Goal: Task Accomplishment & Management: Manage account settings

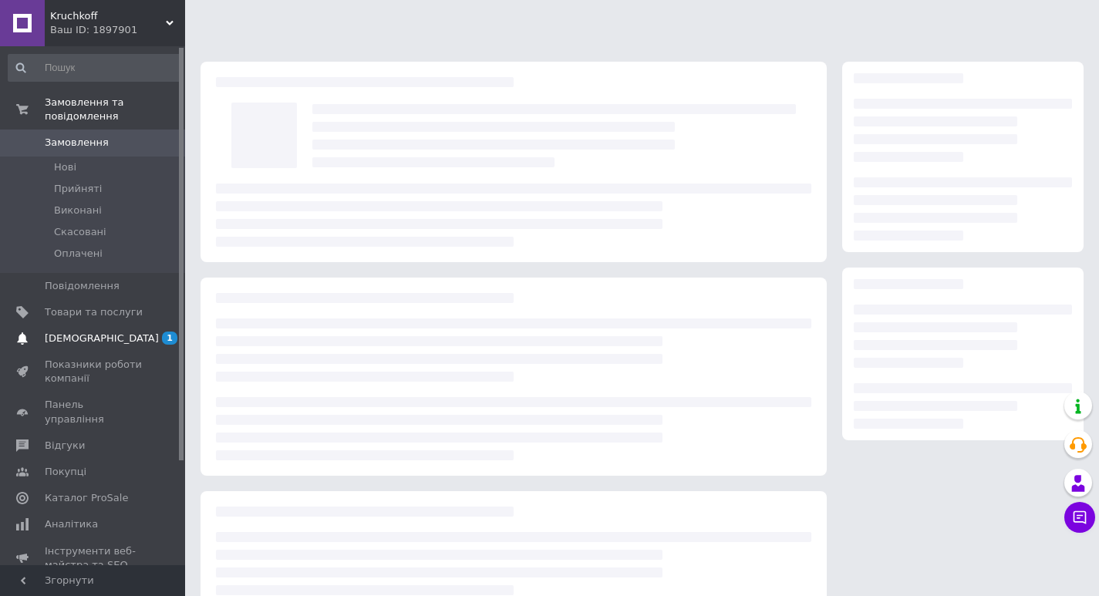
click at [69, 332] on span "[DEMOGRAPHIC_DATA]" at bounding box center [102, 339] width 114 height 14
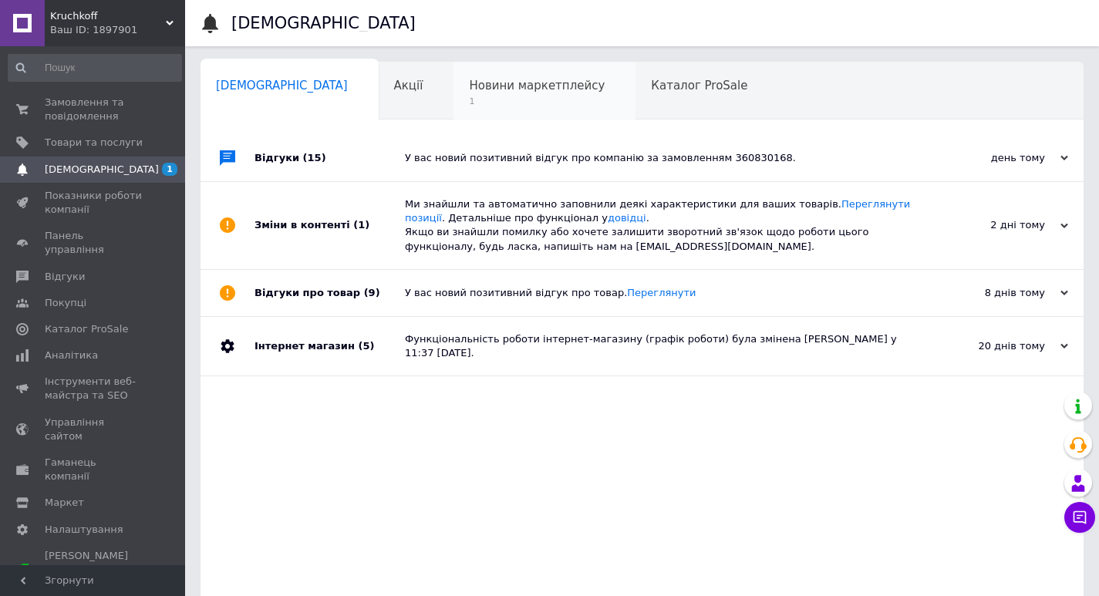
click at [453, 95] on div "Новини маркетплейсу 1" at bounding box center [544, 91] width 182 height 59
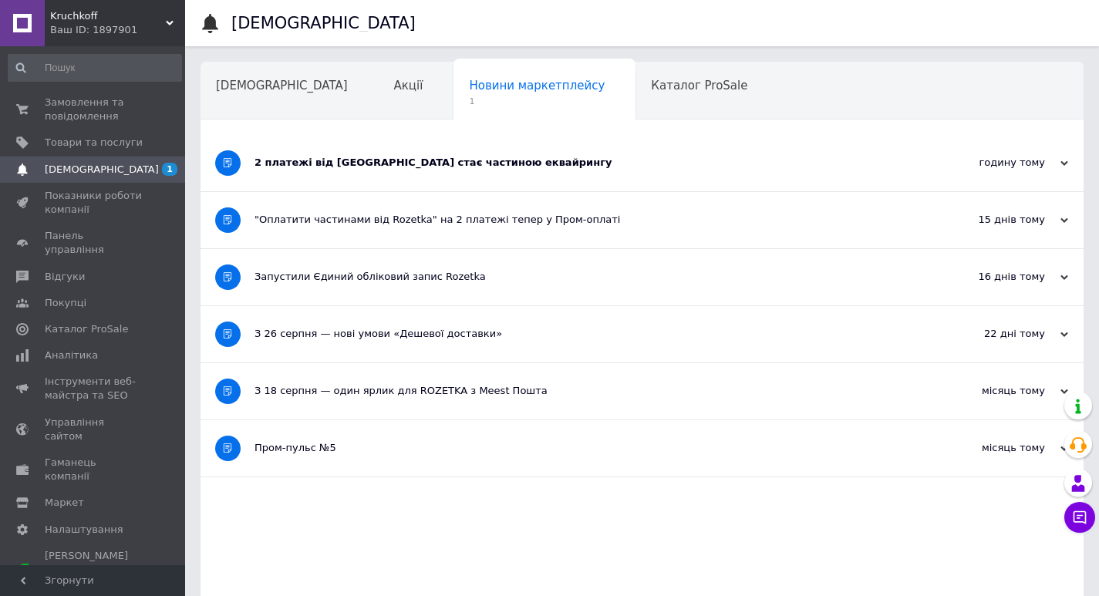
click at [450, 159] on div "2 платежі від Rozetka стає частиною еквайрингу" at bounding box center [583, 163] width 659 height 14
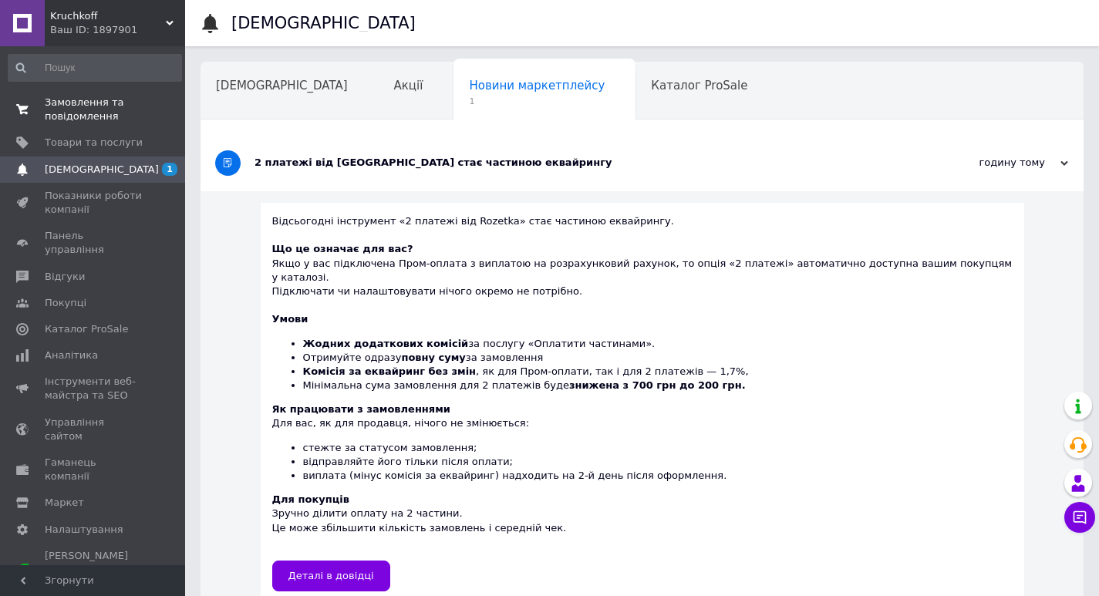
click at [68, 104] on span "Замовлення та повідомлення" at bounding box center [94, 110] width 98 height 28
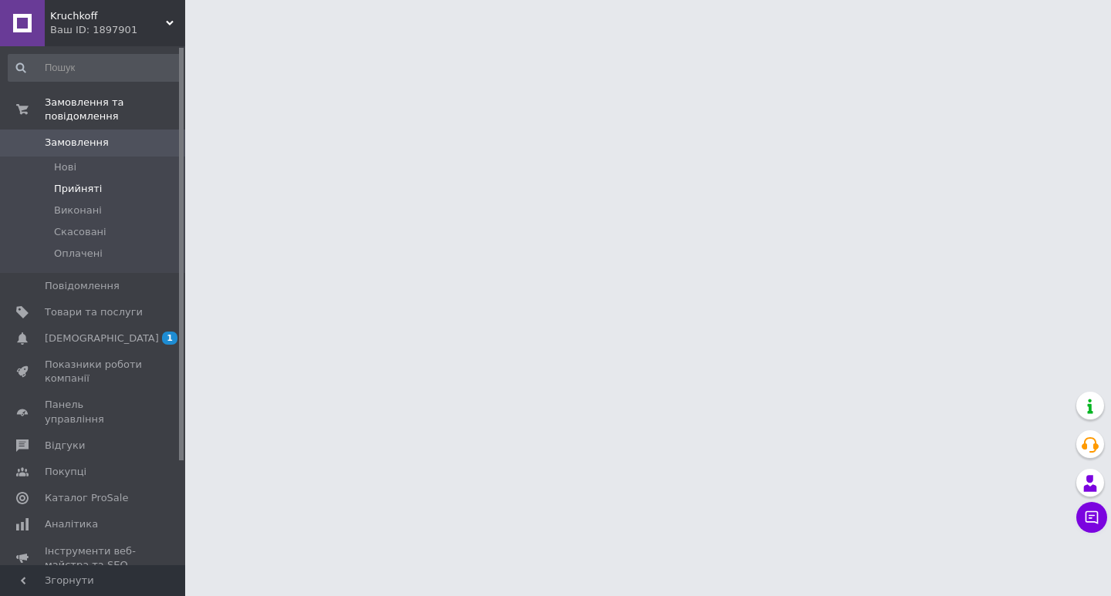
click at [69, 182] on span "Прийняті" at bounding box center [78, 189] width 48 height 14
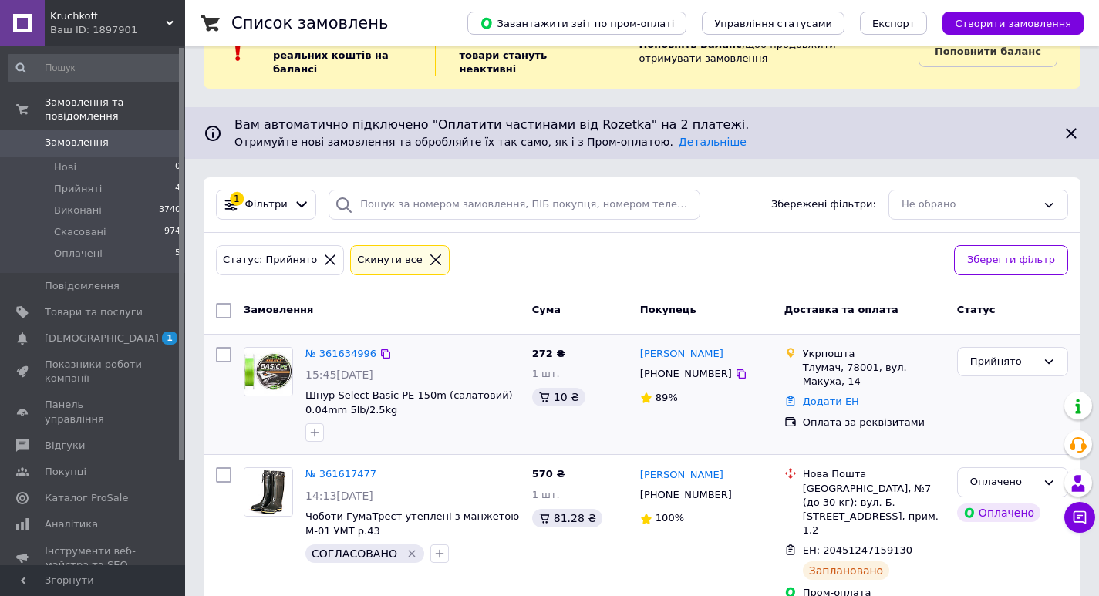
scroll to position [77, 0]
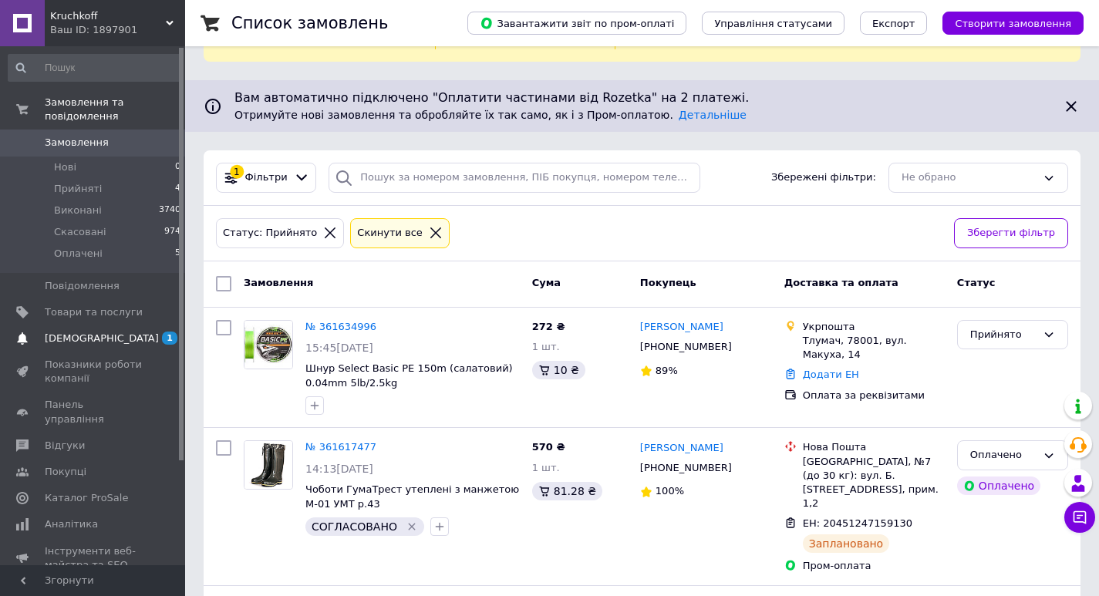
click at [76, 332] on span "[DEMOGRAPHIC_DATA]" at bounding box center [102, 339] width 114 height 14
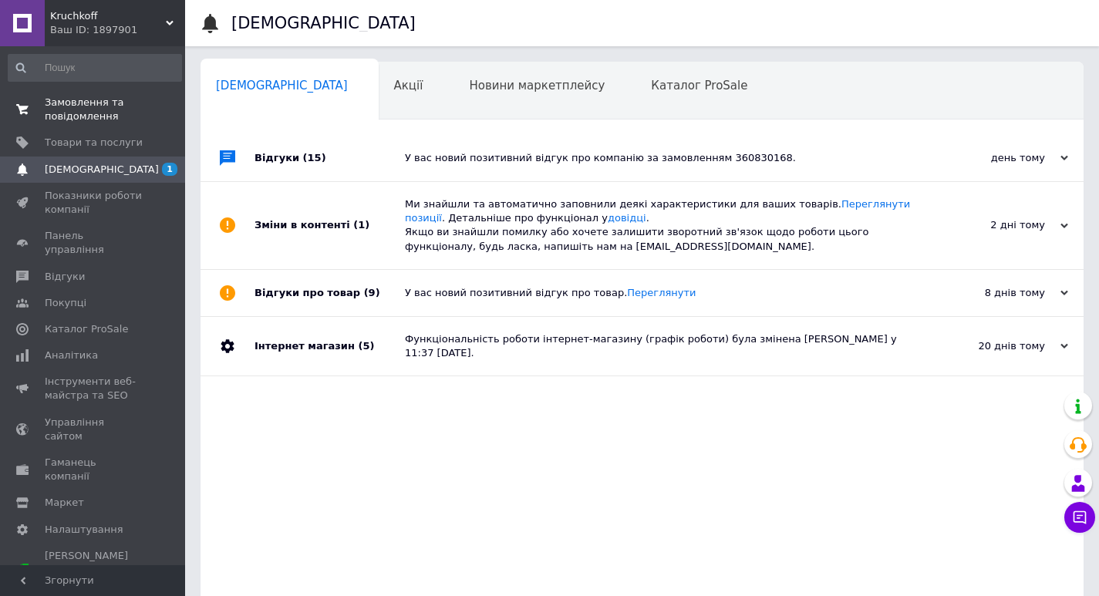
click at [73, 116] on span "Замовлення та повідомлення" at bounding box center [94, 110] width 98 height 28
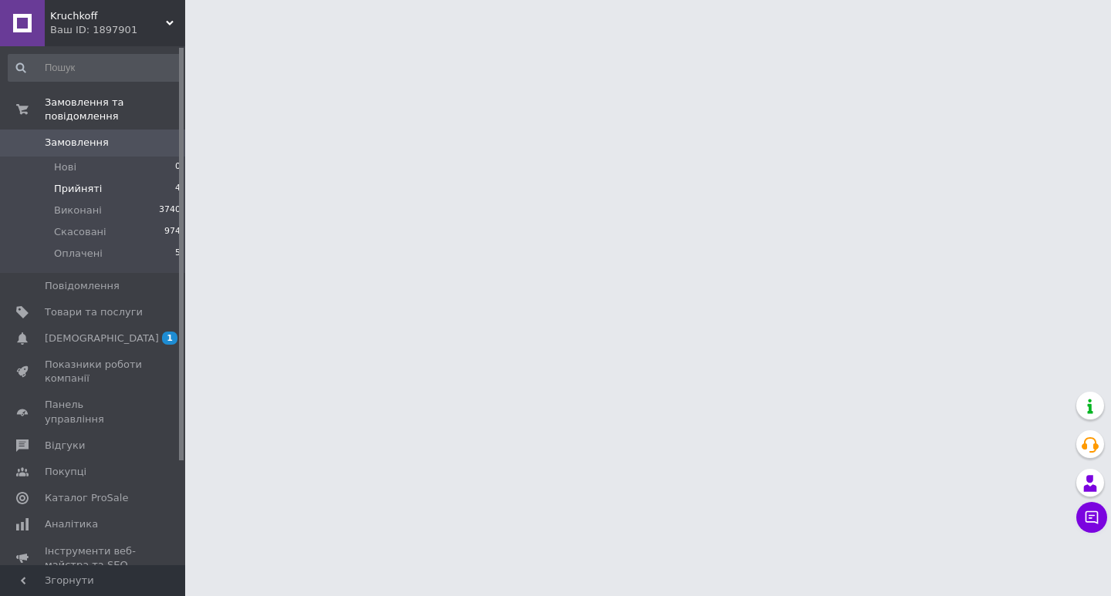
click at [72, 182] on span "Прийняті" at bounding box center [78, 189] width 48 height 14
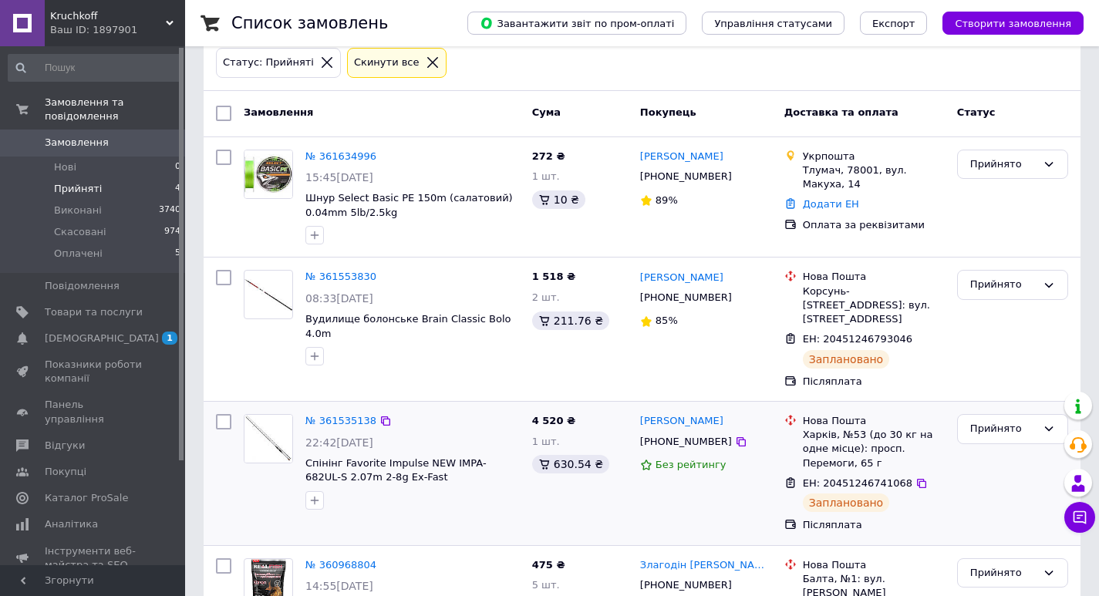
scroll to position [302, 0]
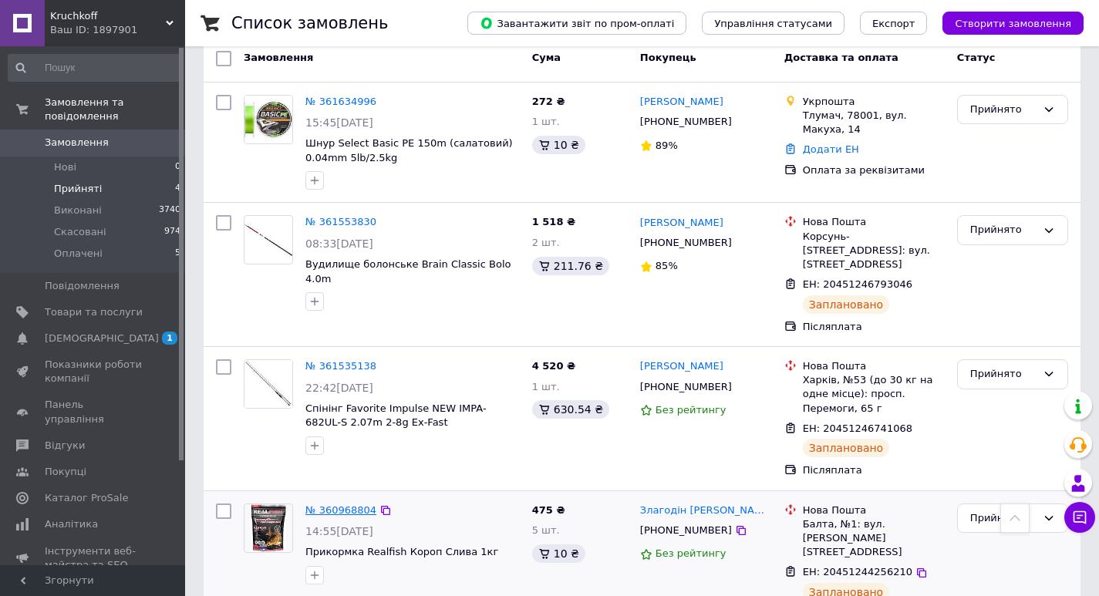
click at [346, 504] on link "№ 360968804" at bounding box center [340, 510] width 71 height 12
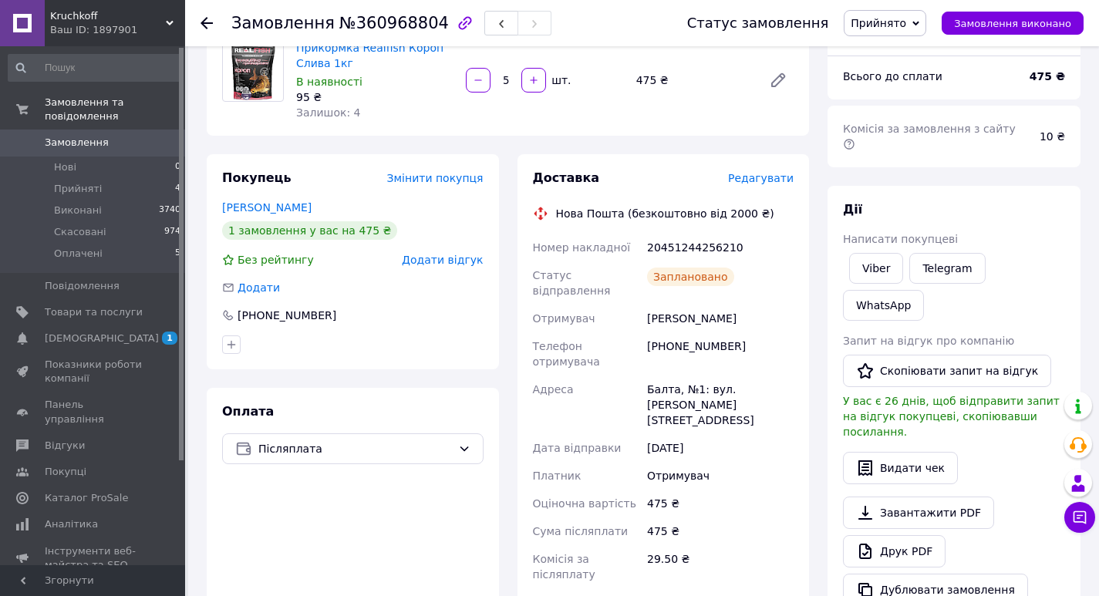
scroll to position [154, 0]
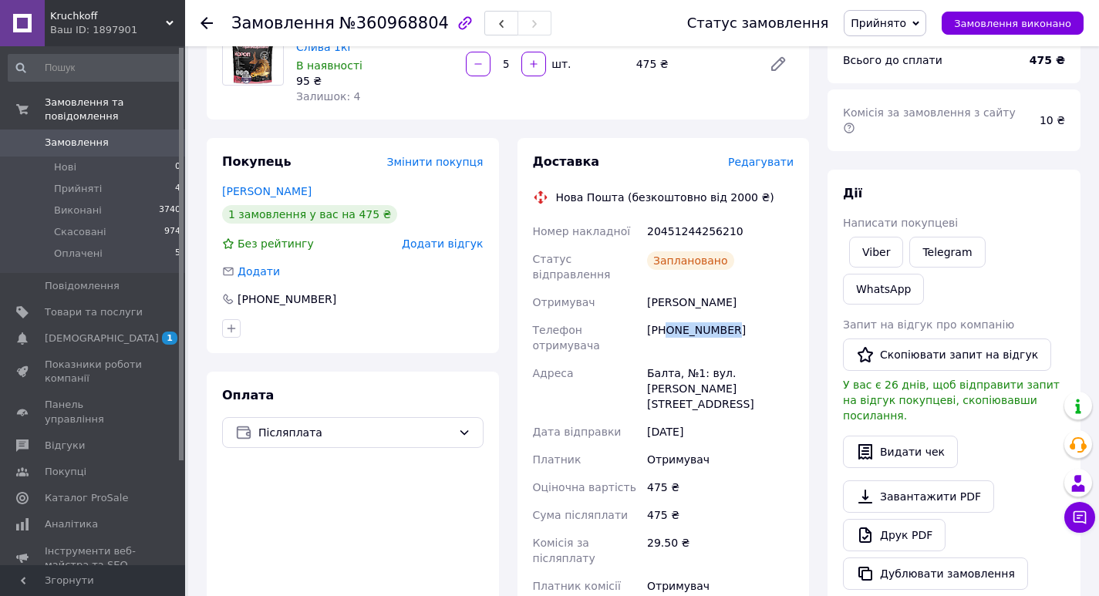
drag, startPoint x: 665, startPoint y: 322, endPoint x: 754, endPoint y: 315, distance: 89.7
click at [745, 316] on div "[PHONE_NUMBER]" at bounding box center [720, 337] width 153 height 43
drag, startPoint x: 678, startPoint y: 288, endPoint x: 719, endPoint y: 285, distance: 41.0
click at [719, 288] on div "[PERSON_NAME]" at bounding box center [720, 302] width 153 height 28
copy div "Злагодін"
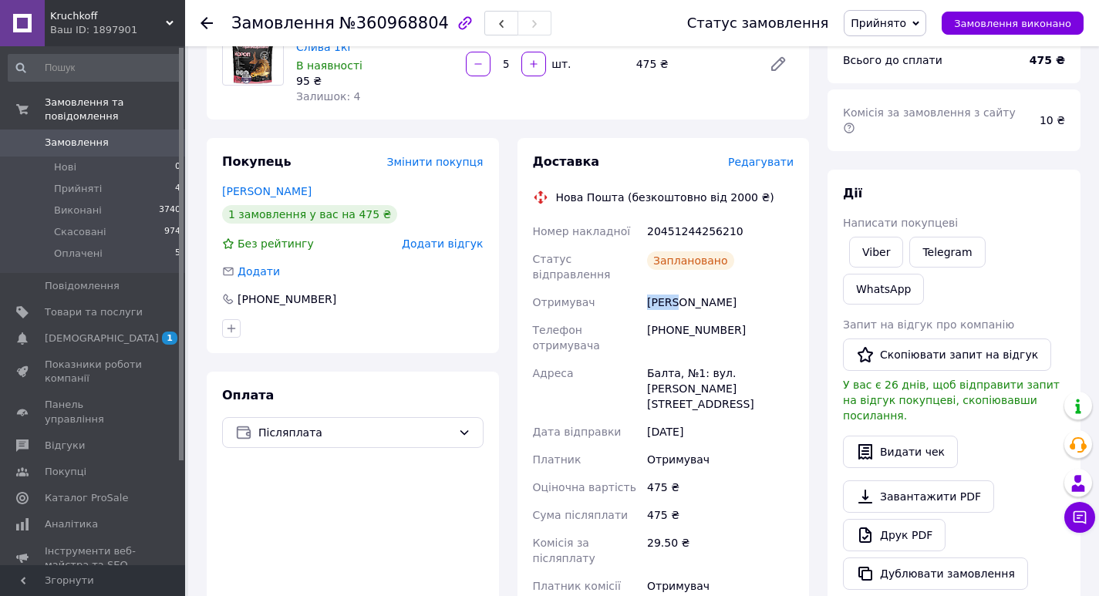
drag, startPoint x: 649, startPoint y: 288, endPoint x: 676, endPoint y: 288, distance: 27.0
click at [676, 288] on div "[PERSON_NAME]" at bounding box center [720, 302] width 153 height 28
copy div "[PERSON_NAME]"
drag, startPoint x: 645, startPoint y: 347, endPoint x: 673, endPoint y: 347, distance: 27.8
click at [673, 359] on div "Балта, №1: вул. [PERSON_NAME][STREET_ADDRESS]" at bounding box center [720, 388] width 153 height 59
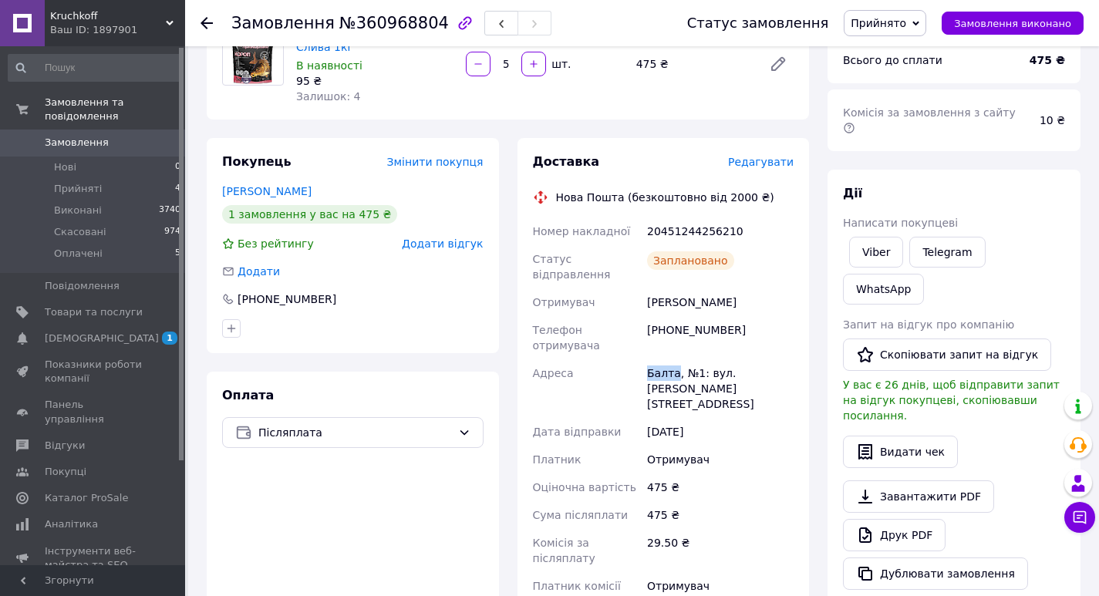
copy div "Балта"
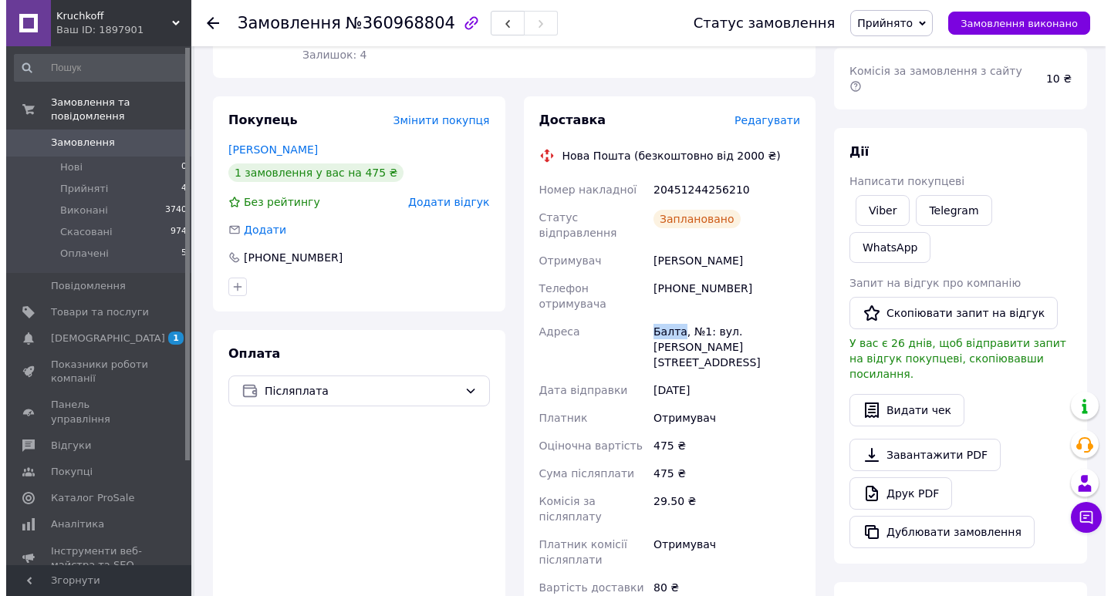
scroll to position [231, 0]
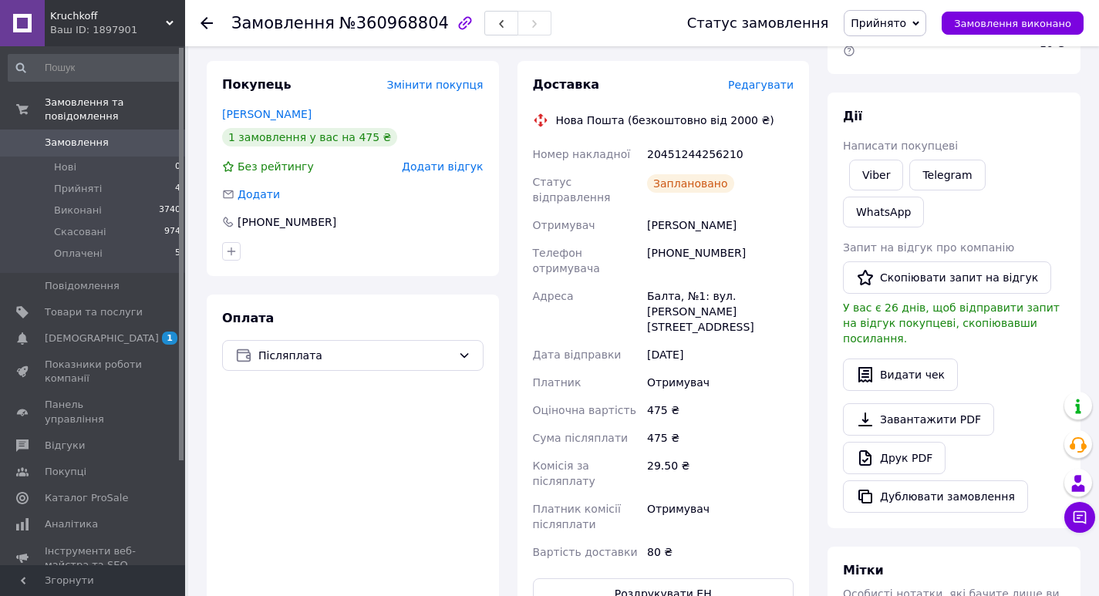
click at [752, 83] on span "Редагувати" at bounding box center [761, 85] width 66 height 12
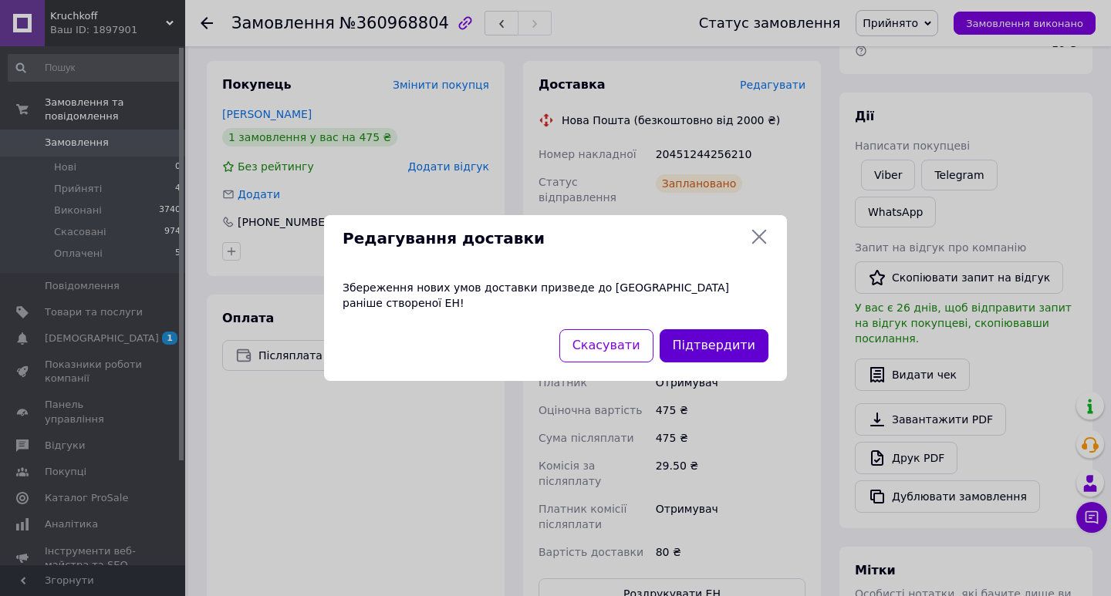
click at [711, 341] on button "Підтвердити" at bounding box center [713, 345] width 109 height 33
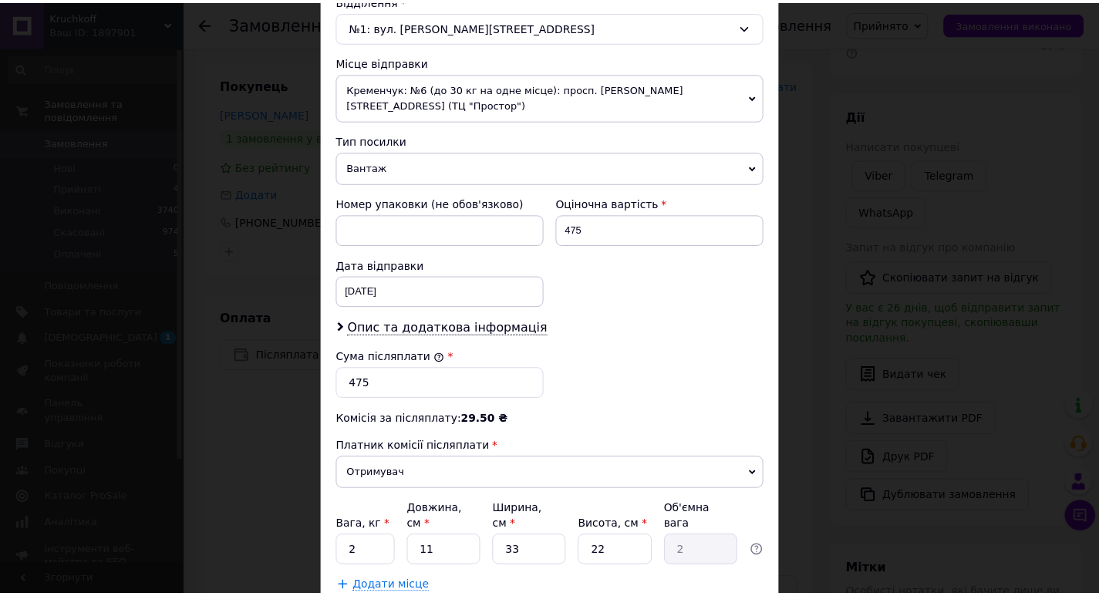
scroll to position [540, 0]
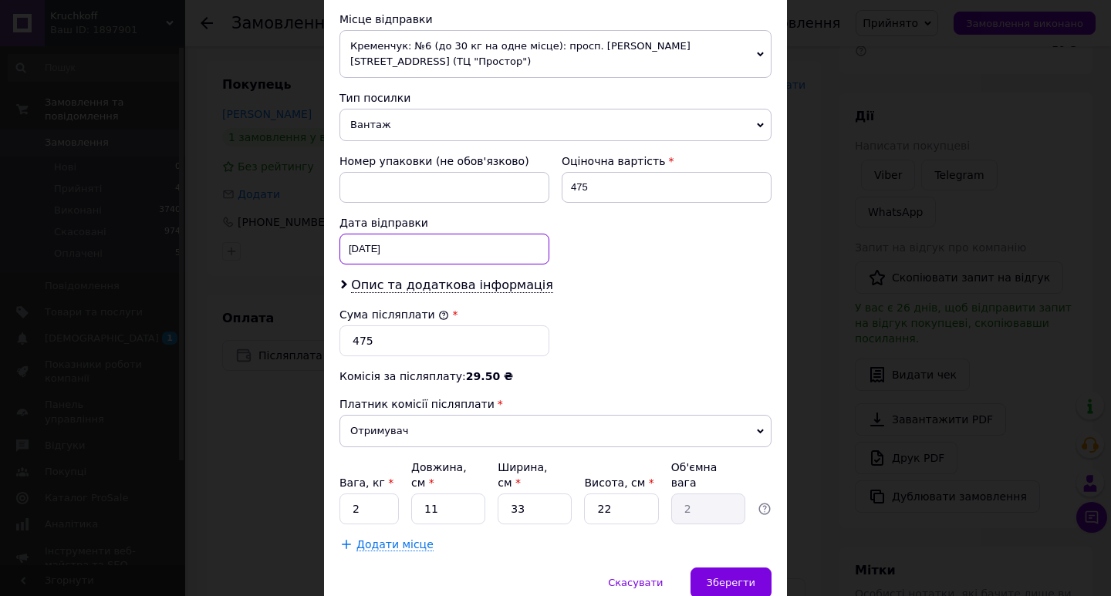
click at [388, 234] on div "08.09.2025 < 2025 > < Сентябрь > Пн Вт Ср Чт Пт Сб Вс 1 2 3 4 5 6 7 8 9 10 11 1…" at bounding box center [444, 249] width 210 height 31
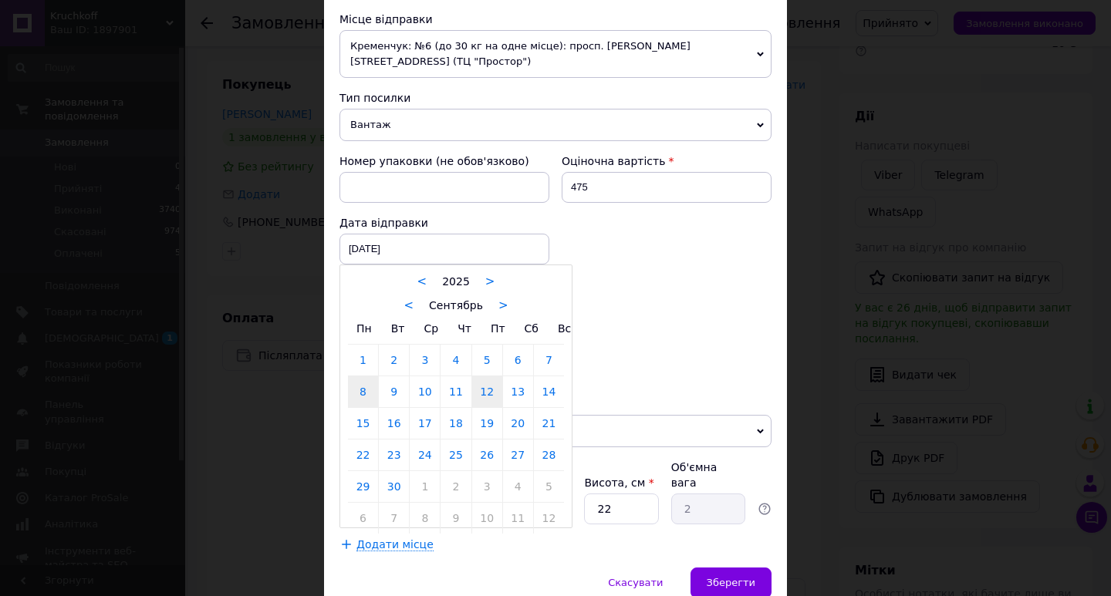
click at [484, 379] on link "12" at bounding box center [487, 391] width 30 height 31
type input "[DATE]"
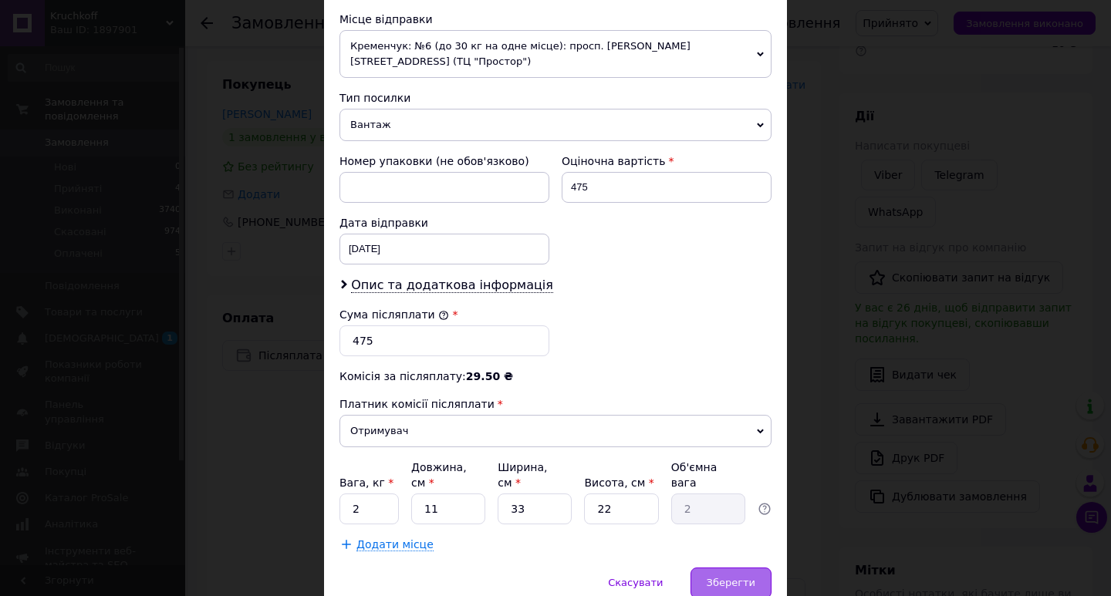
click at [710, 568] on div "Зберегти" at bounding box center [730, 583] width 81 height 31
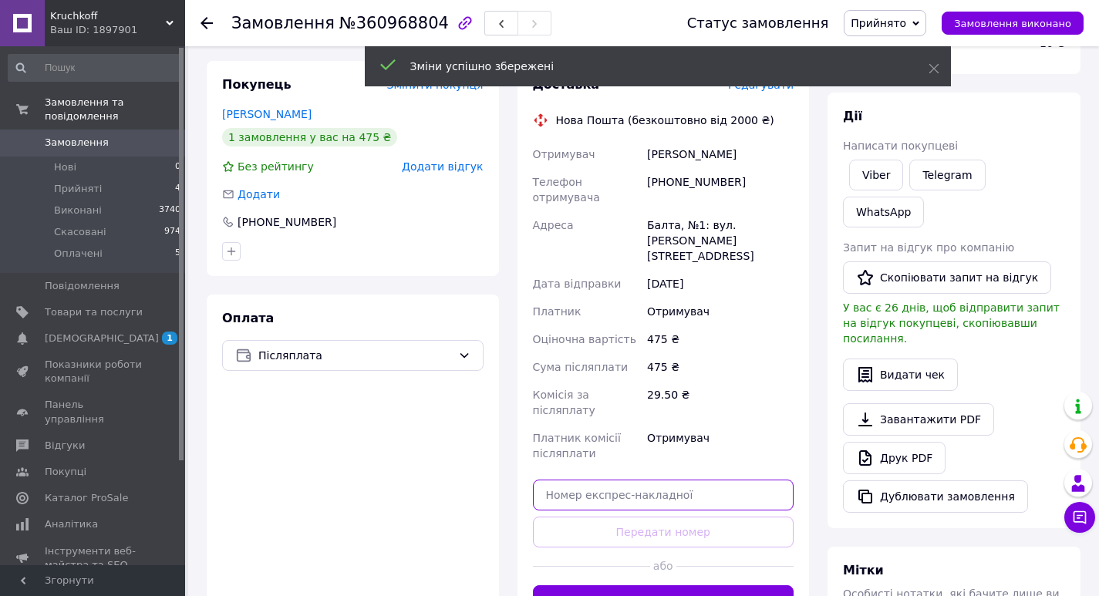
click at [602, 480] on input "text" at bounding box center [663, 495] width 261 height 31
paste input "20451247380373"
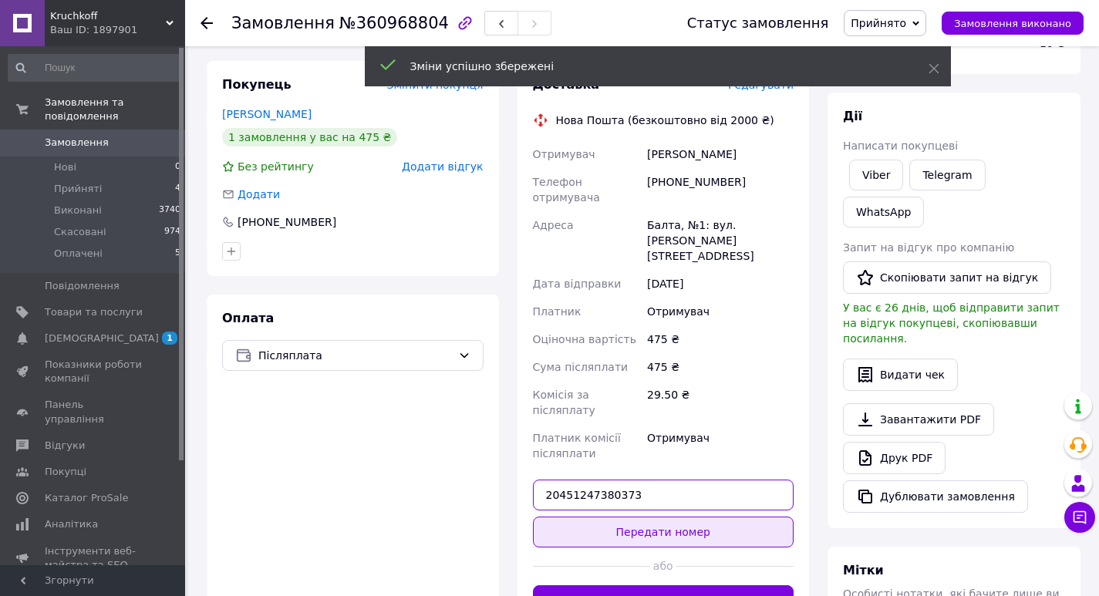
type input "20451247380373"
click at [678, 517] on button "Передати номер" at bounding box center [663, 532] width 261 height 31
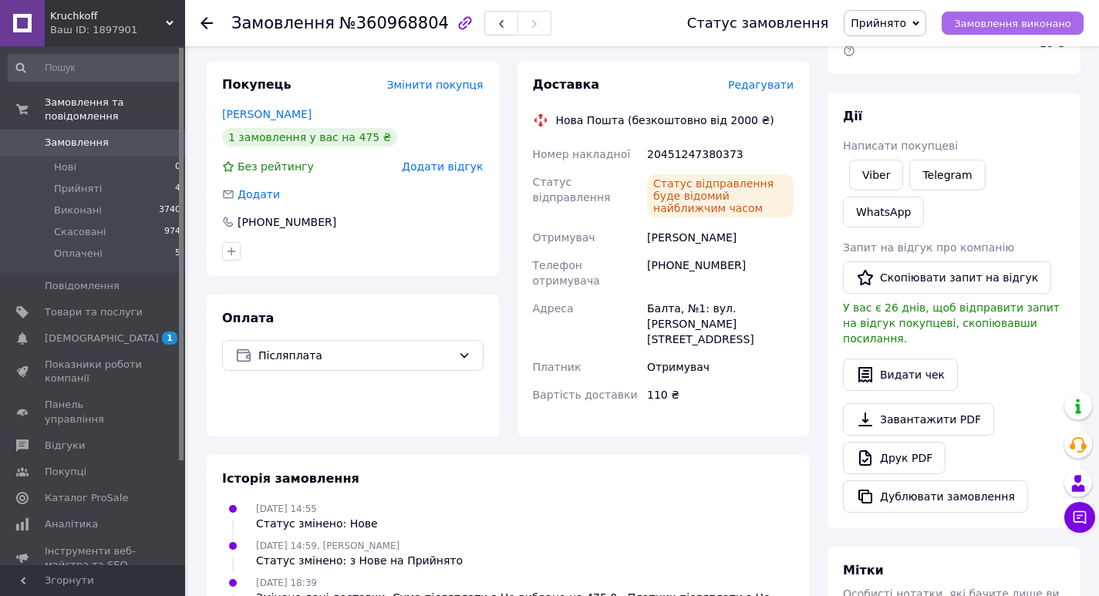
click at [1014, 25] on span "Замовлення виконано" at bounding box center [1012, 24] width 117 height 12
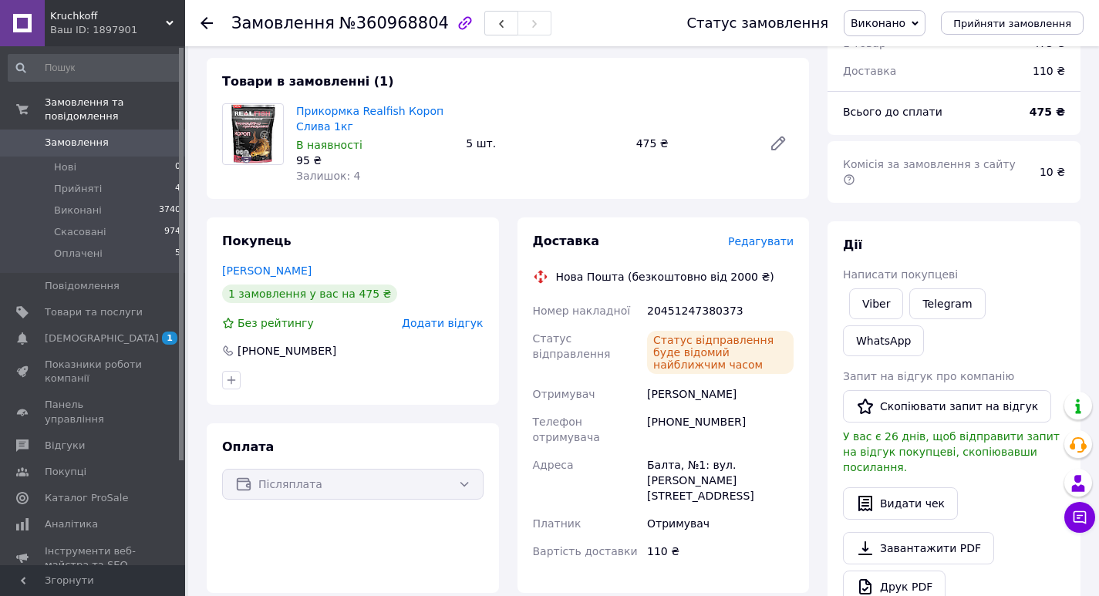
scroll to position [0, 0]
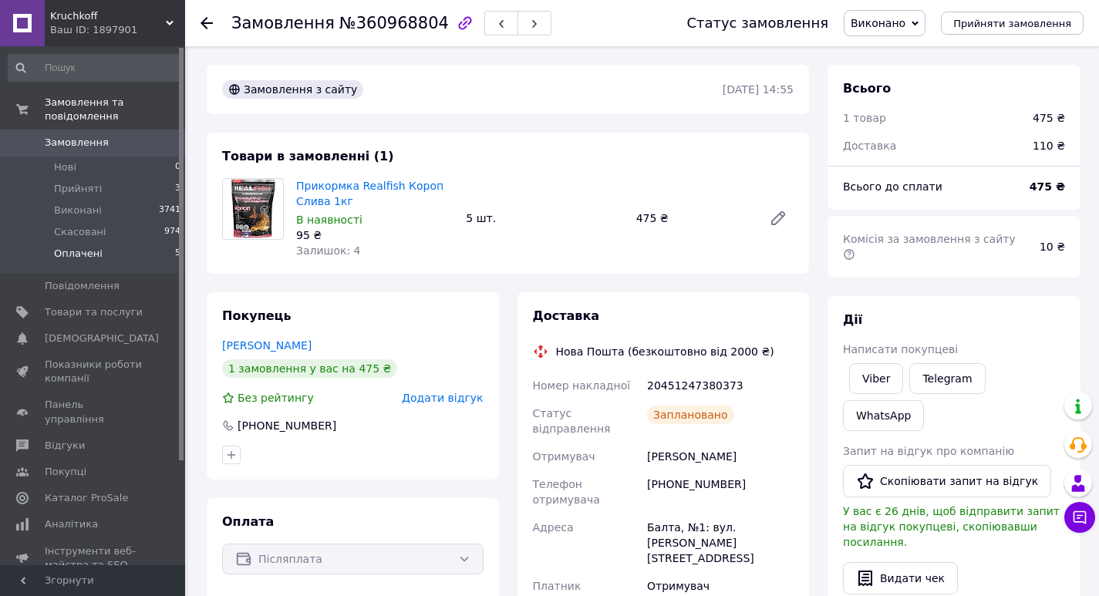
click at [74, 247] on span "Оплачені" at bounding box center [78, 254] width 49 height 14
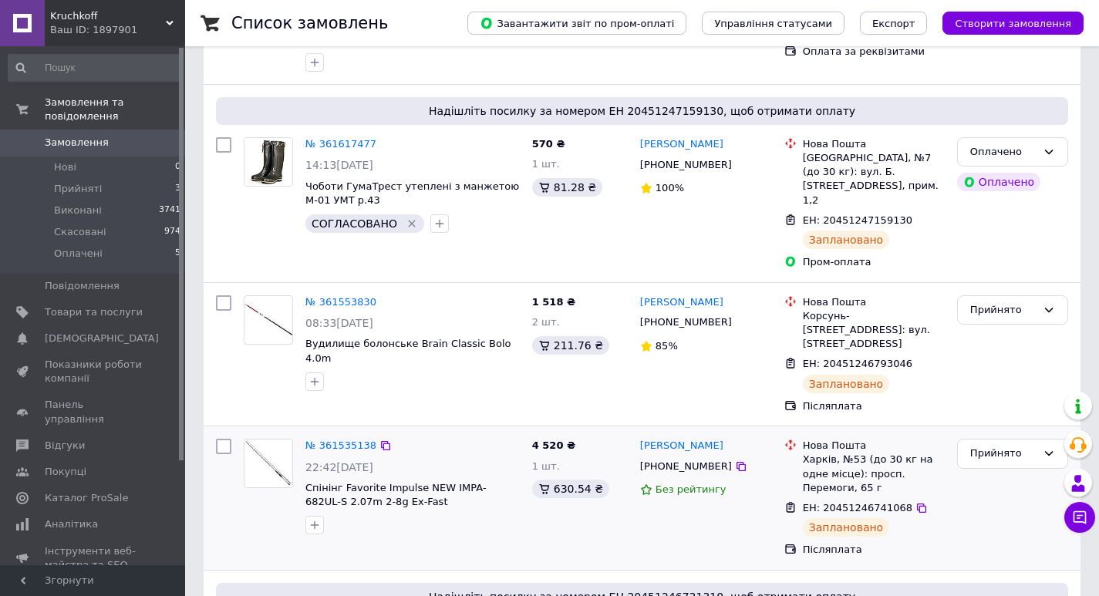
scroll to position [386, 0]
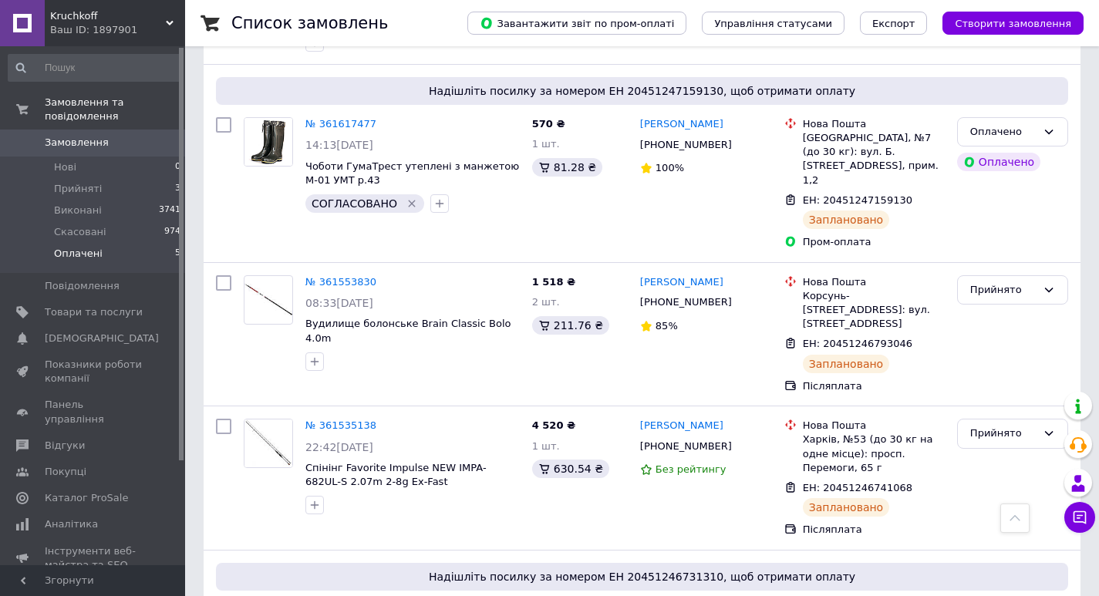
click at [72, 247] on span "Оплачені" at bounding box center [78, 254] width 49 height 14
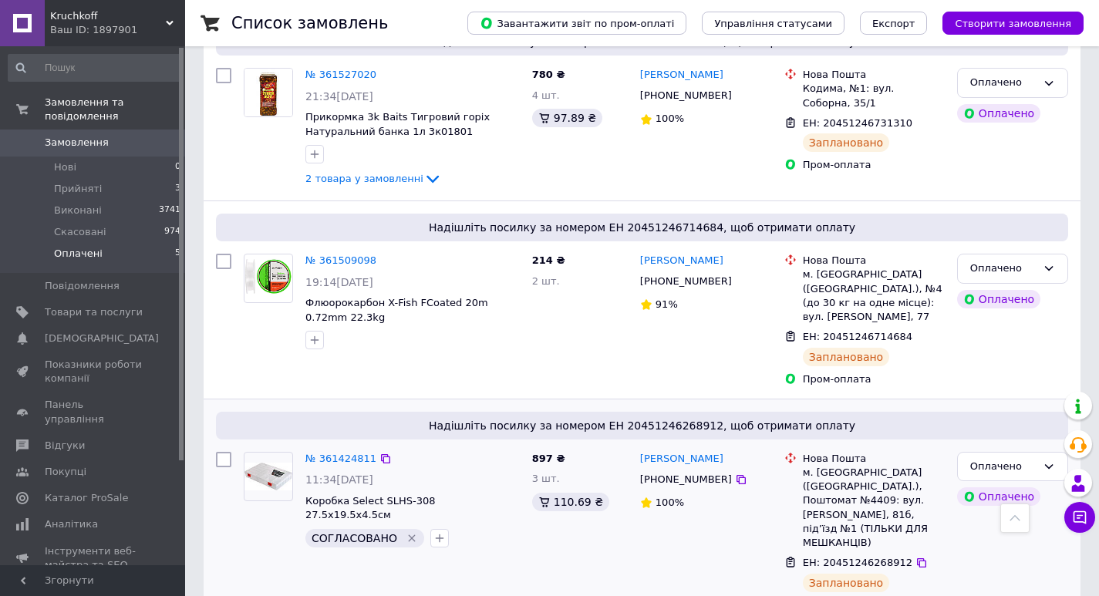
scroll to position [540, 0]
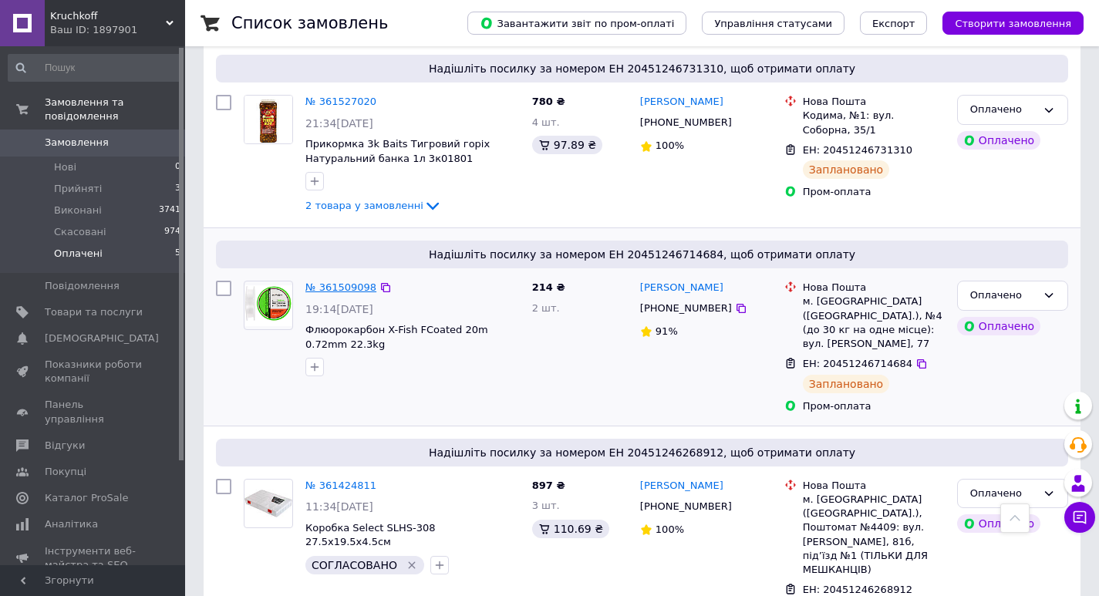
click at [347, 281] on link "№ 361509098" at bounding box center [340, 287] width 71 height 12
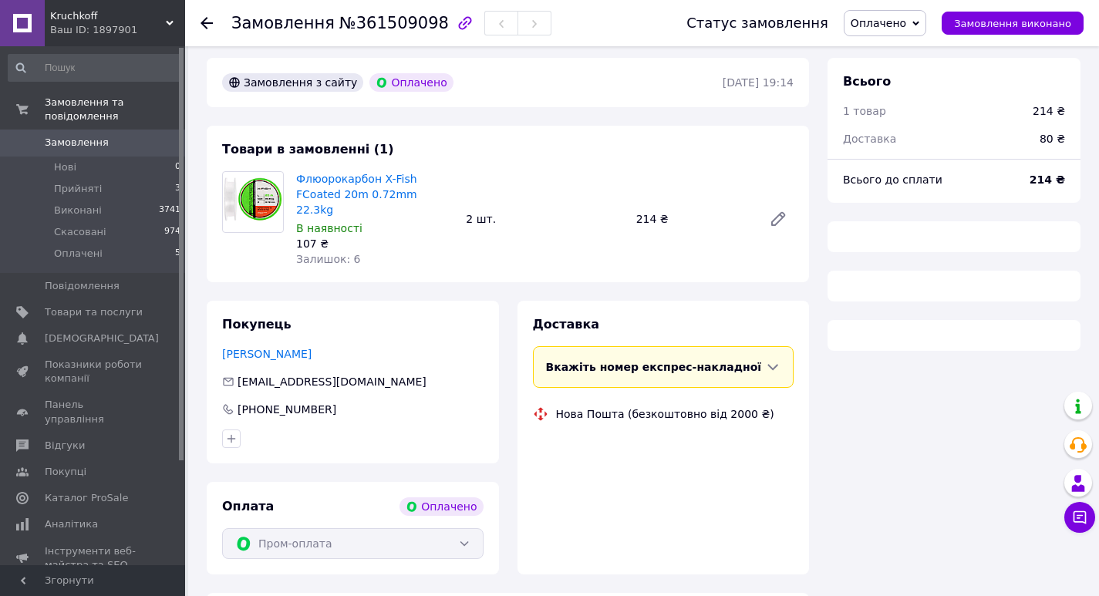
scroll to position [540, 0]
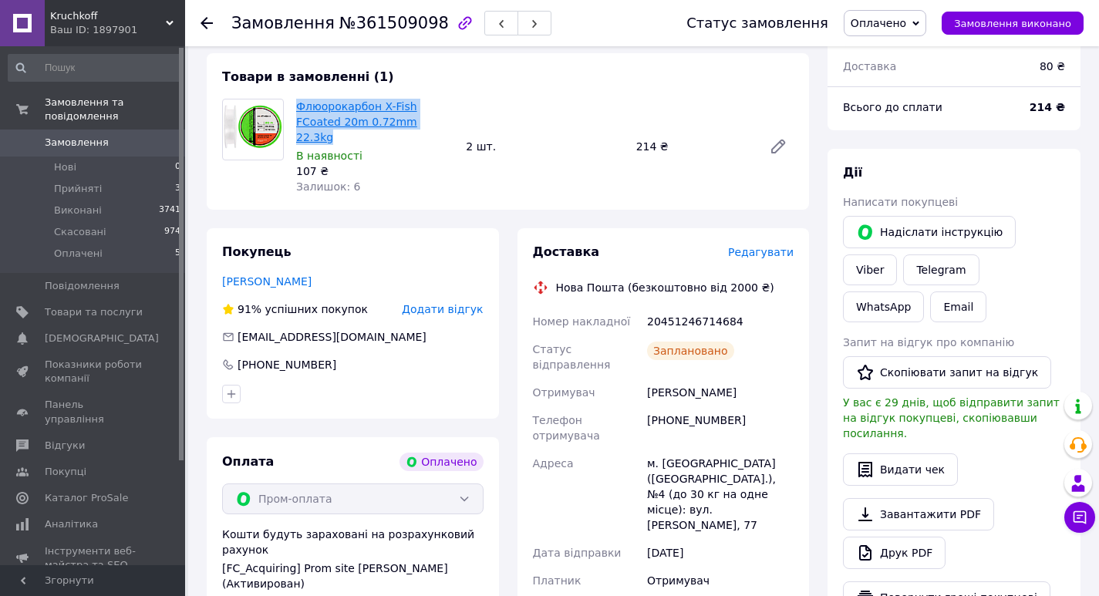
drag, startPoint x: 400, startPoint y: 93, endPoint x: 298, endPoint y: 79, distance: 103.6
click at [298, 99] on span "Флюорокарбон X-Fish FCoated 20m 0.72mm 22.3kg" at bounding box center [374, 122] width 157 height 46
copy link "Флюорокарбон X-Fish FCoated 20m 0.72mm 22.3kg"
click at [58, 247] on span "Оплачені" at bounding box center [78, 254] width 49 height 14
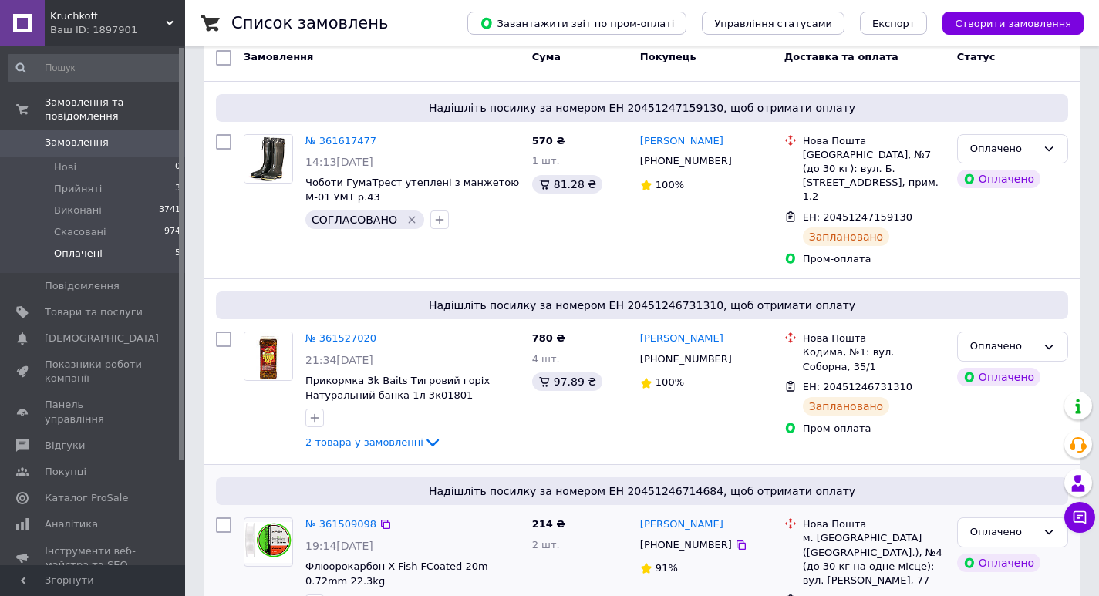
scroll to position [386, 0]
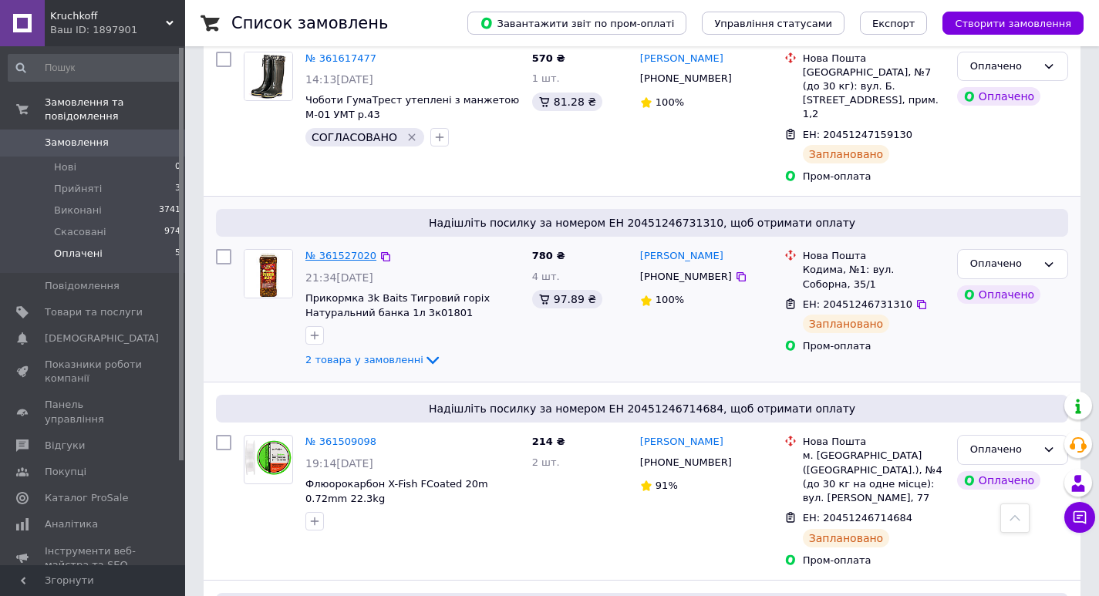
click at [353, 250] on link "№ 361527020" at bounding box center [340, 256] width 71 height 12
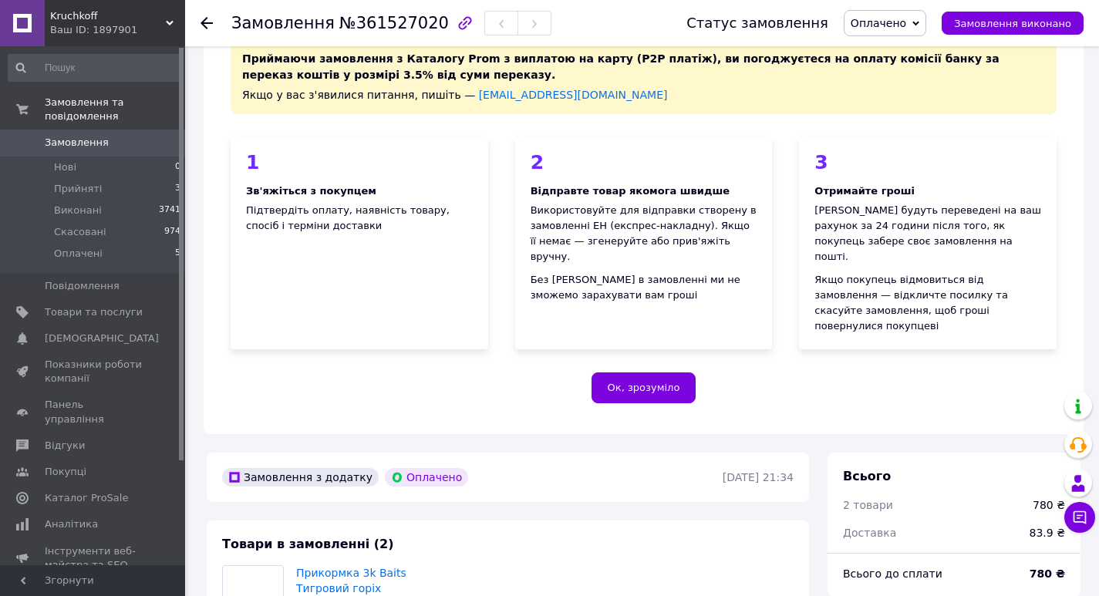
scroll to position [386, 0]
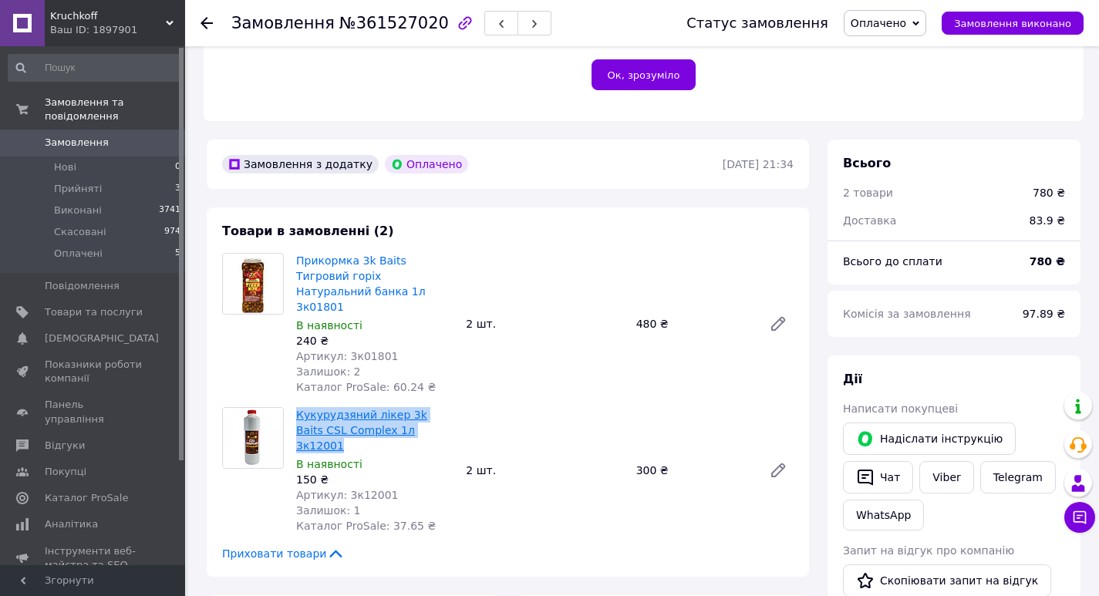
drag, startPoint x: 396, startPoint y: 380, endPoint x: 296, endPoint y: 375, distance: 100.4
click at [296, 407] on span "Кукурудзяний лікер 3k Baits CSL Сomplex 1л 3к12001" at bounding box center [374, 430] width 157 height 46
copy link "Кукурудзяний лікер 3k Baits CSL Сomplex 1л 3к12001"
click at [75, 247] on span "Оплачені" at bounding box center [78, 254] width 49 height 14
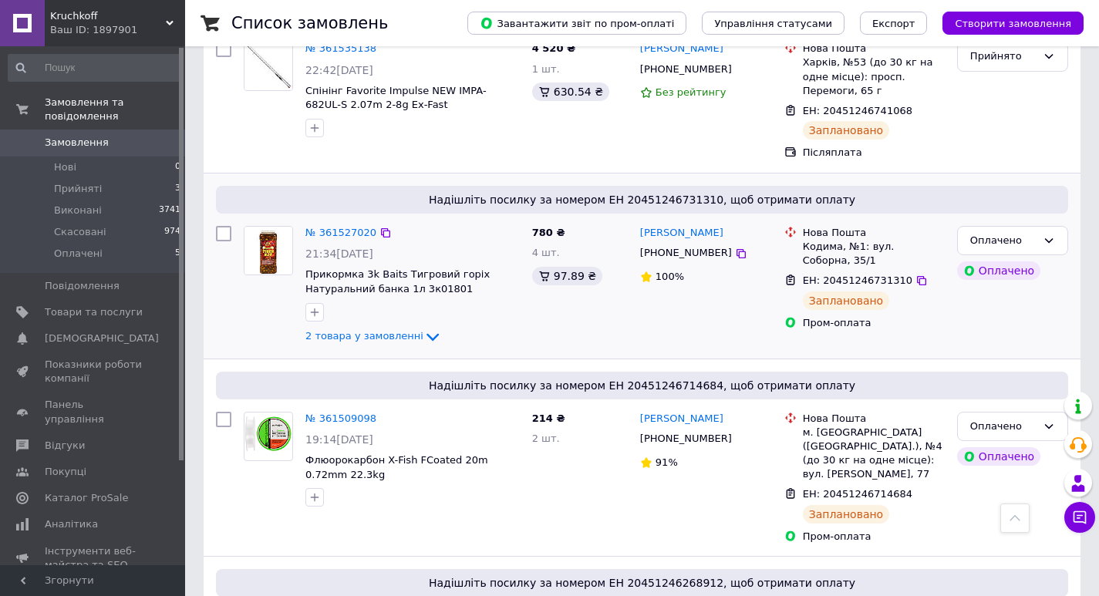
scroll to position [771, 0]
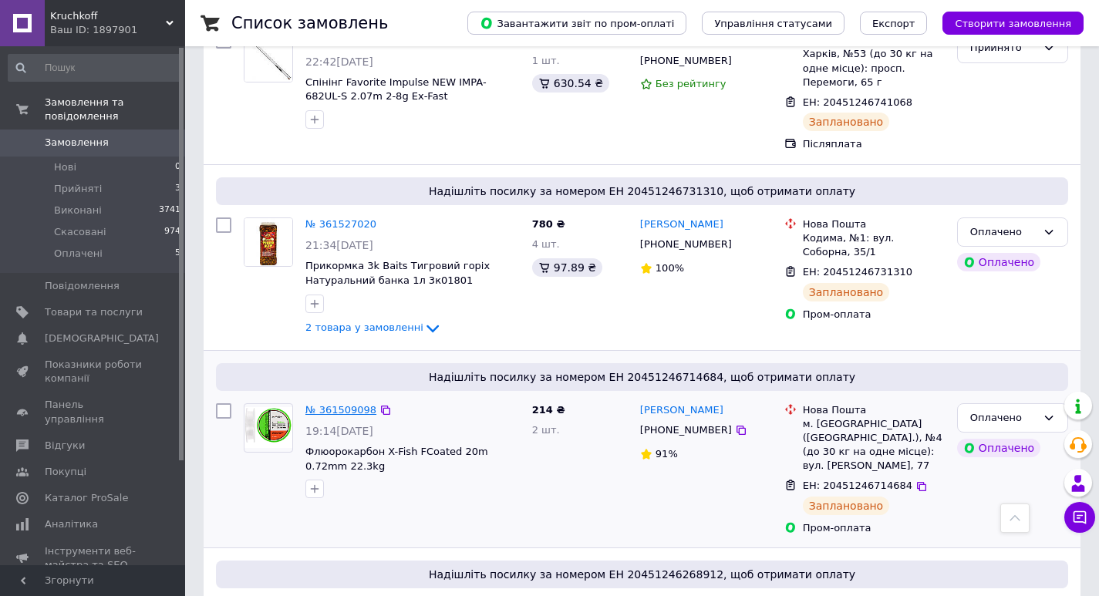
click at [342, 404] on link "№ 361509098" at bounding box center [340, 410] width 71 height 12
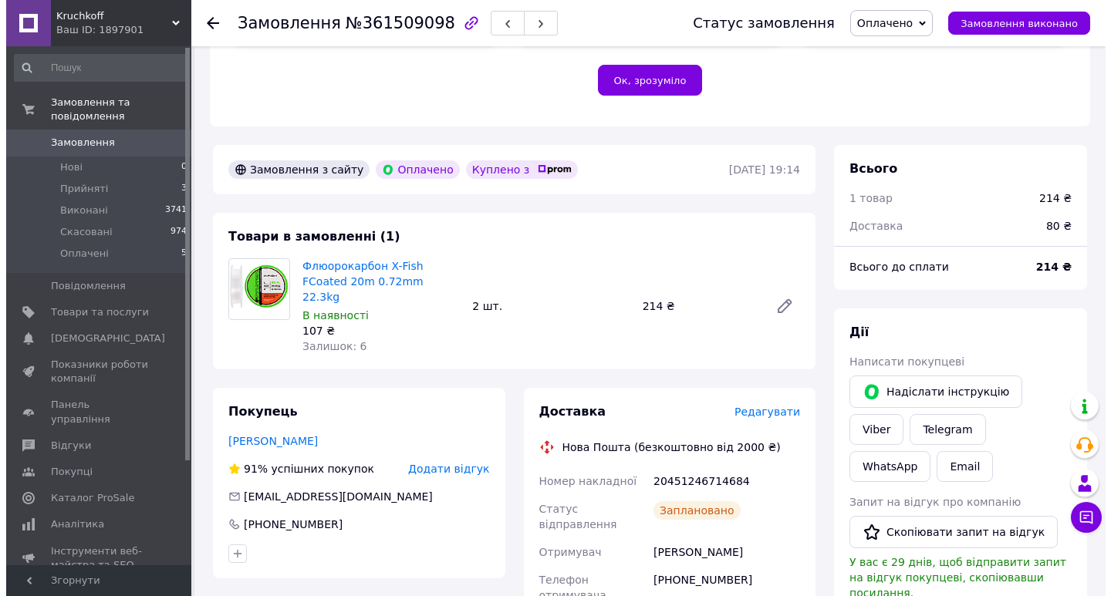
scroll to position [477, 0]
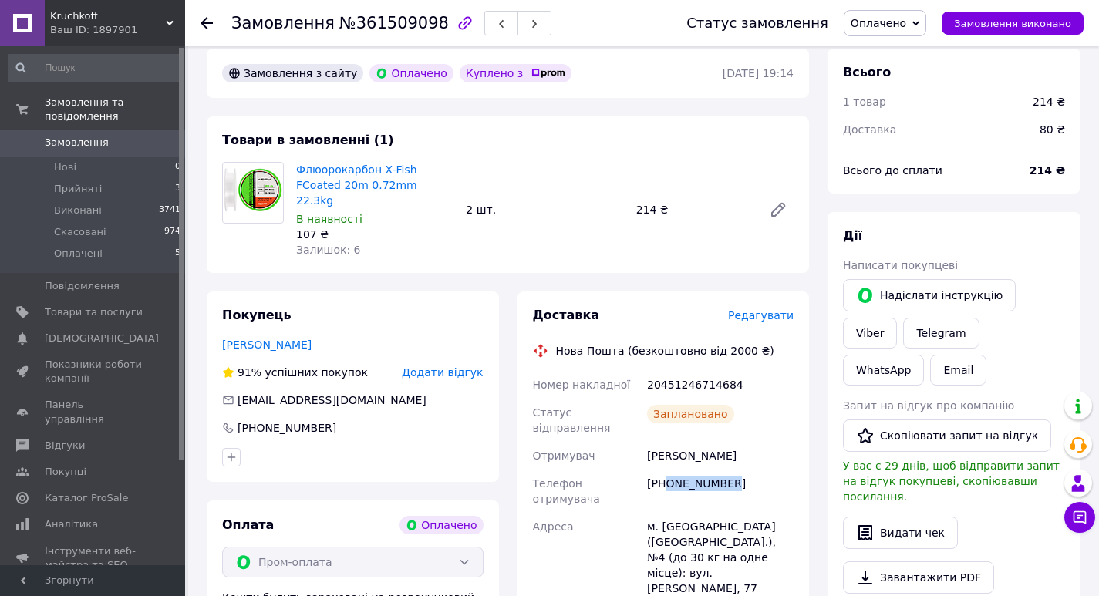
drag, startPoint x: 668, startPoint y: 423, endPoint x: 753, endPoint y: 424, distance: 85.6
click at [753, 470] on div "+380661790919" at bounding box center [720, 491] width 153 height 43
copy div "0661790919"
drag, startPoint x: 679, startPoint y: 397, endPoint x: 696, endPoint y: 403, distance: 17.1
click at [720, 442] on div "Павел Пухир" at bounding box center [720, 456] width 153 height 28
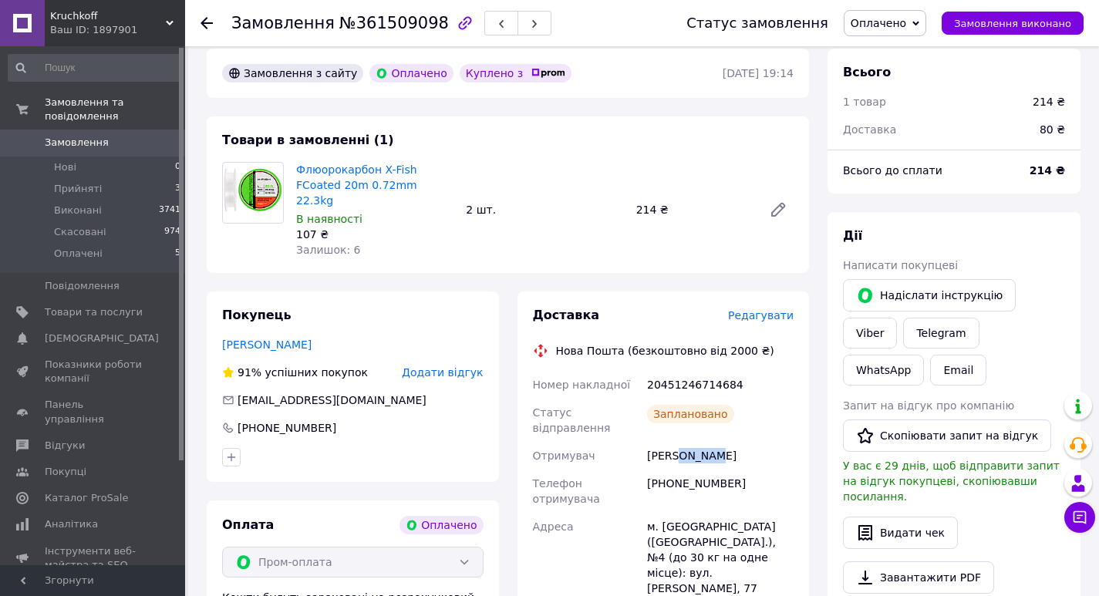
click at [699, 442] on div "Павел Пухир" at bounding box center [720, 456] width 153 height 28
drag, startPoint x: 681, startPoint y: 397, endPoint x: 741, endPoint y: 397, distance: 60.2
click at [741, 442] on div "Павел Пухир" at bounding box center [720, 456] width 153 height 28
copy div "Пухир"
drag, startPoint x: 649, startPoint y: 396, endPoint x: 676, endPoint y: 399, distance: 27.9
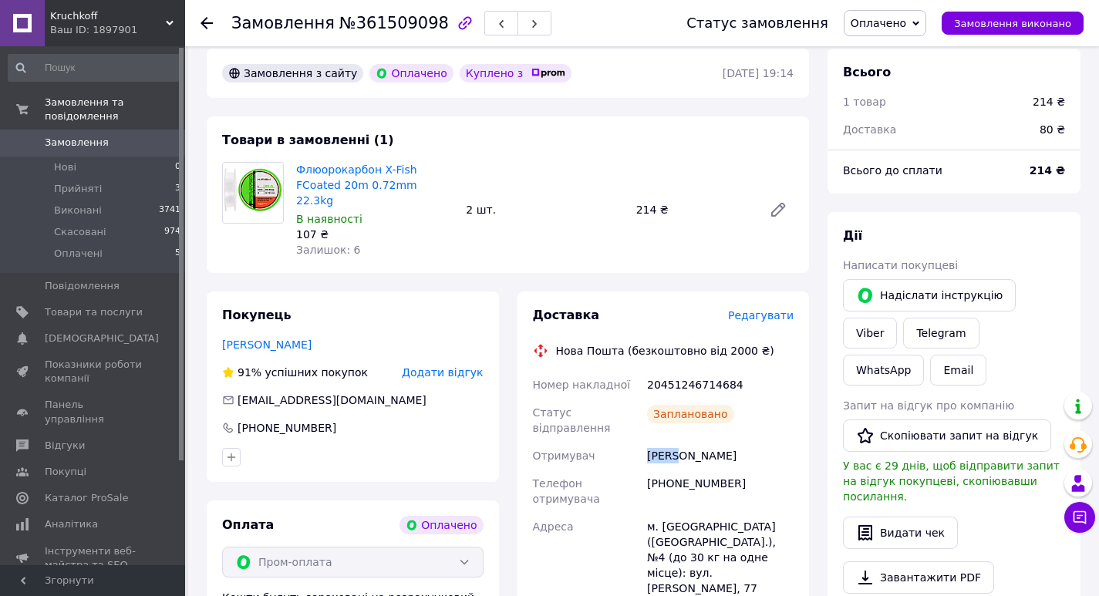
click at [676, 442] on div "Павел Пухир" at bounding box center [720, 456] width 153 height 28
copy div "Павел"
drag, startPoint x: 649, startPoint y: 453, endPoint x: 703, endPoint y: 452, distance: 54.8
click at [703, 513] on div "м. Черкаси (Черкаська обл.), №4 (до 30 кг на одне місце): вул. Володимира Велик…" at bounding box center [720, 557] width 153 height 89
copy div "м. Черкаси"
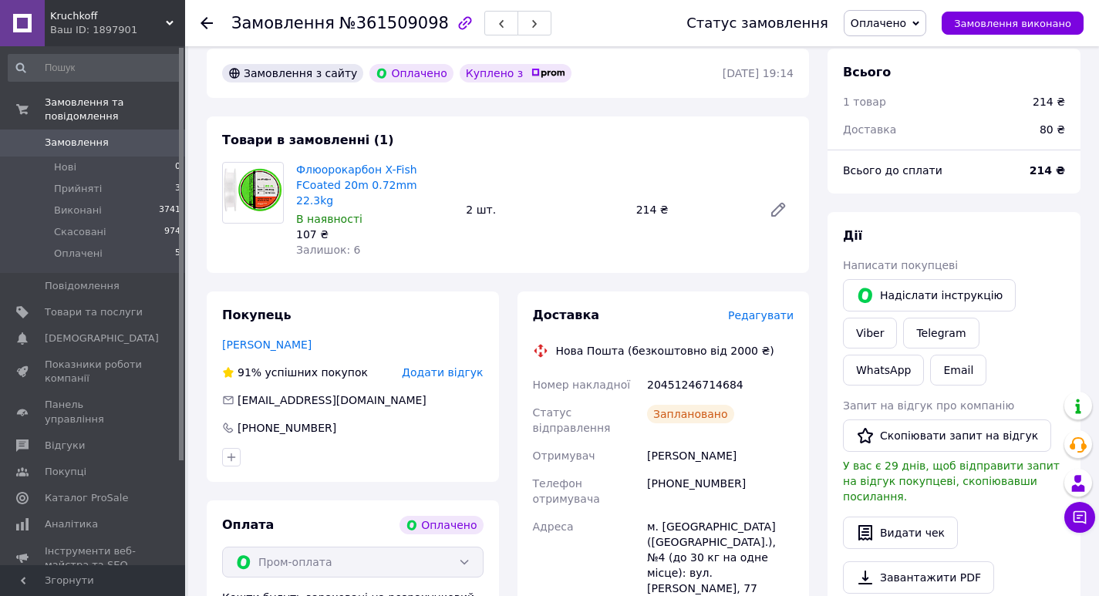
click at [766, 309] on span "Редагувати" at bounding box center [761, 315] width 66 height 12
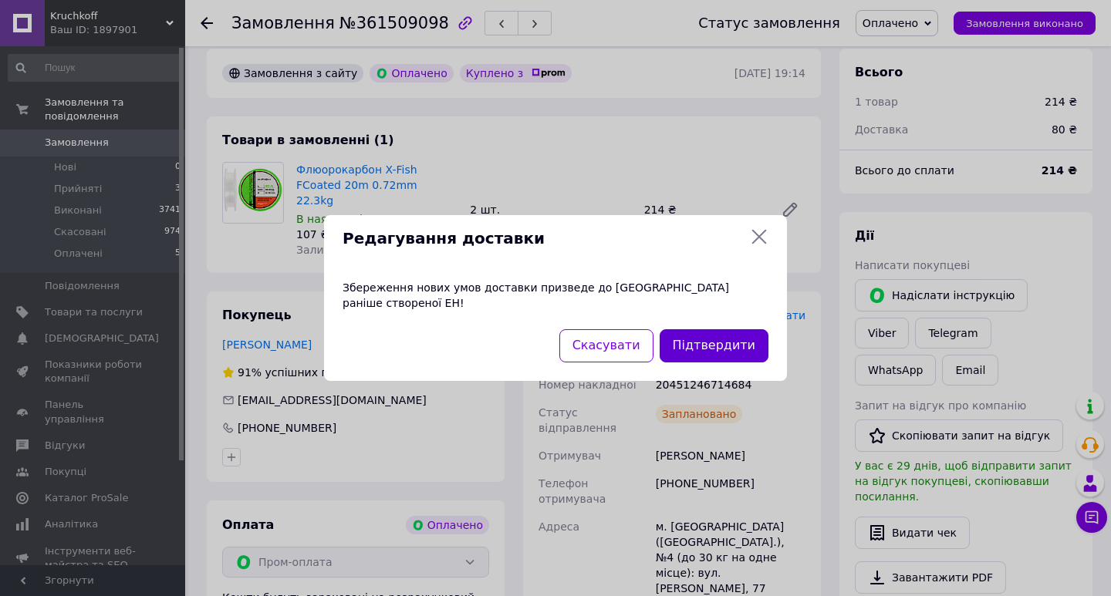
click at [685, 330] on button "Підтвердити" at bounding box center [713, 345] width 109 height 33
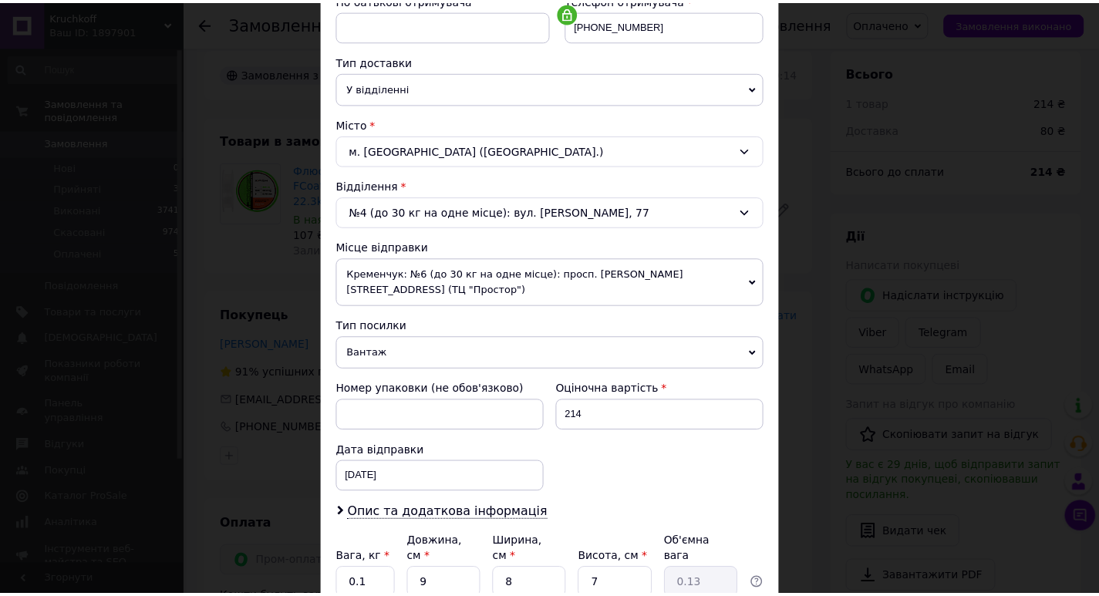
scroll to position [428, 0]
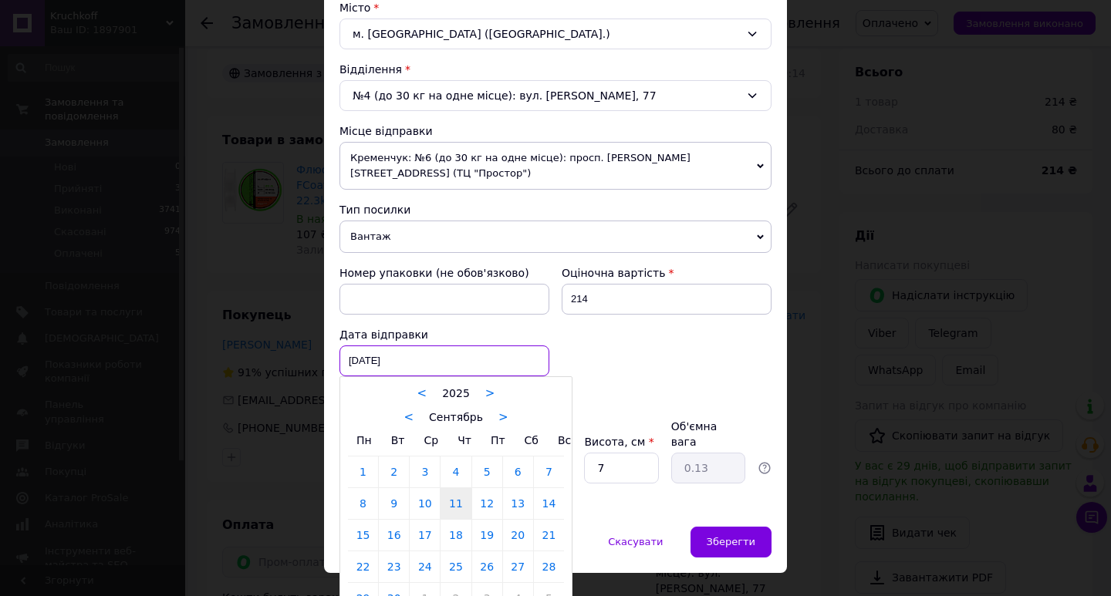
drag, startPoint x: 380, startPoint y: 358, endPoint x: 398, endPoint y: 430, distance: 74.6
click at [380, 357] on div "11.09.2025 < 2025 > < Сентябрь > Пн Вт Ср Чт Пт Сб Вс 1 2 3 4 5 6 7 8 9 10 11 1…" at bounding box center [444, 360] width 210 height 31
click at [488, 488] on link "12" at bounding box center [487, 503] width 30 height 31
type input "12.09.2025"
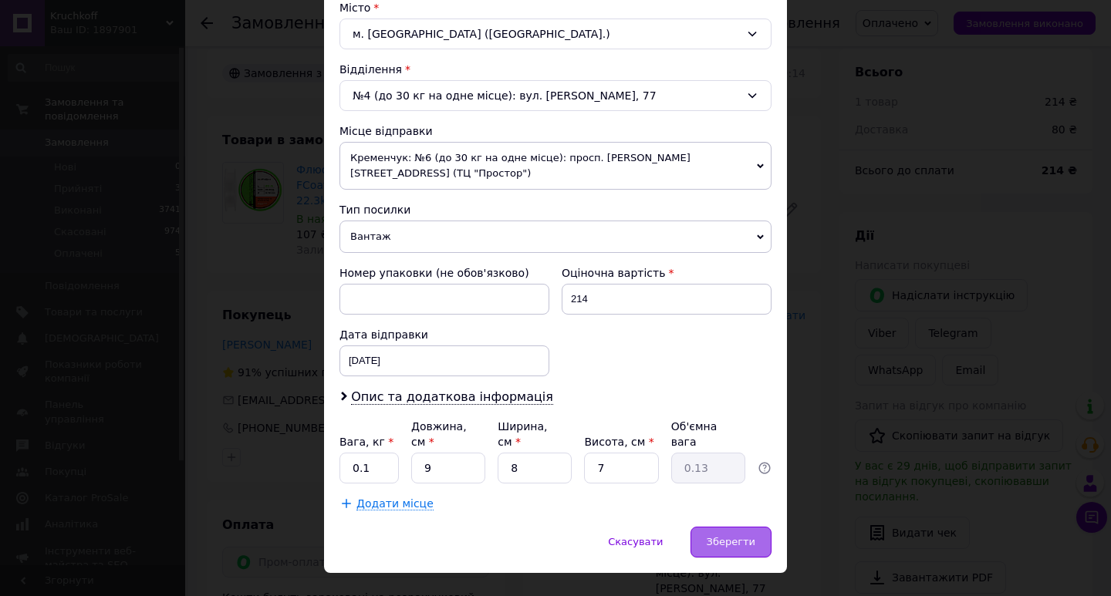
click at [708, 527] on div "Зберегти" at bounding box center [730, 542] width 81 height 31
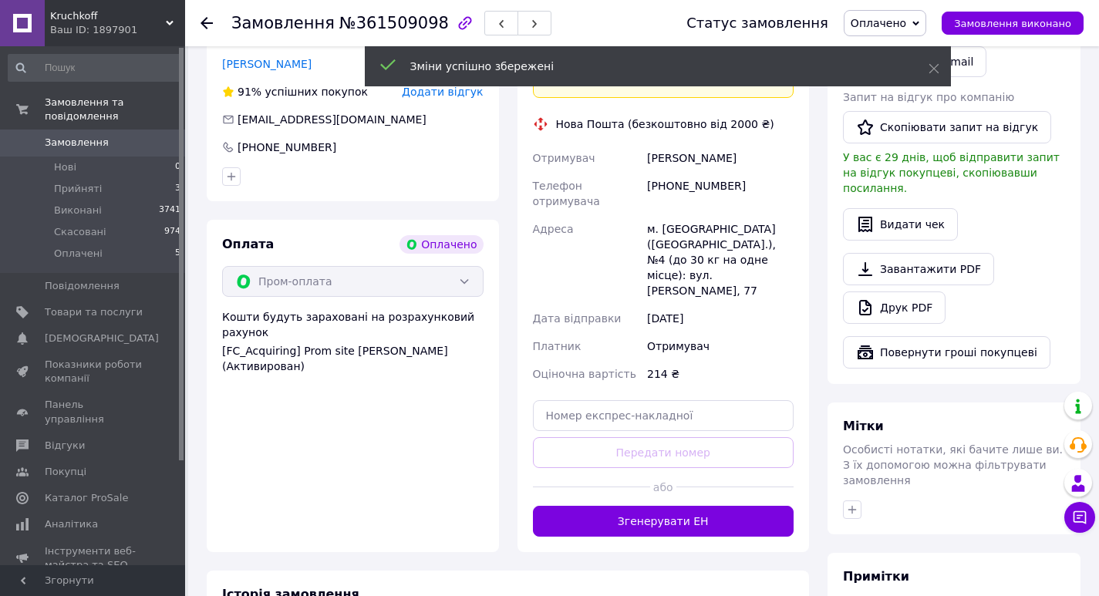
scroll to position [785, 0]
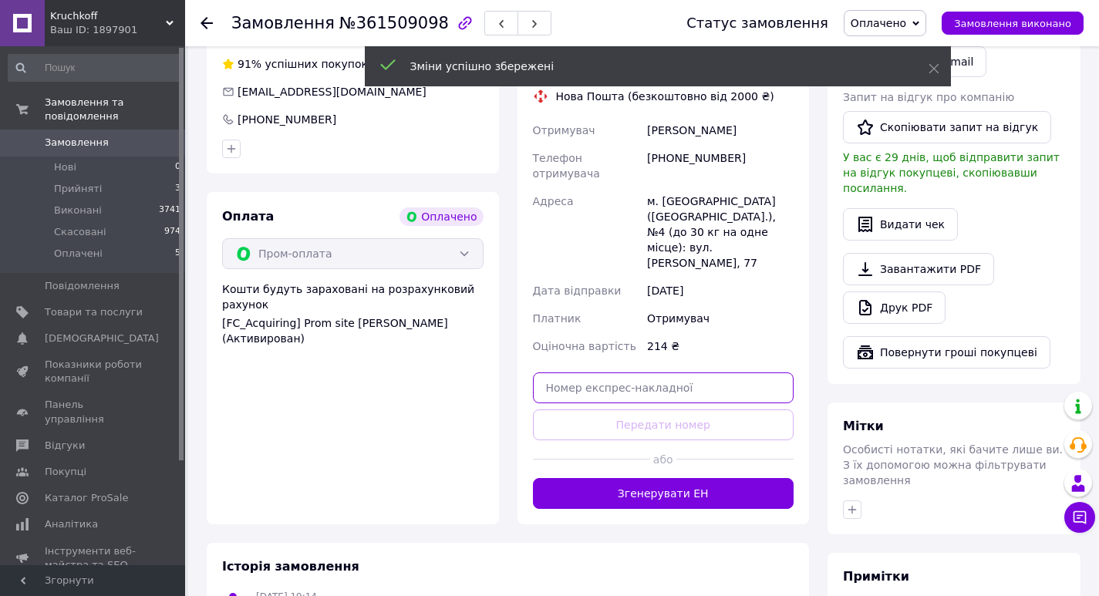
click at [616, 372] on input "text" at bounding box center [663, 387] width 261 height 31
paste input "20451247394816"
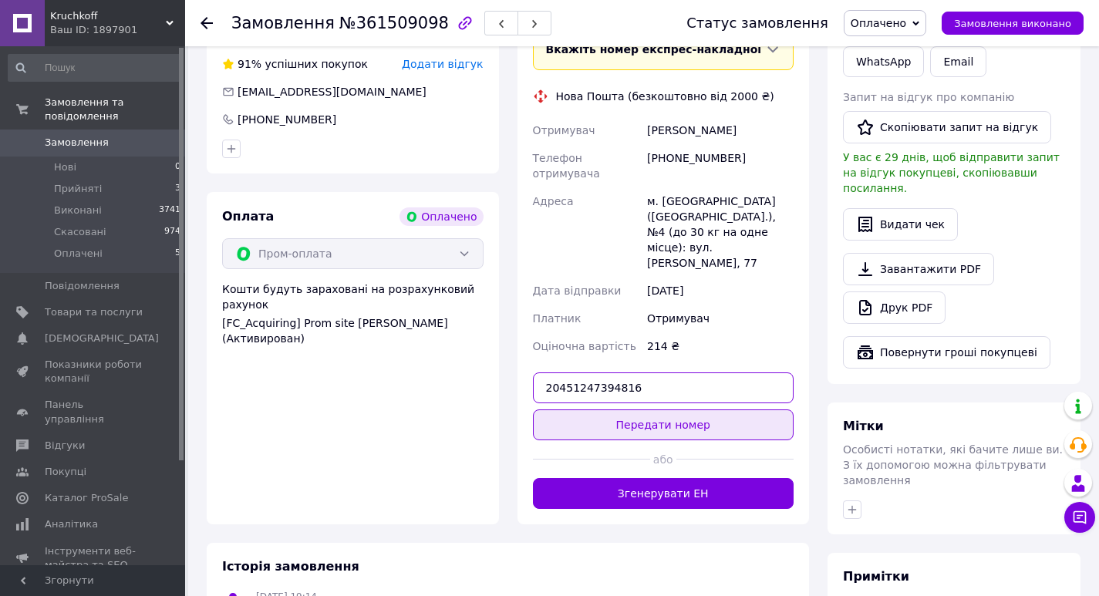
type input "20451247394816"
click at [662, 410] on button "Передати номер" at bounding box center [663, 425] width 261 height 31
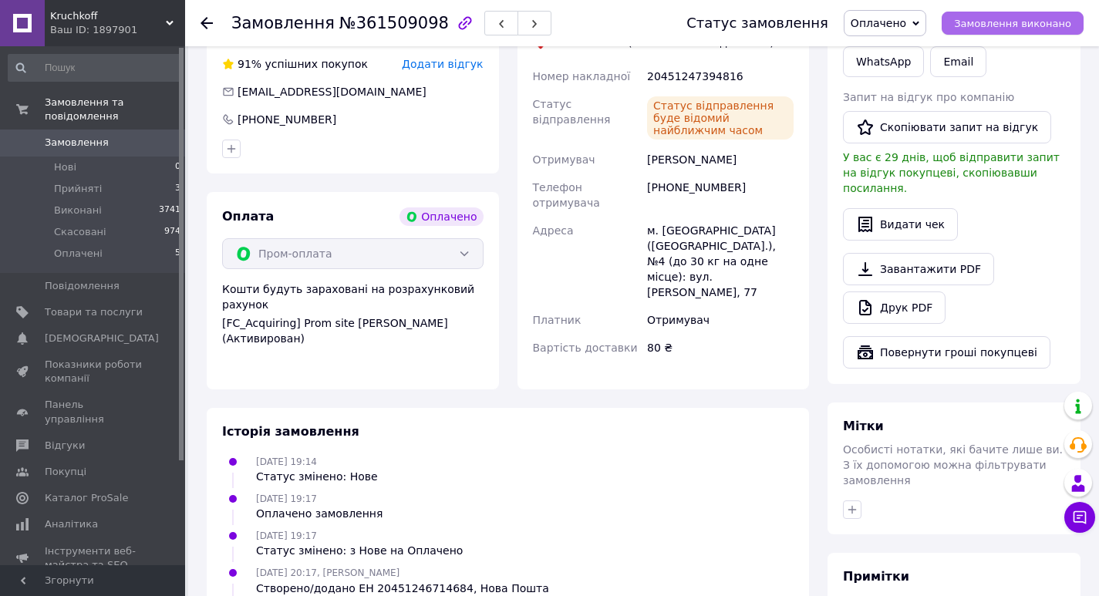
click at [986, 18] on span "Замовлення виконано" at bounding box center [1012, 24] width 117 height 12
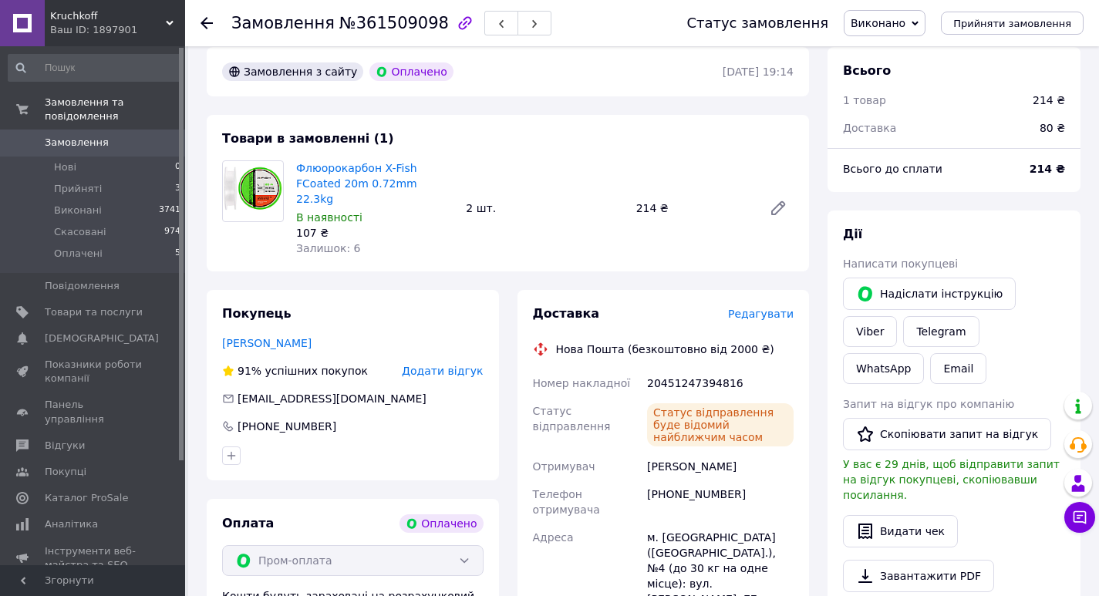
scroll to position [477, 0]
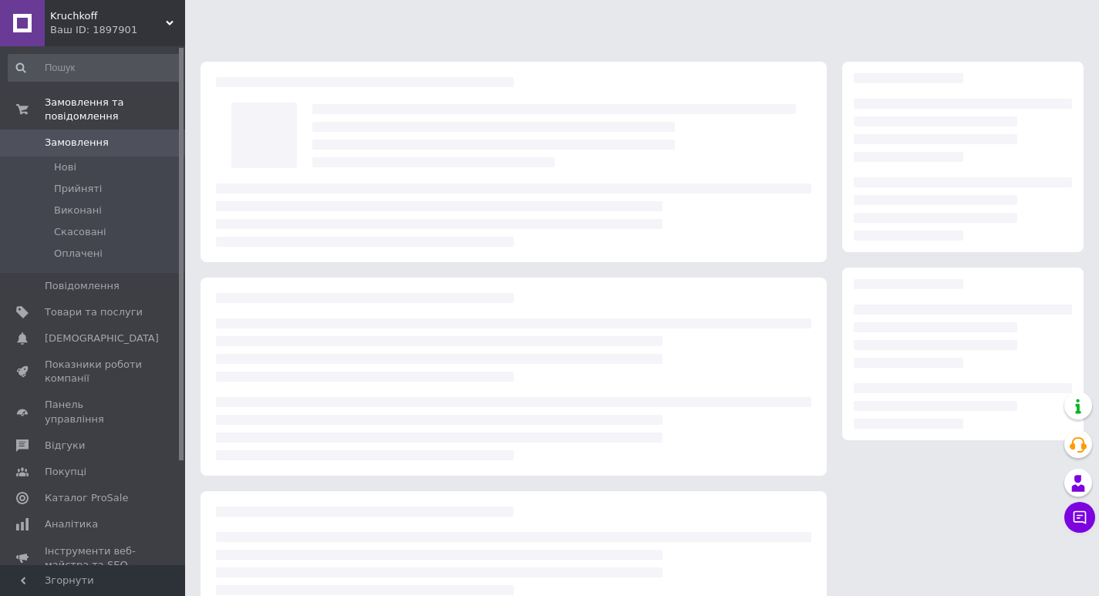
scroll to position [109, 0]
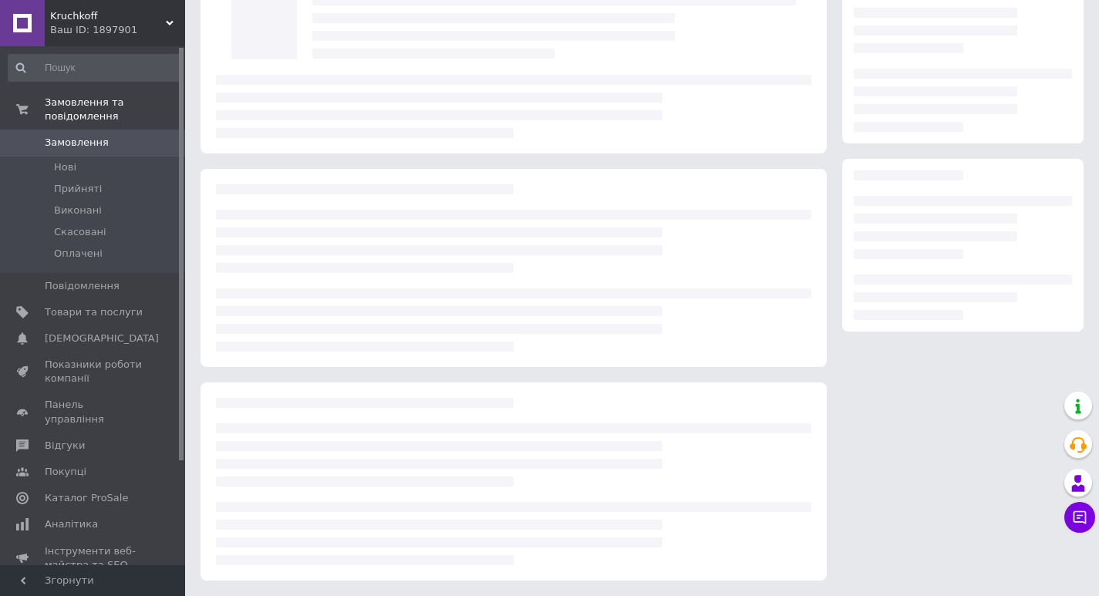
scroll to position [109, 0]
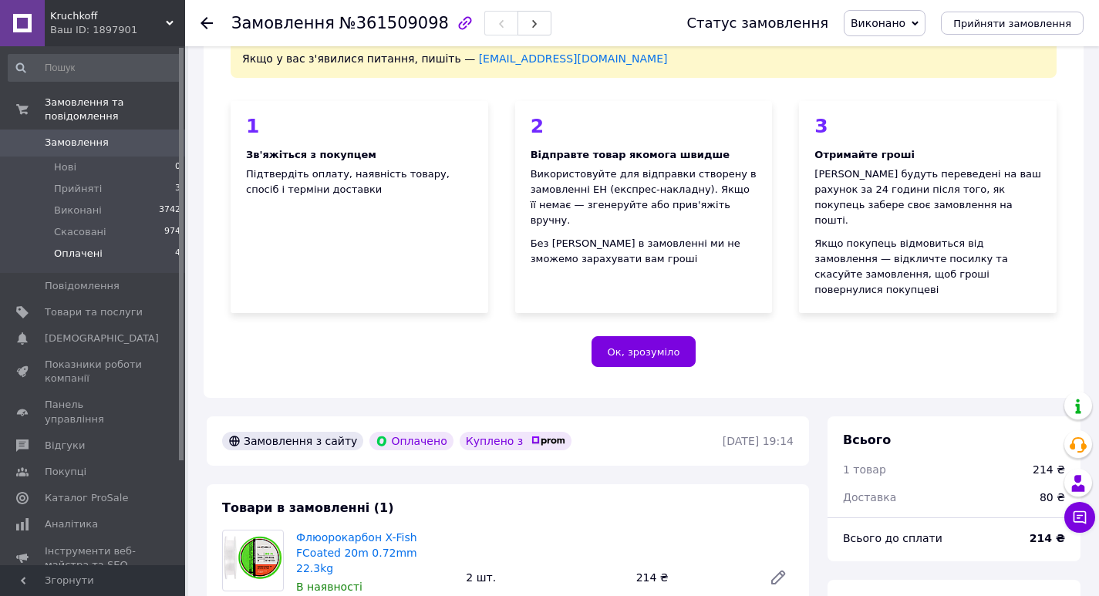
click at [94, 247] on span "Оплачені" at bounding box center [78, 254] width 49 height 14
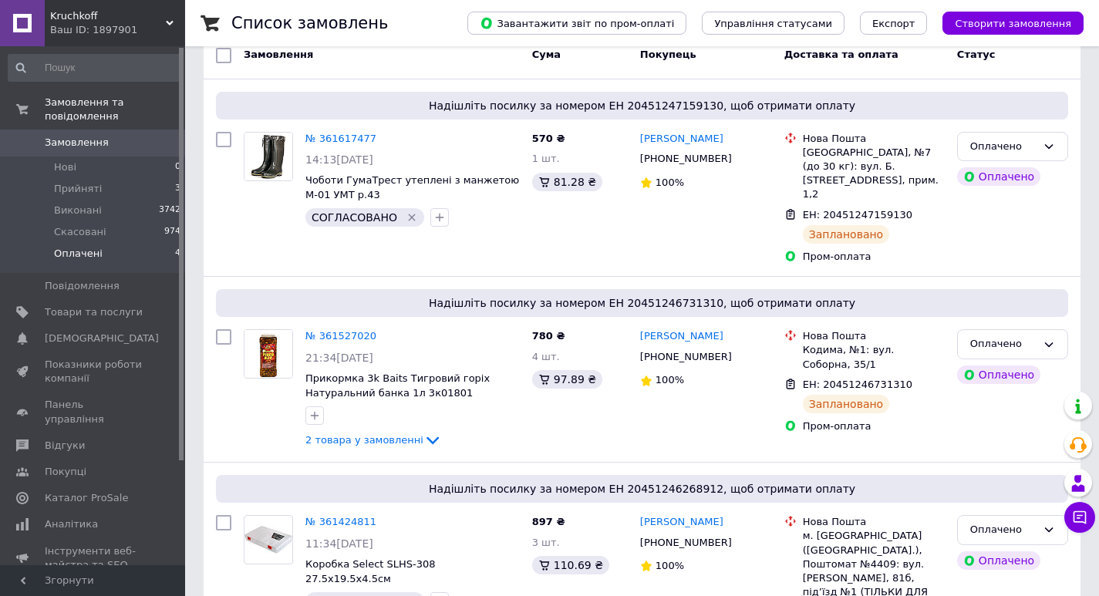
scroll to position [308, 0]
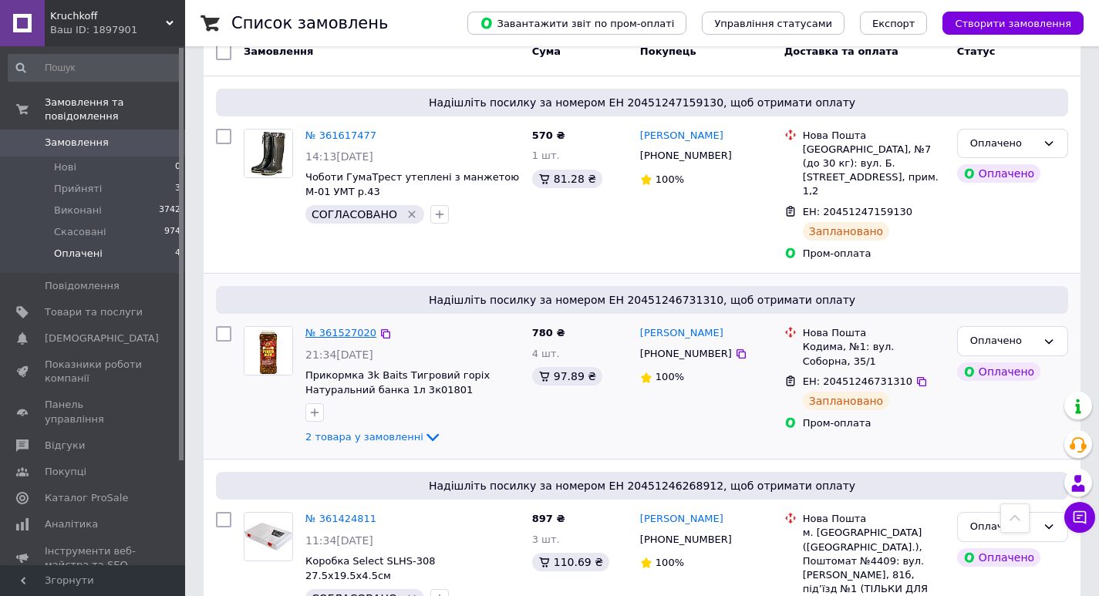
click at [349, 327] on link "№ 361527020" at bounding box center [340, 333] width 71 height 12
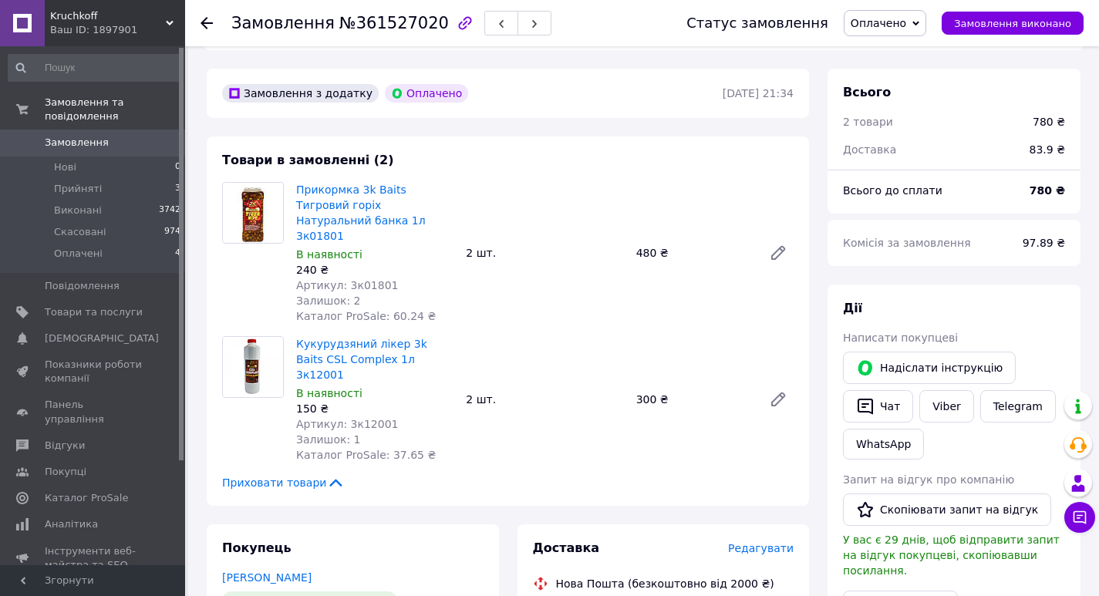
scroll to position [463, 0]
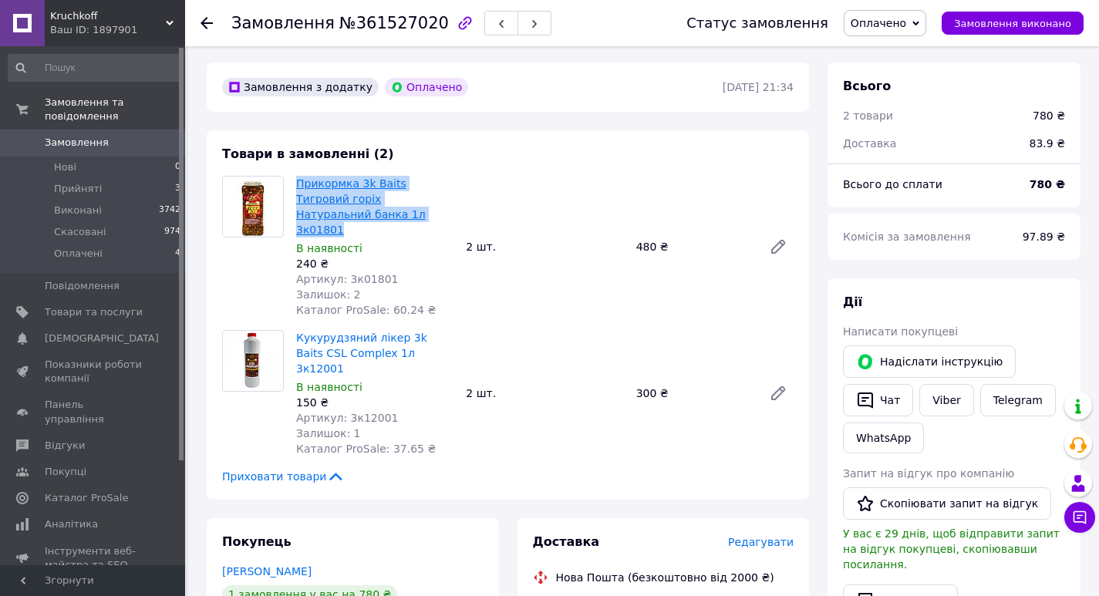
drag, startPoint x: 345, startPoint y: 183, endPoint x: 296, endPoint y: 152, distance: 58.2
click at [296, 176] on span "Прикормка 3k Baits Тигровий горіх Натуральний банка 1л 3к01801" at bounding box center [374, 207] width 157 height 62
copy link "Прикормка 3k Baits Тигровий горіх Натуральний банка 1л 3к01801"
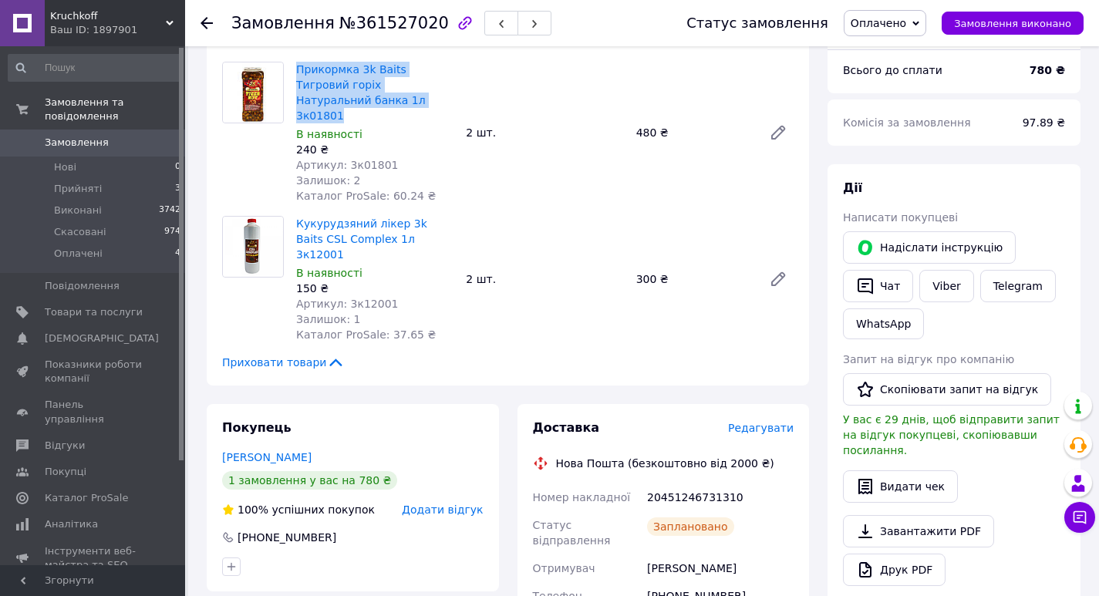
scroll to position [617, 0]
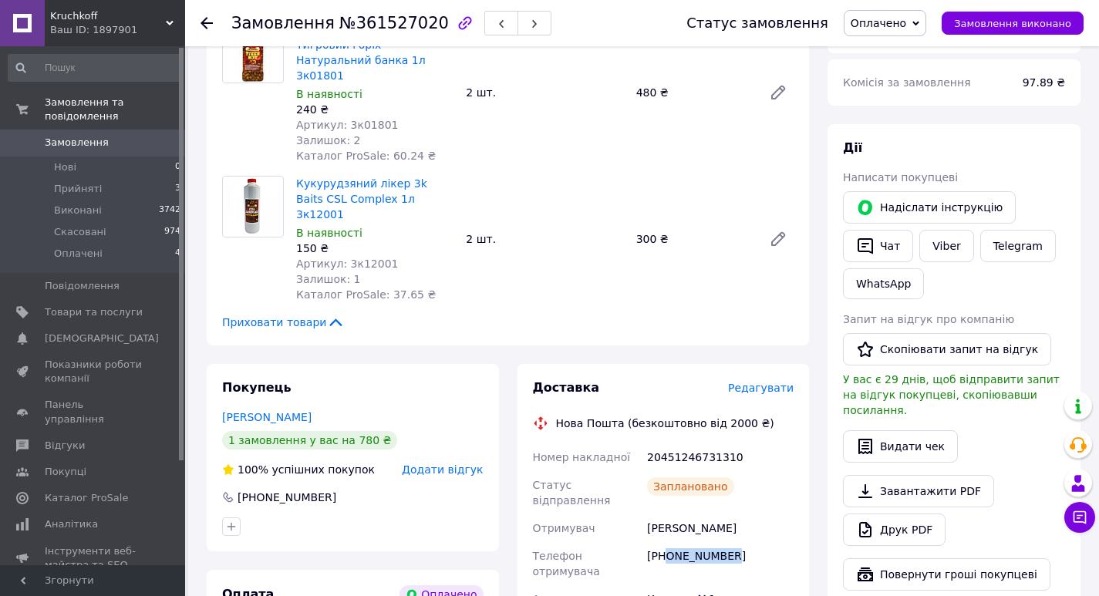
drag, startPoint x: 666, startPoint y: 482, endPoint x: 743, endPoint y: 484, distance: 76.4
click at [769, 542] on div "[PHONE_NUMBER]" at bounding box center [720, 563] width 153 height 43
copy div "0971969964"
drag, startPoint x: 648, startPoint y: 452, endPoint x: 683, endPoint y: 452, distance: 34.7
click at [683, 514] on div "вапняр марина" at bounding box center [720, 528] width 153 height 28
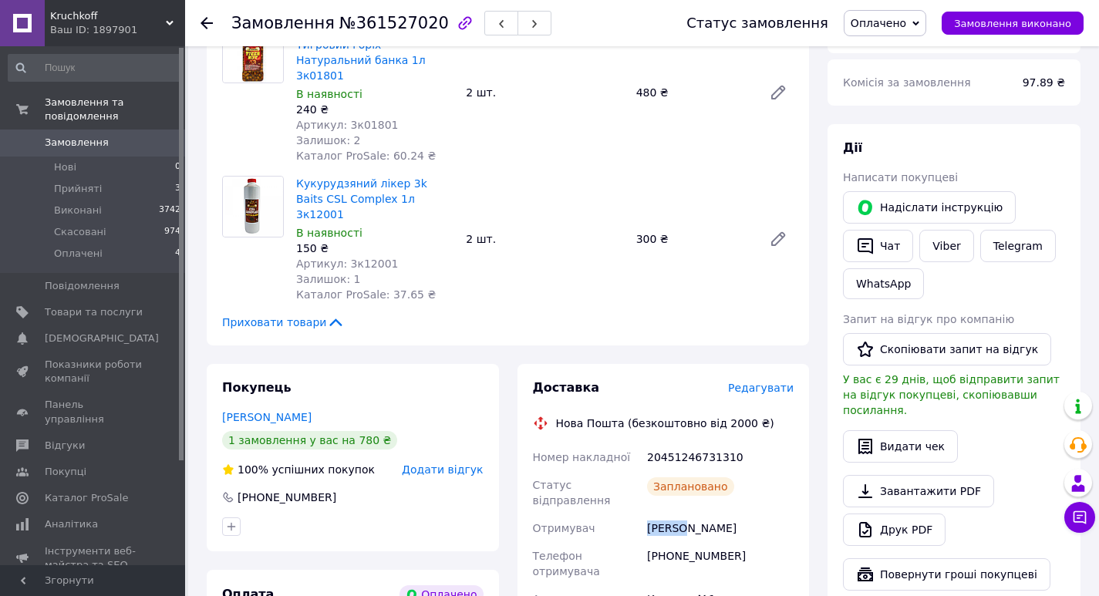
copy div "вапняр"
drag, startPoint x: 693, startPoint y: 451, endPoint x: 731, endPoint y: 454, distance: 37.9
click at [731, 514] on div "вапняр марина" at bounding box center [720, 528] width 153 height 28
copy div "марина"
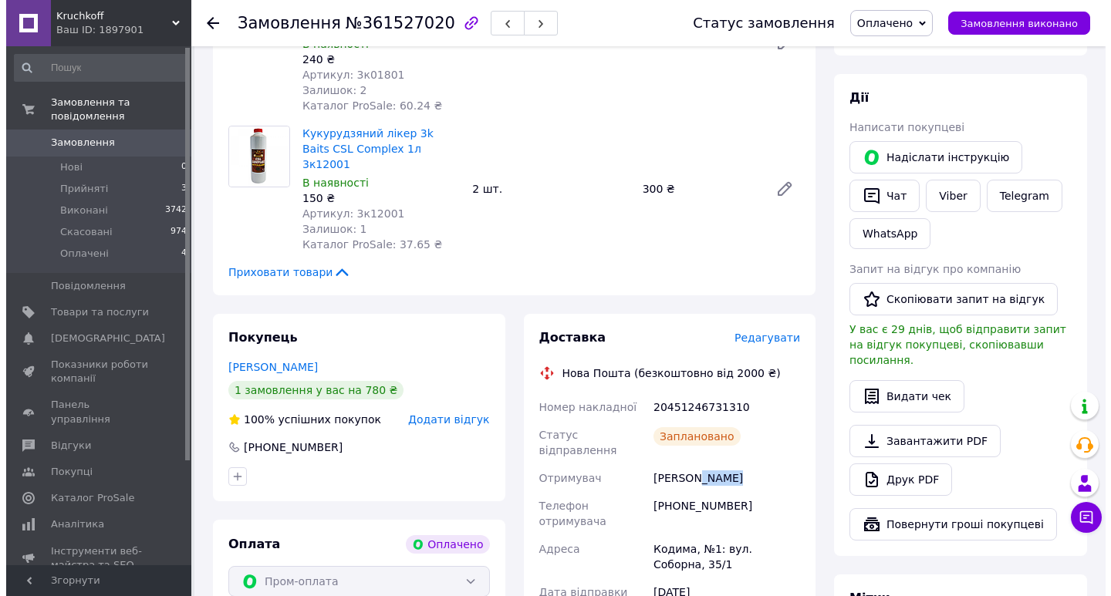
scroll to position [694, 0]
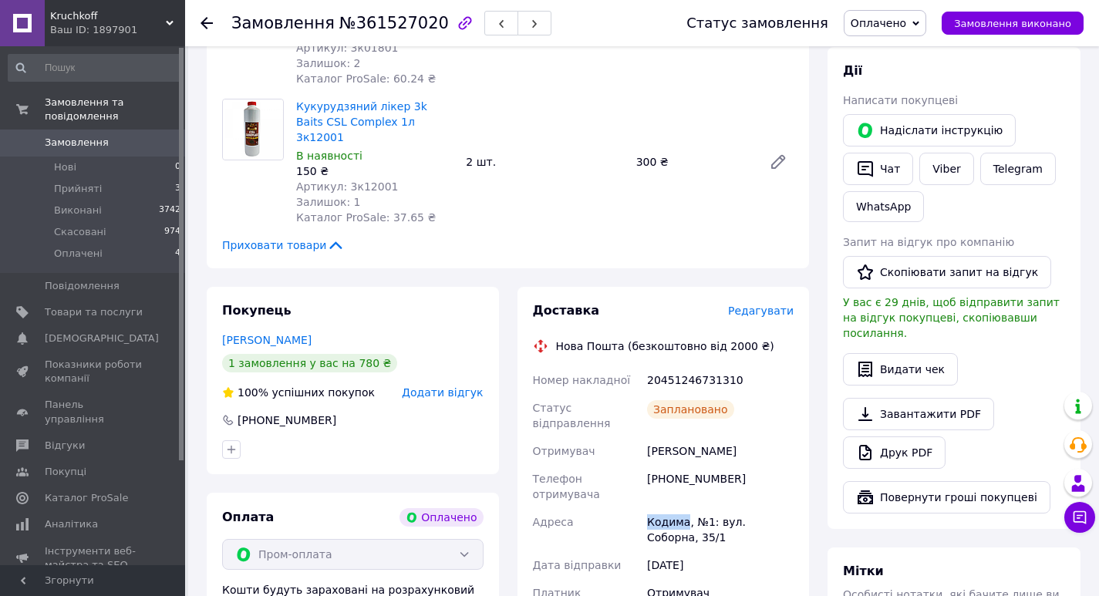
drag, startPoint x: 648, startPoint y: 428, endPoint x: 683, endPoint y: 431, distance: 34.8
click at [683, 508] on div "Кодима, №1: вул. Соборна, 35/1" at bounding box center [720, 529] width 153 height 43
copy div "Кодима"
click at [758, 305] on span "Редагувати" at bounding box center [761, 311] width 66 height 12
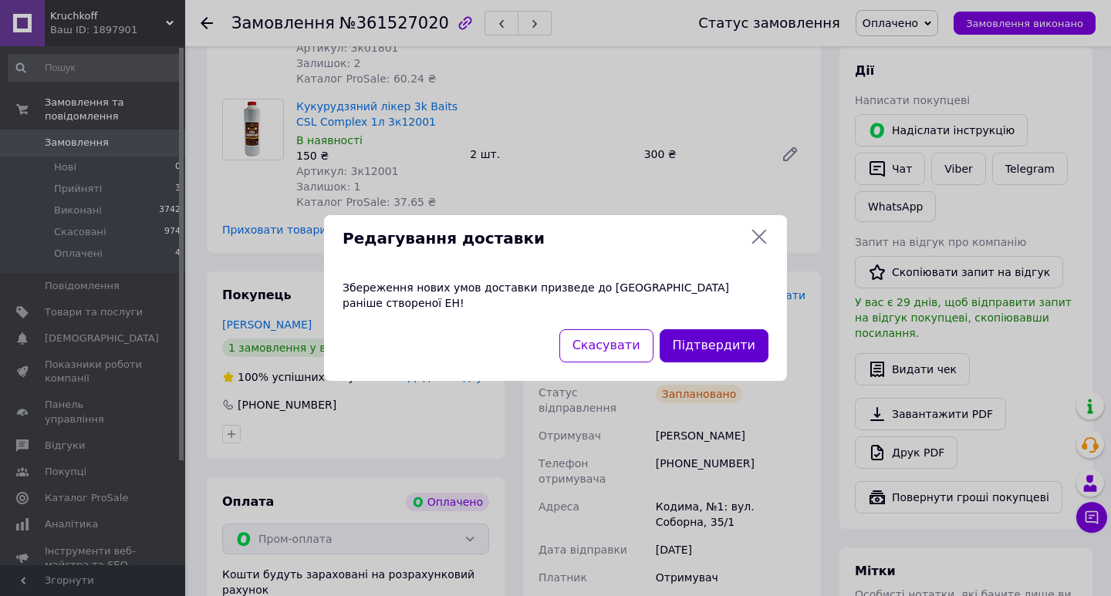
click at [719, 345] on button "Підтвердити" at bounding box center [713, 345] width 109 height 33
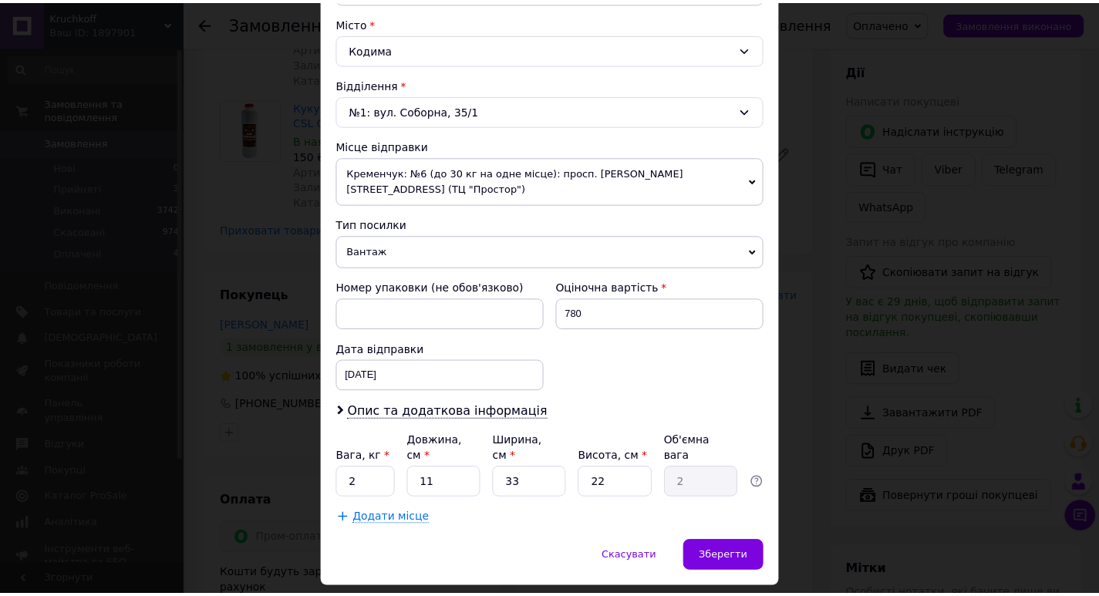
scroll to position [428, 0]
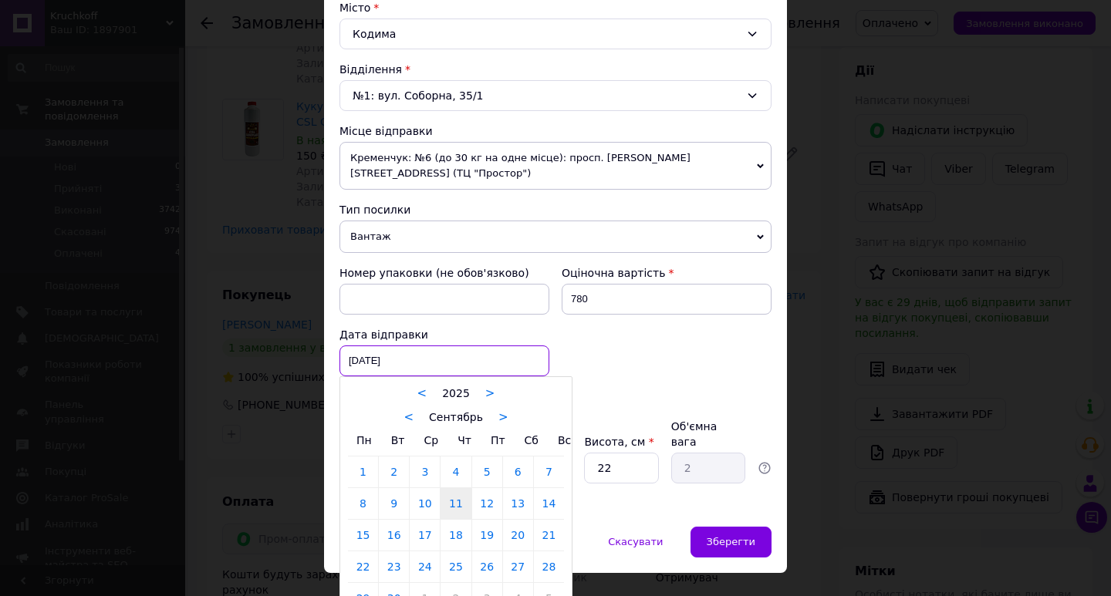
click at [407, 345] on div "11.09.2025 < 2025 > < Сентябрь > Пн Вт Ср Чт Пт Сб Вс 1 2 3 4 5 6 7 8 9 10 11 1…" at bounding box center [444, 360] width 210 height 31
click at [485, 489] on link "12" at bounding box center [487, 503] width 30 height 31
type input "[DATE]"
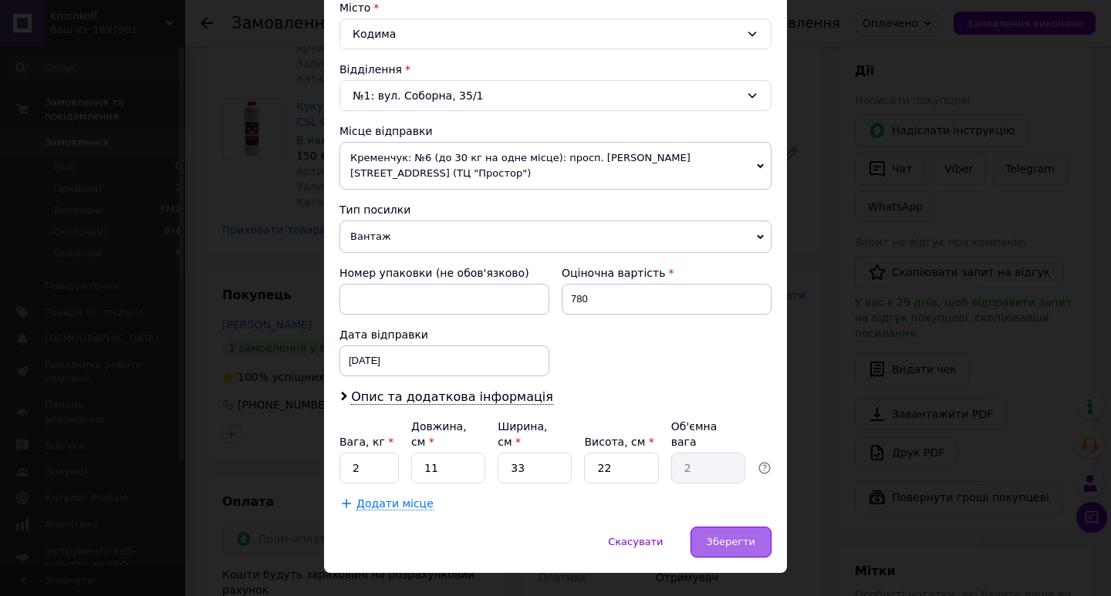
click at [733, 536] on span "Зберегти" at bounding box center [730, 542] width 49 height 12
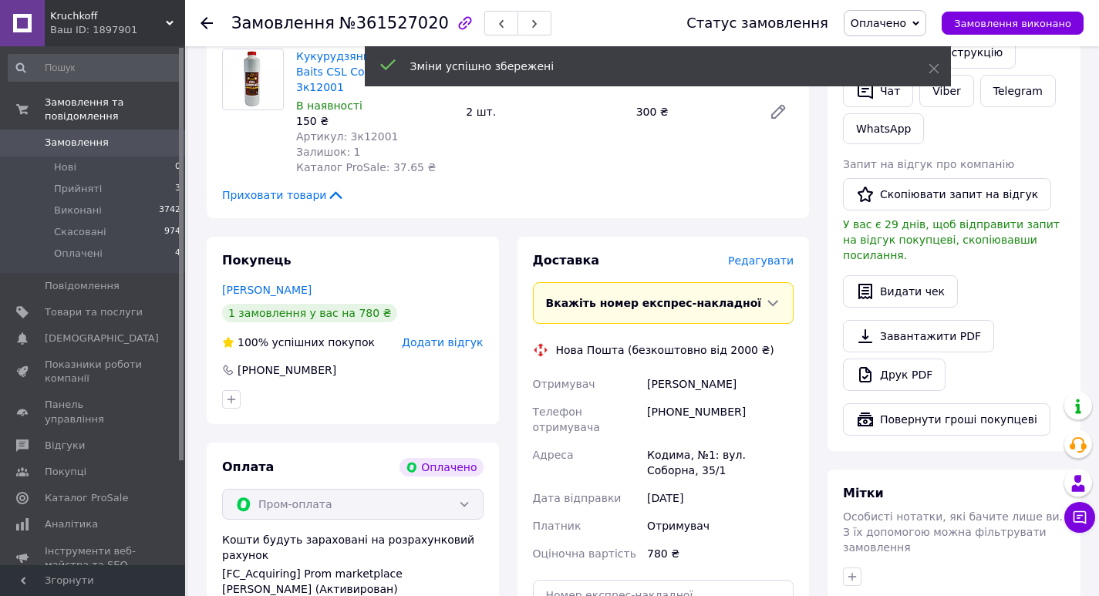
scroll to position [771, 0]
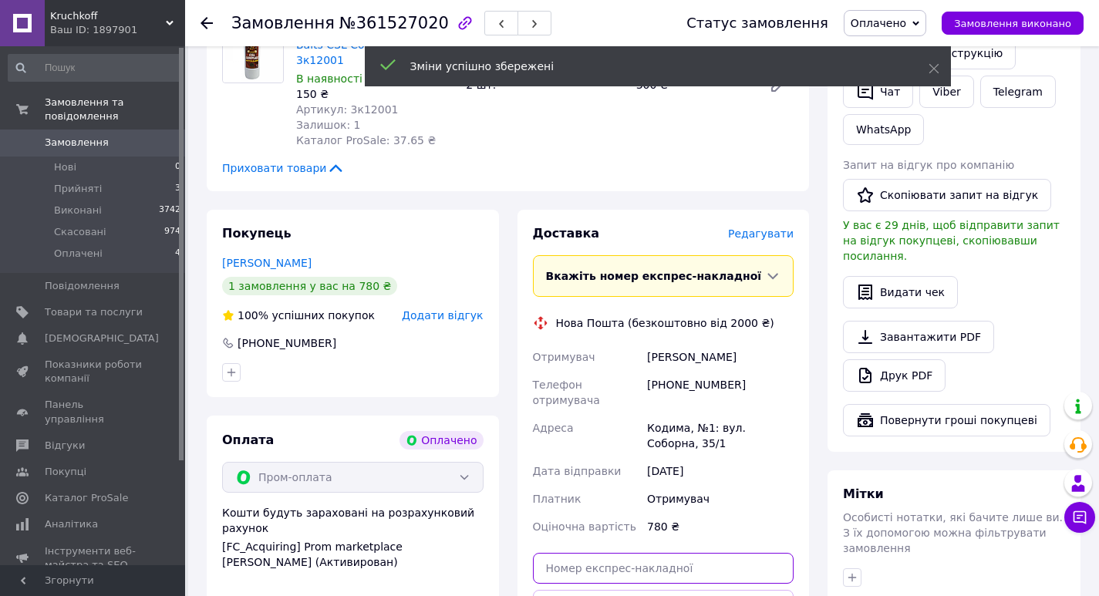
click at [592, 553] on input "text" at bounding box center [663, 568] width 261 height 31
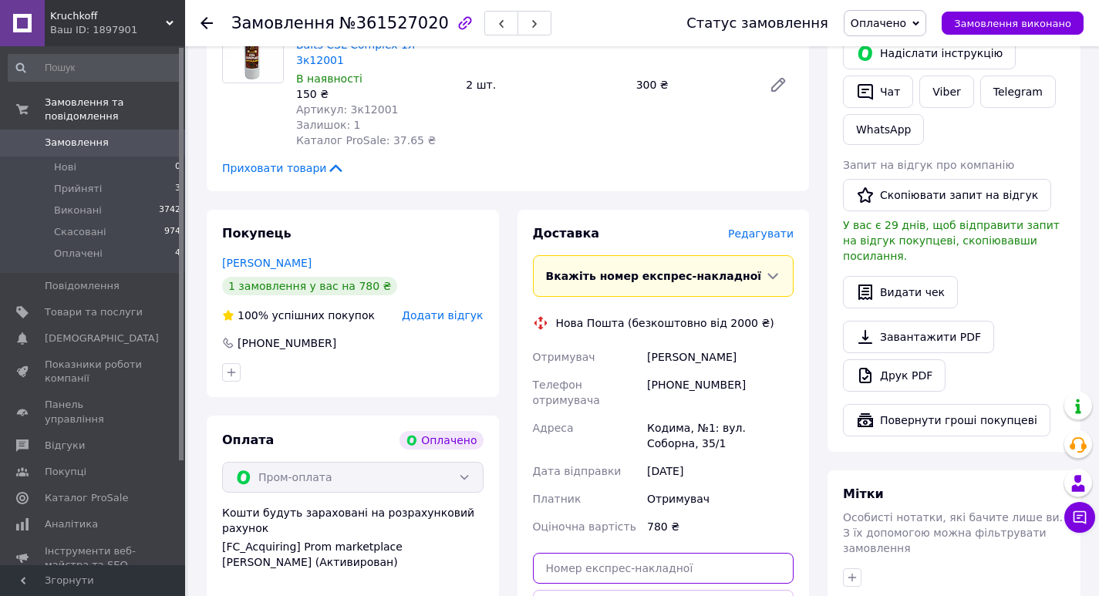
paste input "20451247414524"
type input "20451247414524"
click at [674, 590] on button "Передати номер" at bounding box center [663, 605] width 261 height 31
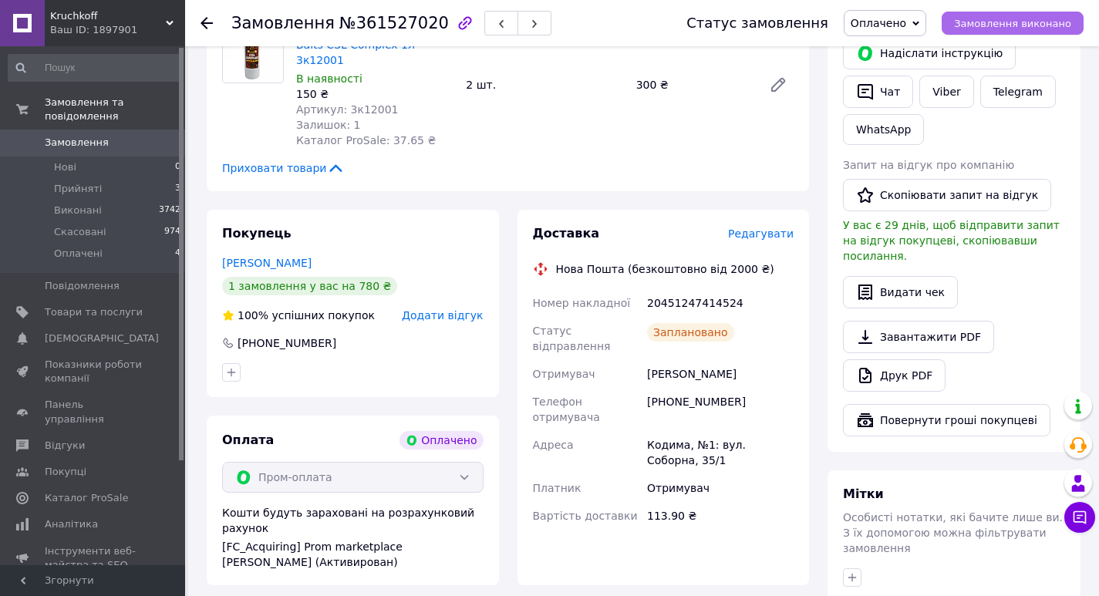
click at [989, 22] on span "Замовлення виконано" at bounding box center [1012, 24] width 117 height 12
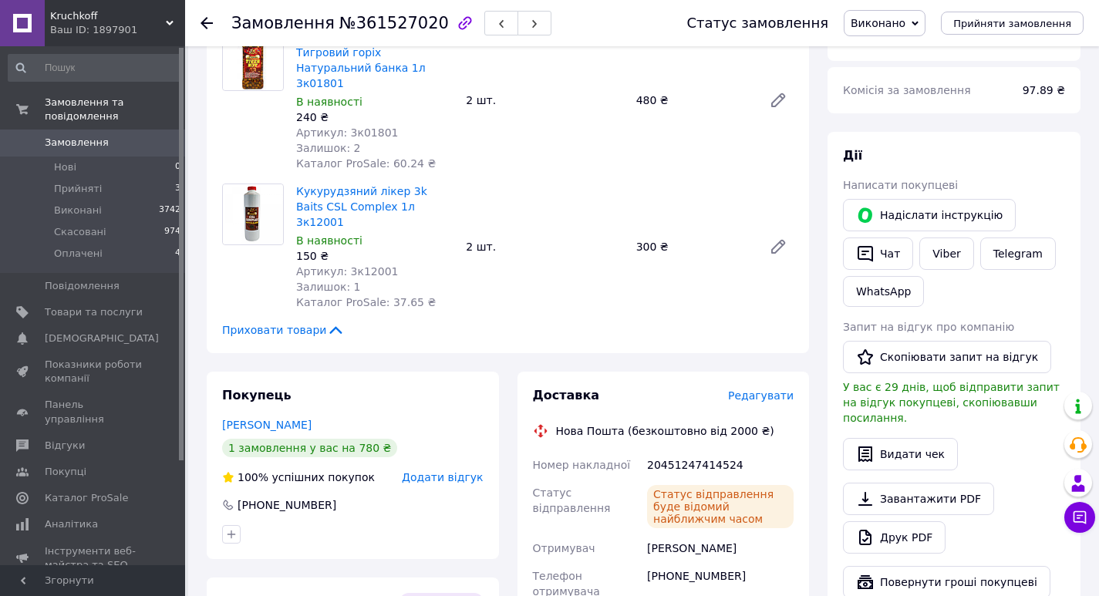
scroll to position [617, 0]
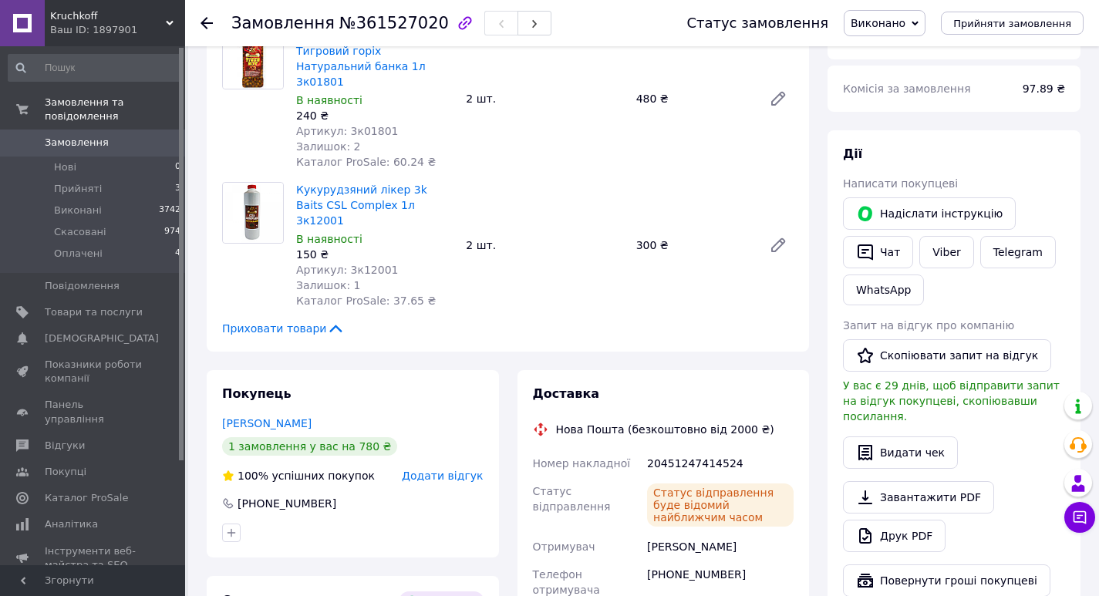
scroll to position [649, 0]
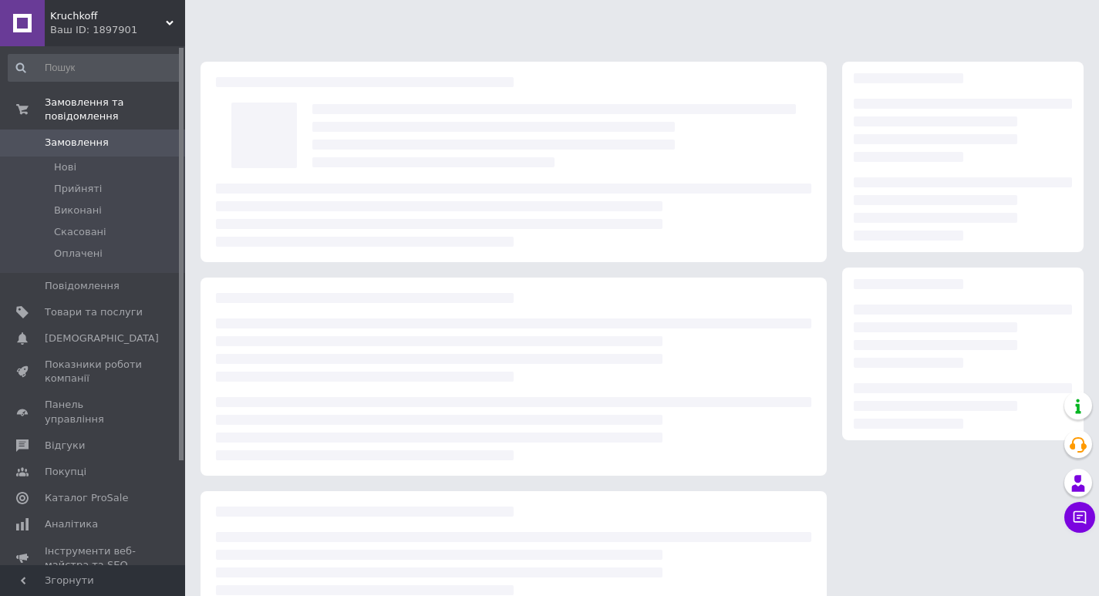
scroll to position [109, 0]
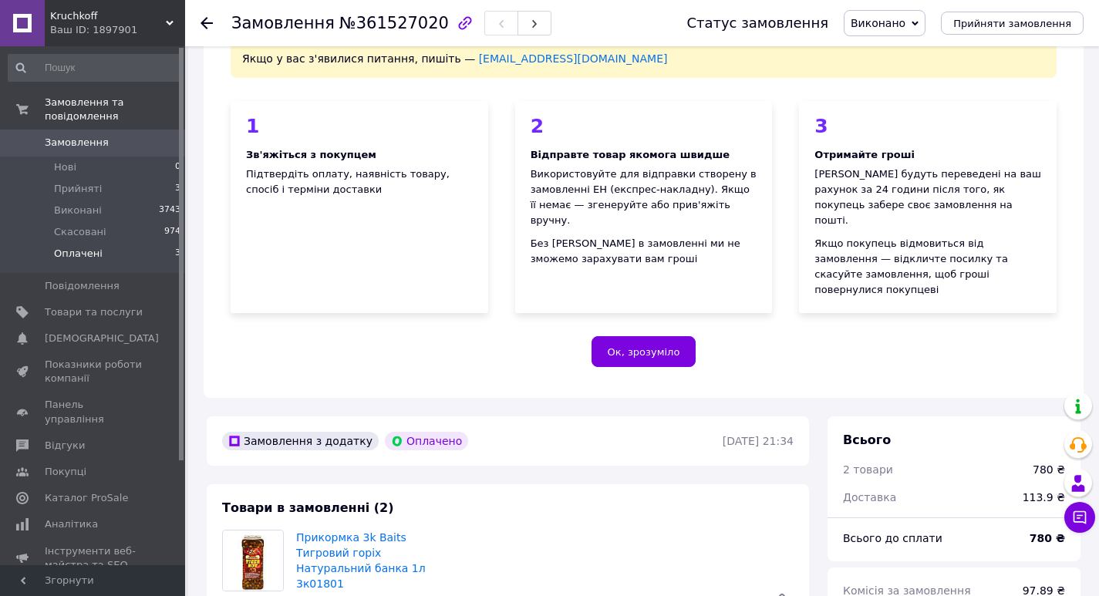
click at [77, 247] on span "Оплачені" at bounding box center [78, 254] width 49 height 14
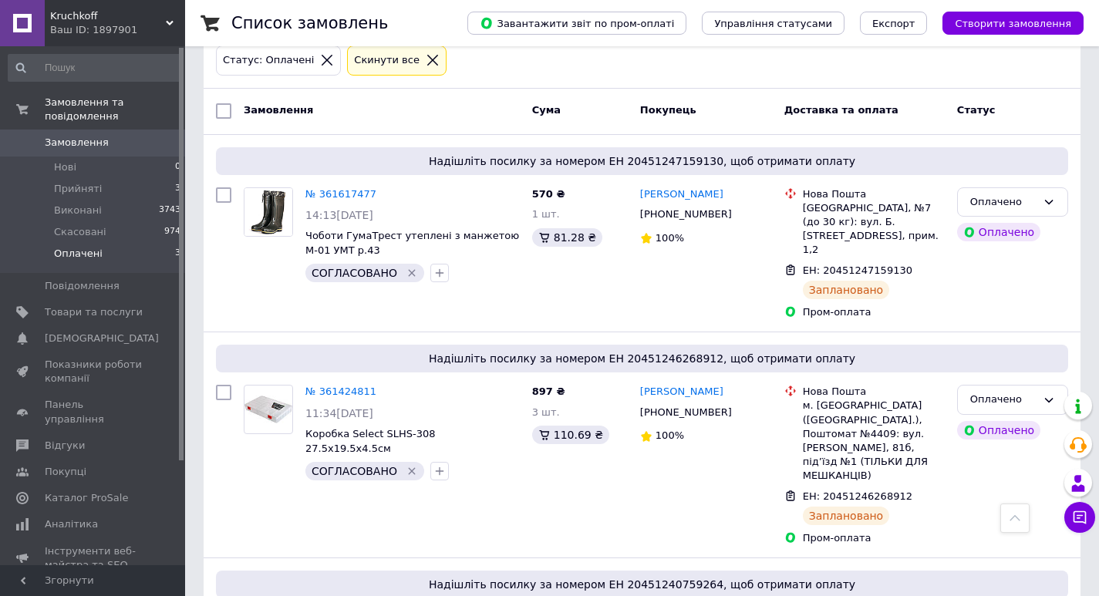
scroll to position [126, 0]
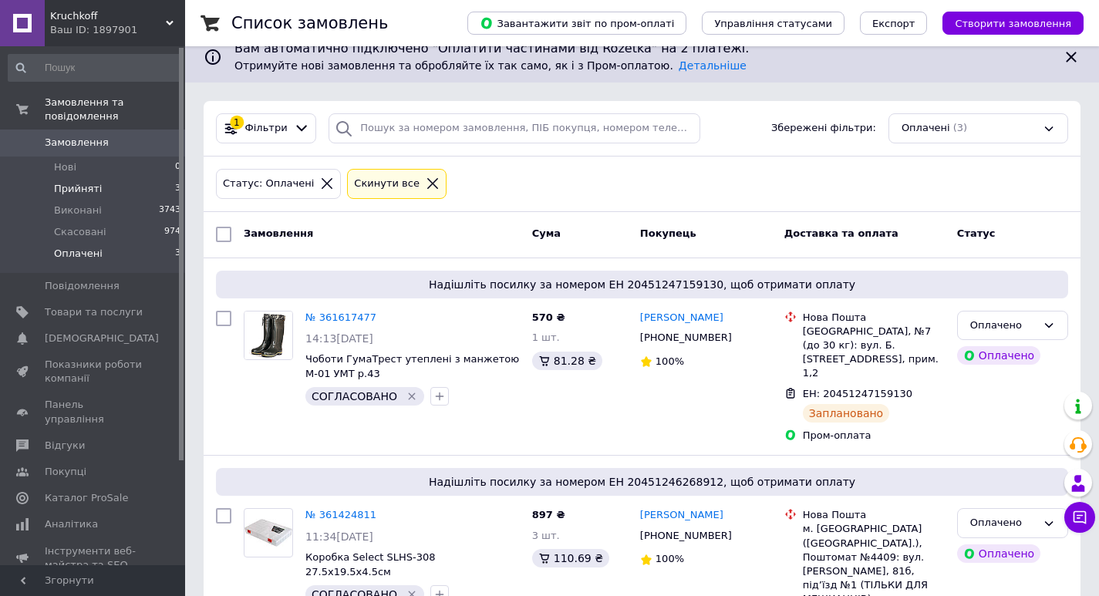
click at [84, 182] on span "Прийняті" at bounding box center [78, 189] width 48 height 14
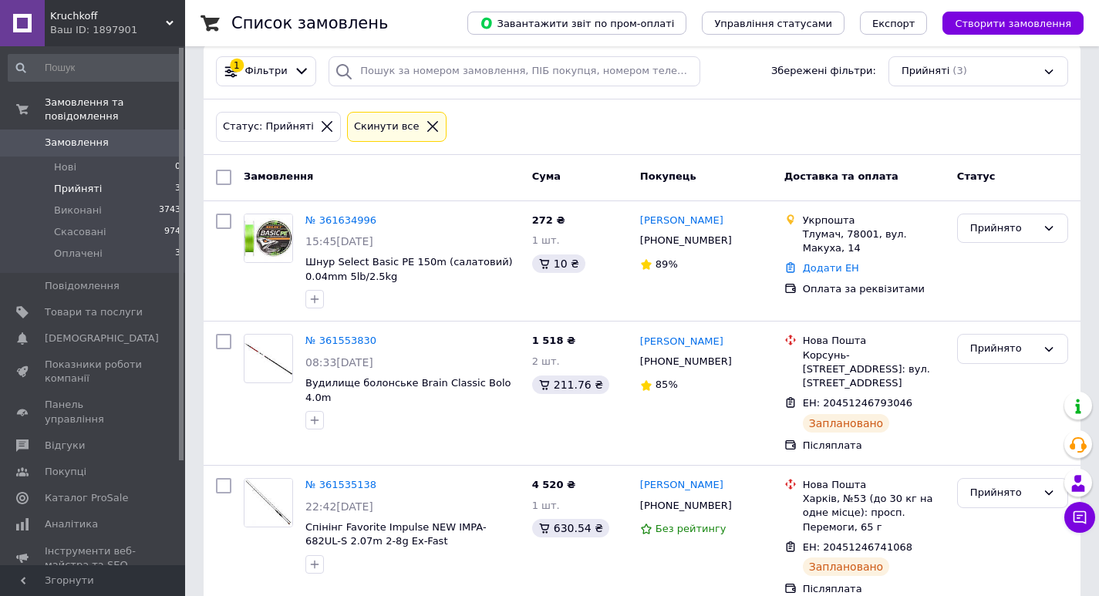
scroll to position [187, 0]
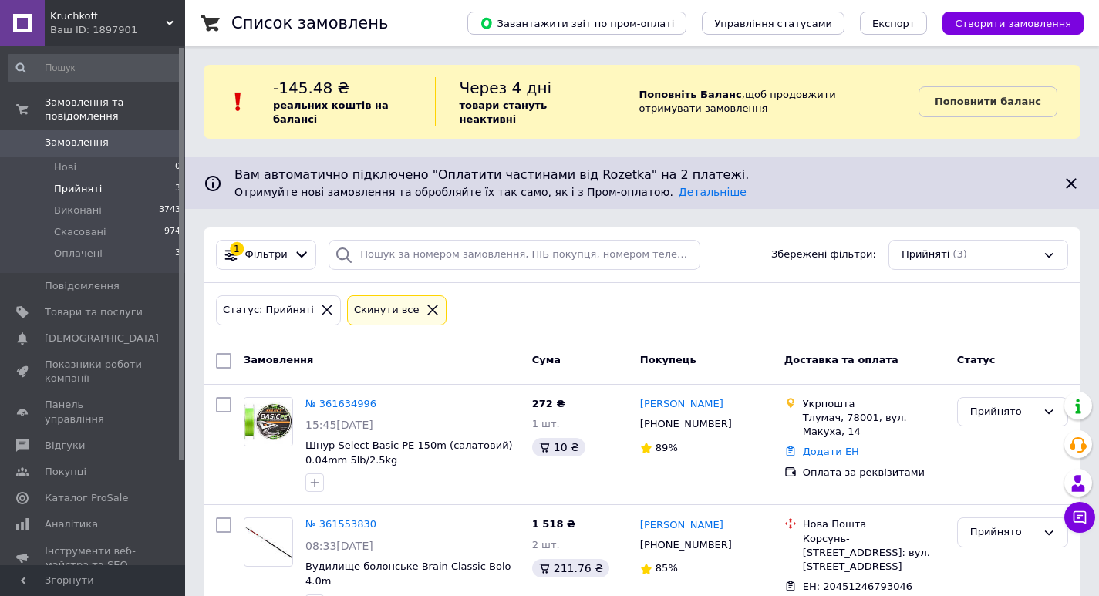
click at [86, 182] on span "Прийняті" at bounding box center [78, 189] width 48 height 14
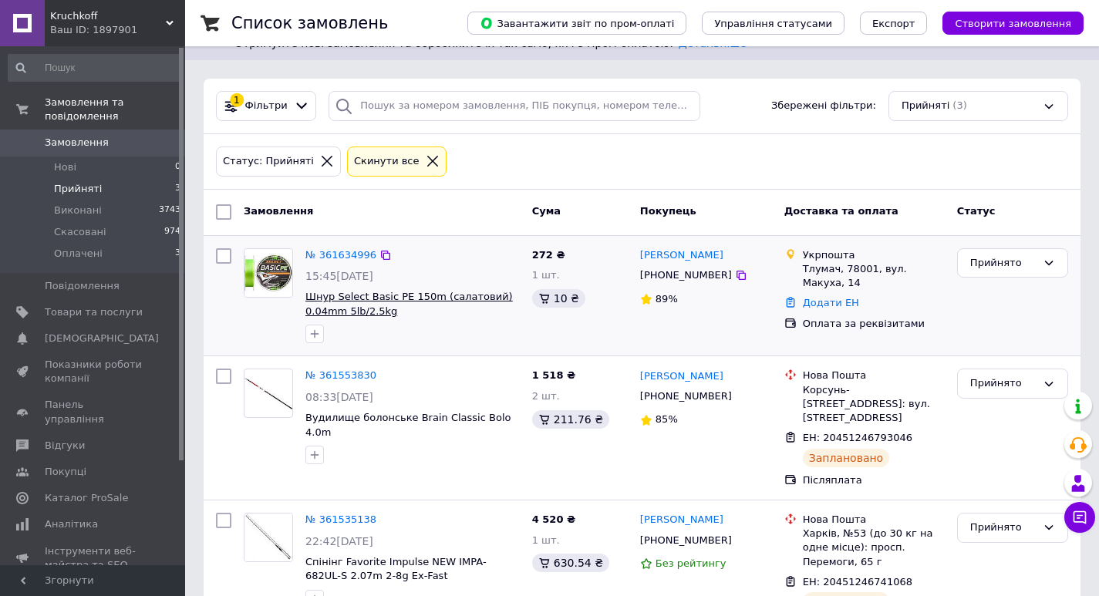
scroll to position [187, 0]
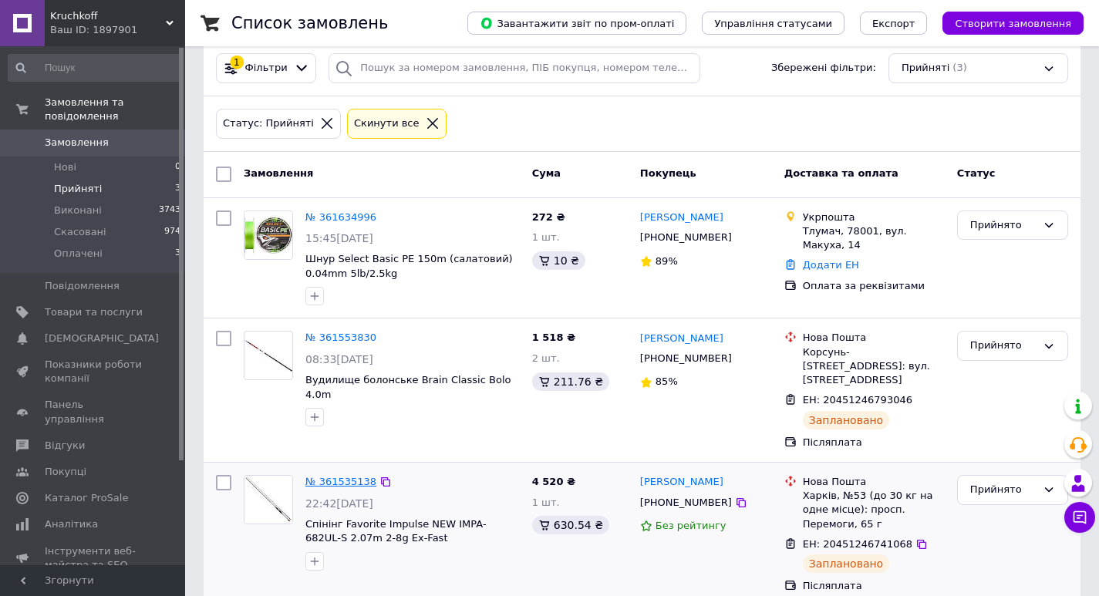
click at [347, 476] on link "№ 361535138" at bounding box center [340, 482] width 71 height 12
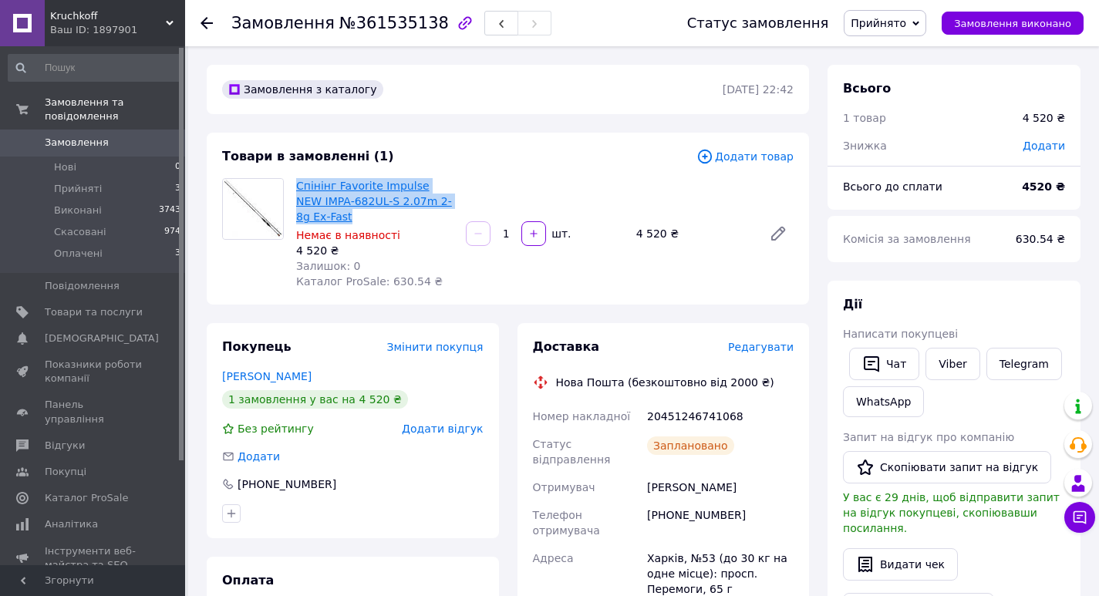
drag, startPoint x: 317, startPoint y: 220, endPoint x: 299, endPoint y: 182, distance: 41.7
click at [299, 182] on span "Спінінг Favorite Impulse NEW IMPA-682UL-S 2.07m 2-8g Ex-Fast" at bounding box center [374, 201] width 157 height 46
copy link "Спінінг Favorite Impulse NEW IMPA-682UL-S 2.07m 2-8g Ex-Fast"
click at [314, 190] on link "Спінінг Favorite Impulse NEW IMPA-682UL-S 2.07m 2-8g Ex-Fast" at bounding box center [374, 201] width 156 height 43
drag, startPoint x: 413, startPoint y: 193, endPoint x: 549, endPoint y: 153, distance: 141.3
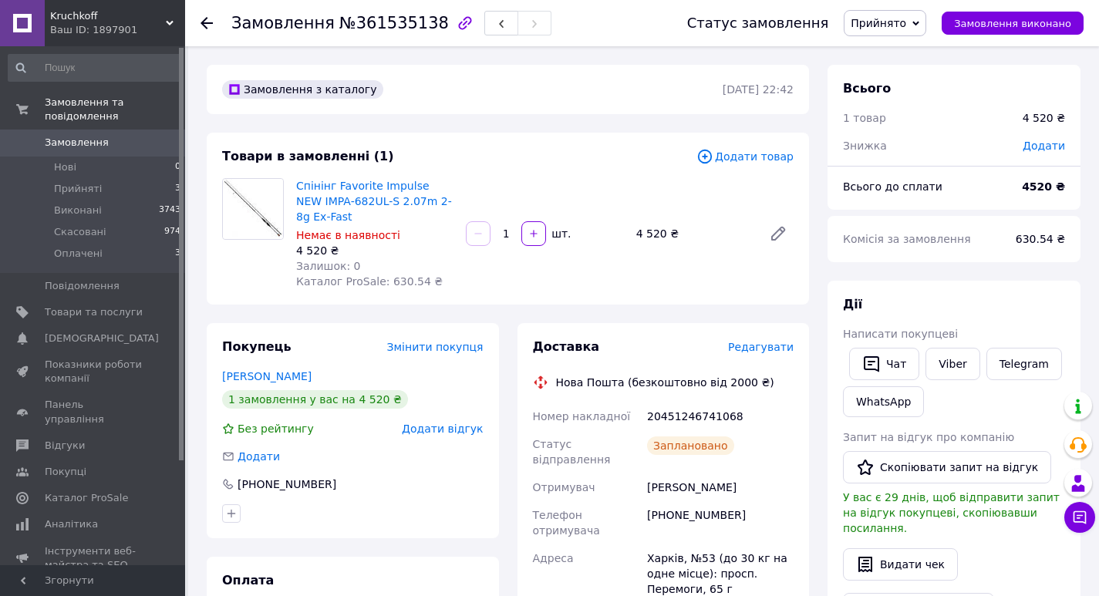
click at [547, 154] on div "Товари в замовленні (1)" at bounding box center [459, 157] width 474 height 18
drag, startPoint x: 342, startPoint y: 190, endPoint x: 653, endPoint y: 167, distance: 311.6
click at [658, 163] on div "Товари в замовленні (1)" at bounding box center [459, 157] width 474 height 18
drag, startPoint x: 322, startPoint y: 217, endPoint x: 293, endPoint y: 187, distance: 42.0
click at [293, 187] on div "Спінінг Favorite Impulse NEW IMPA-682UL-S 2.07m 2-8g Ex-Fast Немає в наявності …" at bounding box center [375, 233] width 170 height 117
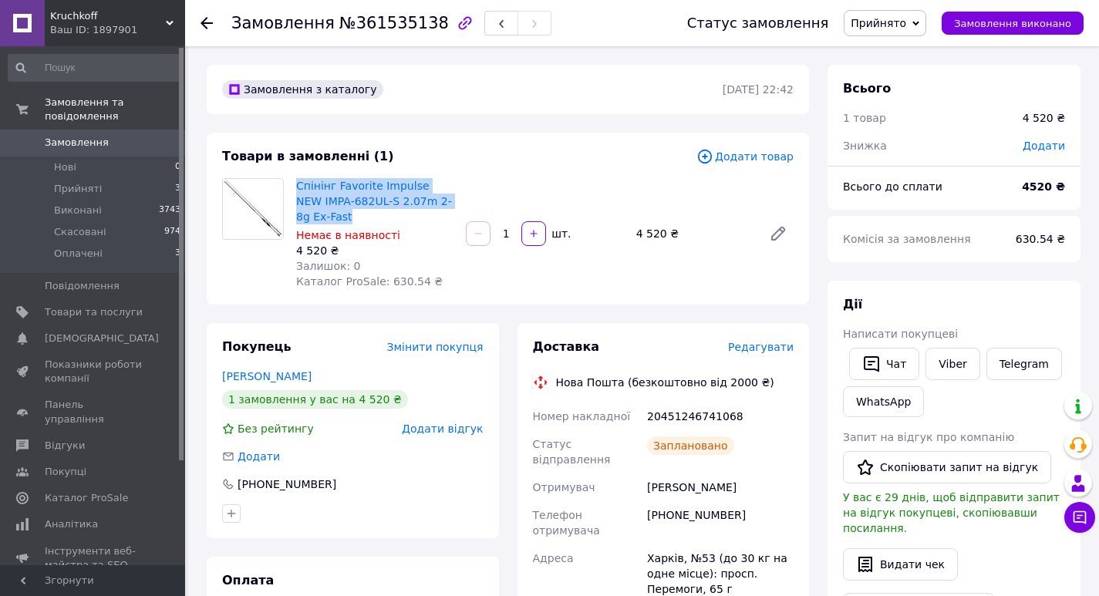
copy link "Спінінг Favorite Impulse NEW IMPA-682UL-S 2.07m 2-8g Ex-Fast"
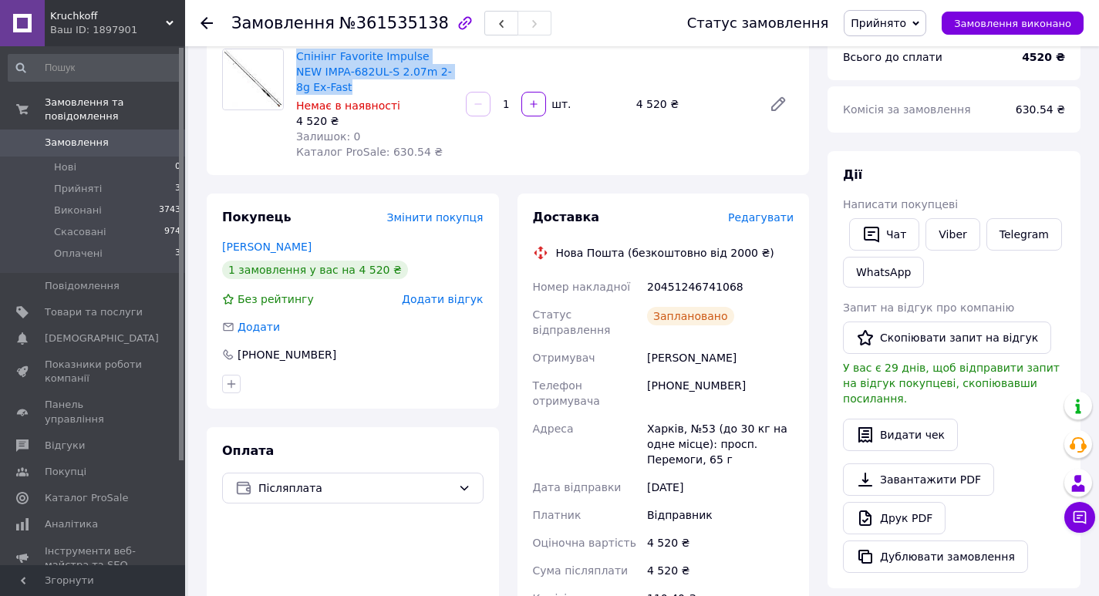
scroll to position [154, 0]
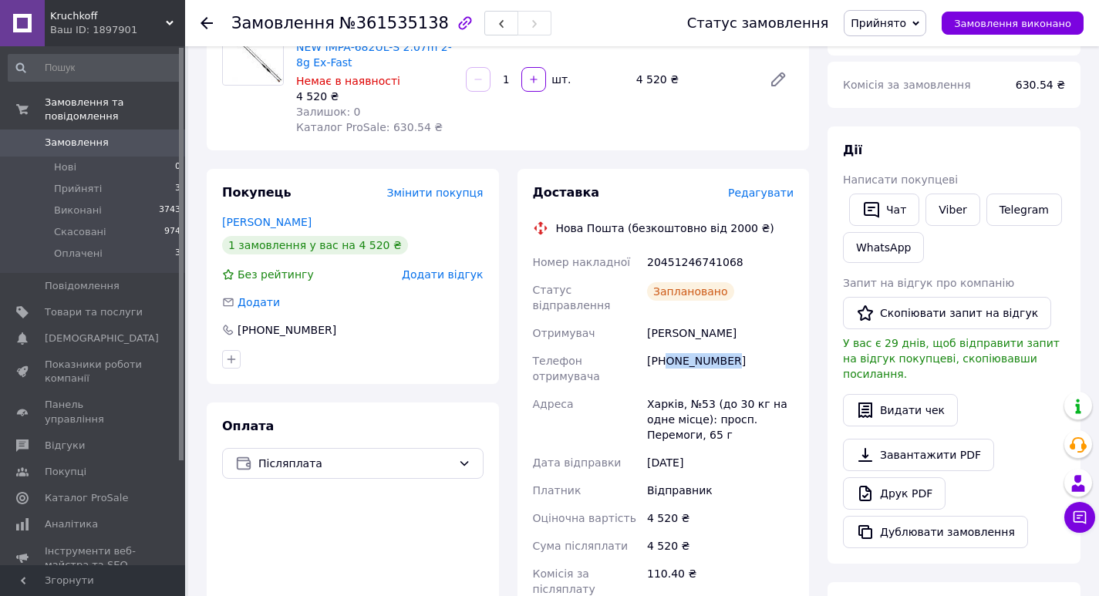
drag, startPoint x: 668, startPoint y: 349, endPoint x: 767, endPoint y: 349, distance: 98.7
click at [767, 349] on div "[PHONE_NUMBER]" at bounding box center [720, 368] width 153 height 43
copy div "0997164908"
drag, startPoint x: 646, startPoint y: 321, endPoint x: 687, endPoint y: 317, distance: 41.1
click at [687, 319] on div "[PERSON_NAME]" at bounding box center [720, 333] width 153 height 28
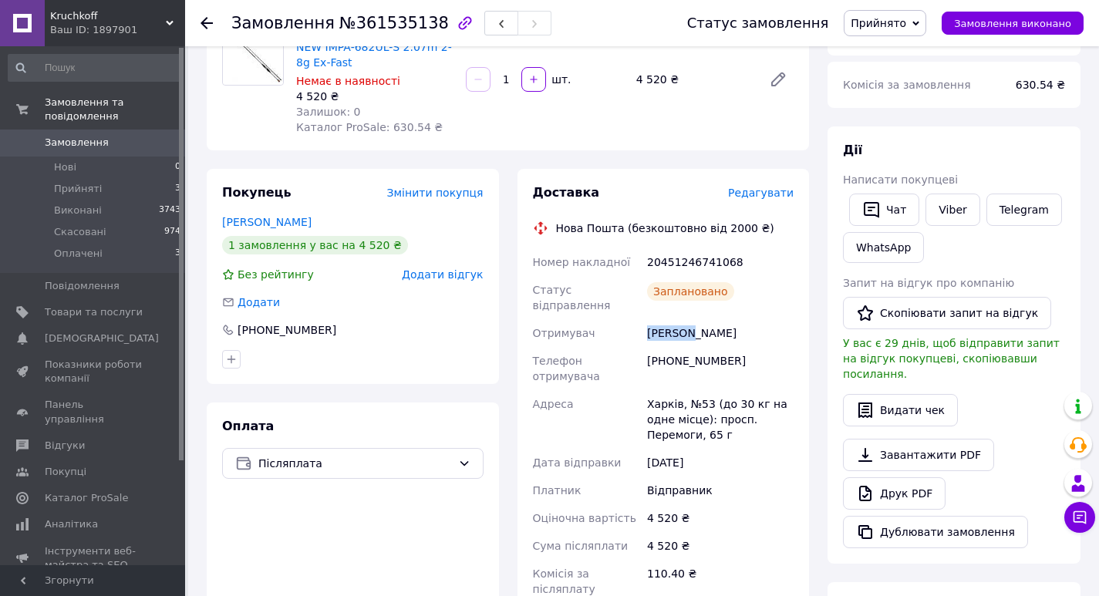
copy div "[PERSON_NAME]"
drag, startPoint x: 693, startPoint y: 317, endPoint x: 779, endPoint y: 310, distance: 86.7
click at [779, 319] on div "[PERSON_NAME]" at bounding box center [720, 333] width 153 height 28
copy div "[PERSON_NAME]"
drag, startPoint x: 650, startPoint y: 374, endPoint x: 679, endPoint y: 377, distance: 28.7
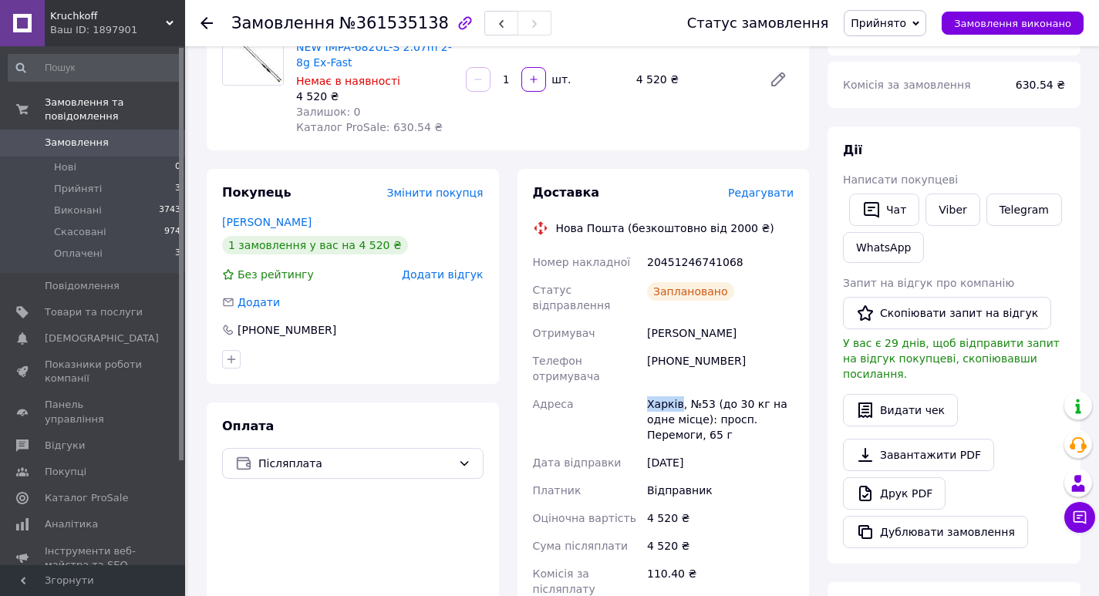
click at [679, 390] on div "Харків, №53 (до 30 кг на одне місце): просп. Перемоги, 65 г" at bounding box center [720, 419] width 153 height 59
copy div "Харків"
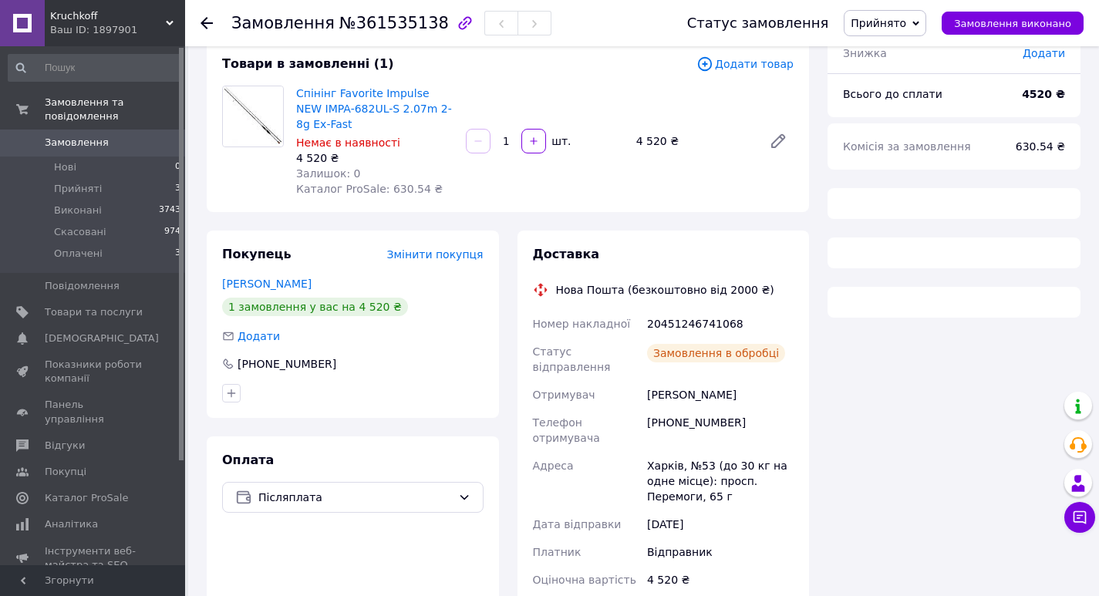
scroll to position [109, 0]
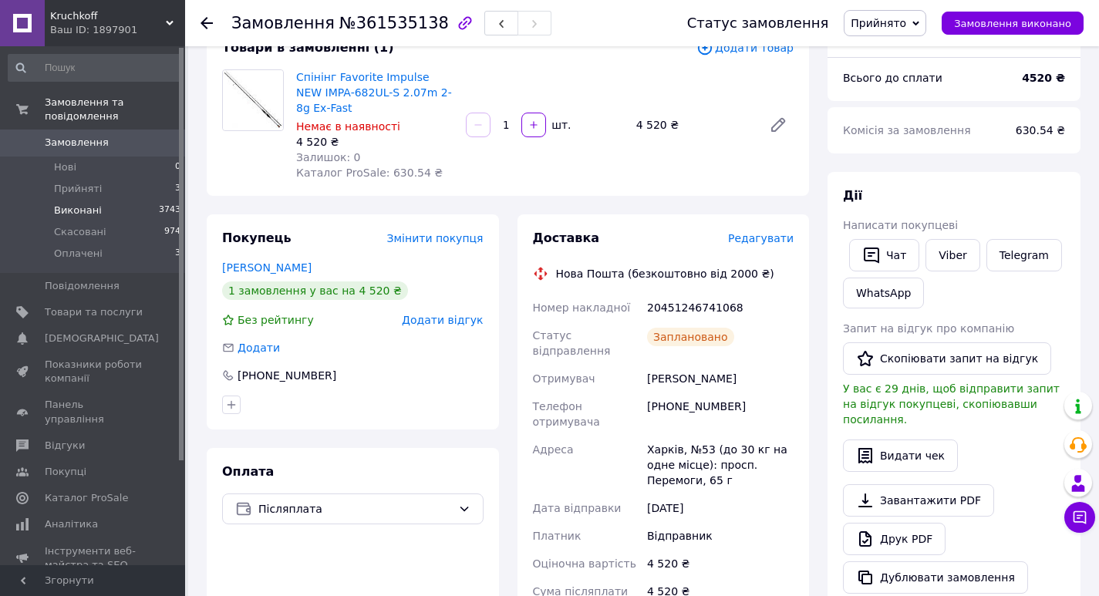
click at [82, 204] on span "Виконані" at bounding box center [78, 211] width 48 height 14
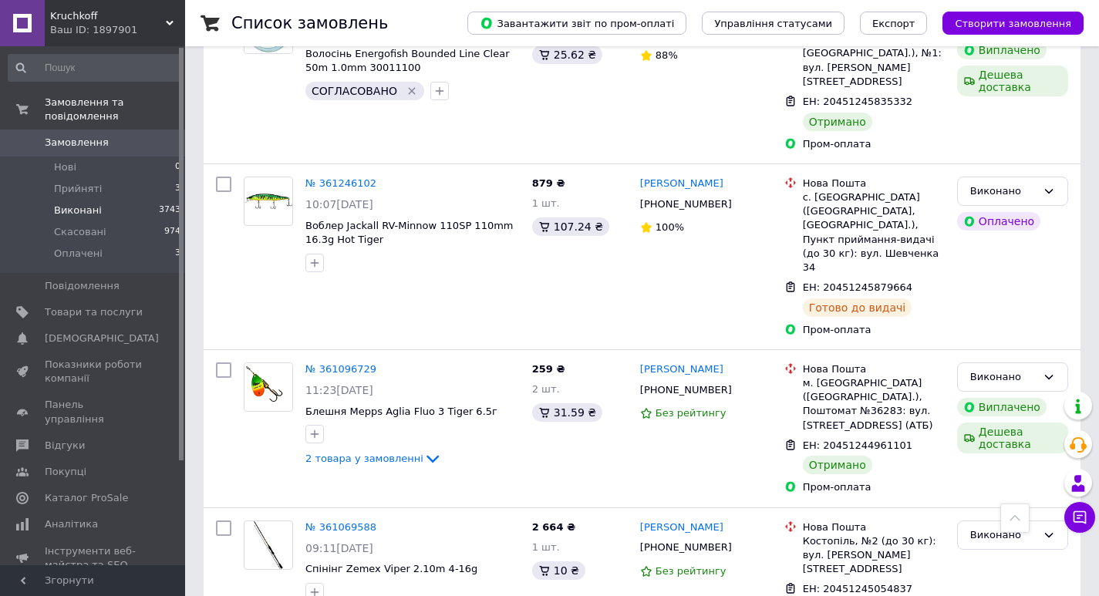
scroll to position [1388, 0]
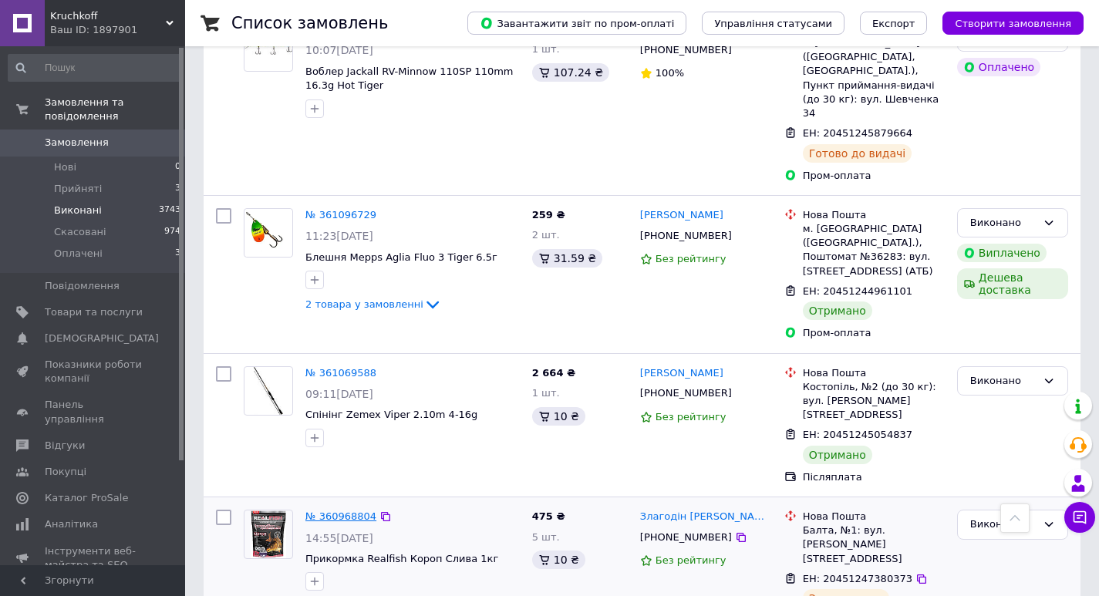
click at [339, 511] on link "№ 360968804" at bounding box center [340, 517] width 71 height 12
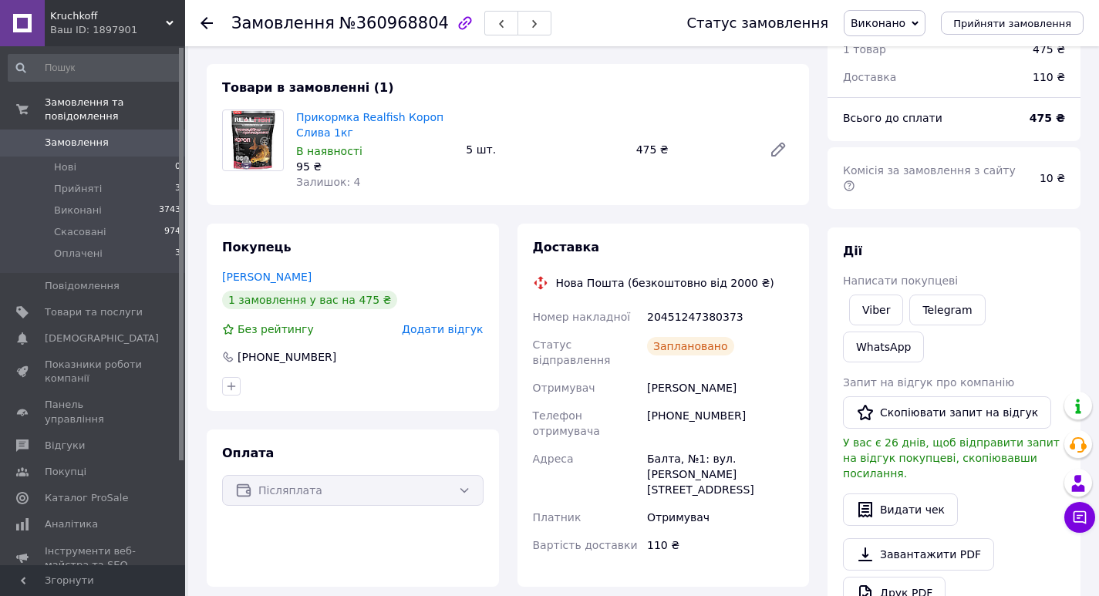
scroll to position [444, 0]
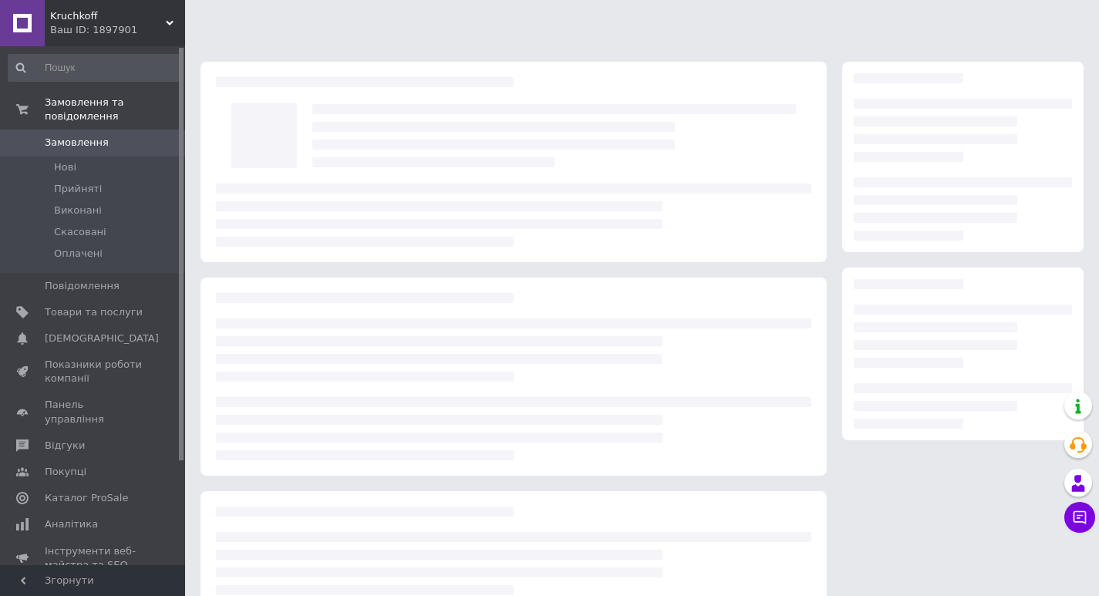
scroll to position [109, 0]
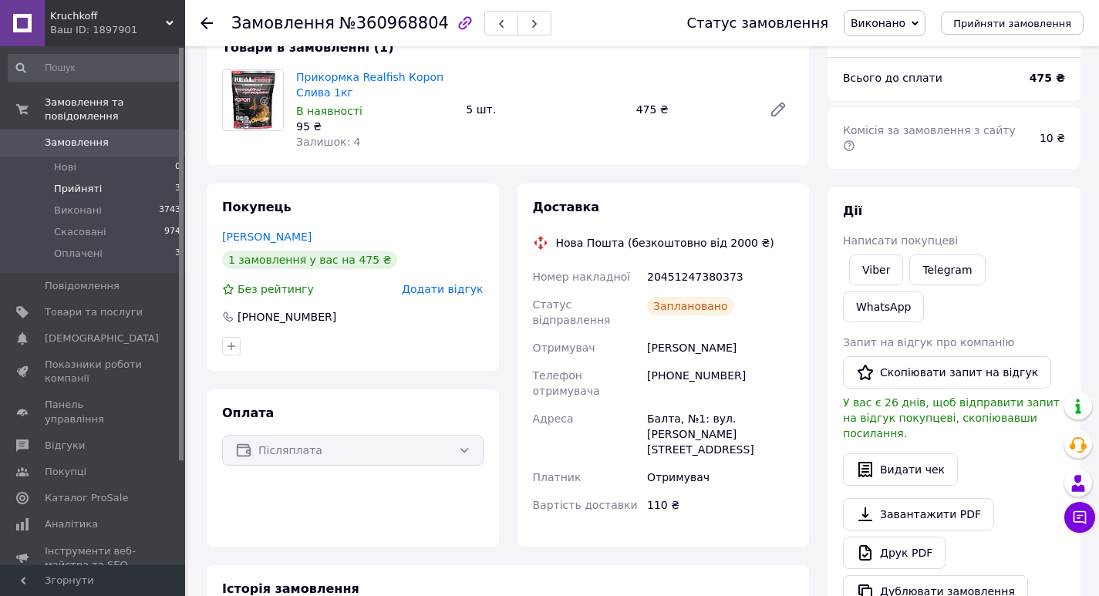
click at [62, 182] on span "Прийняті" at bounding box center [78, 189] width 48 height 14
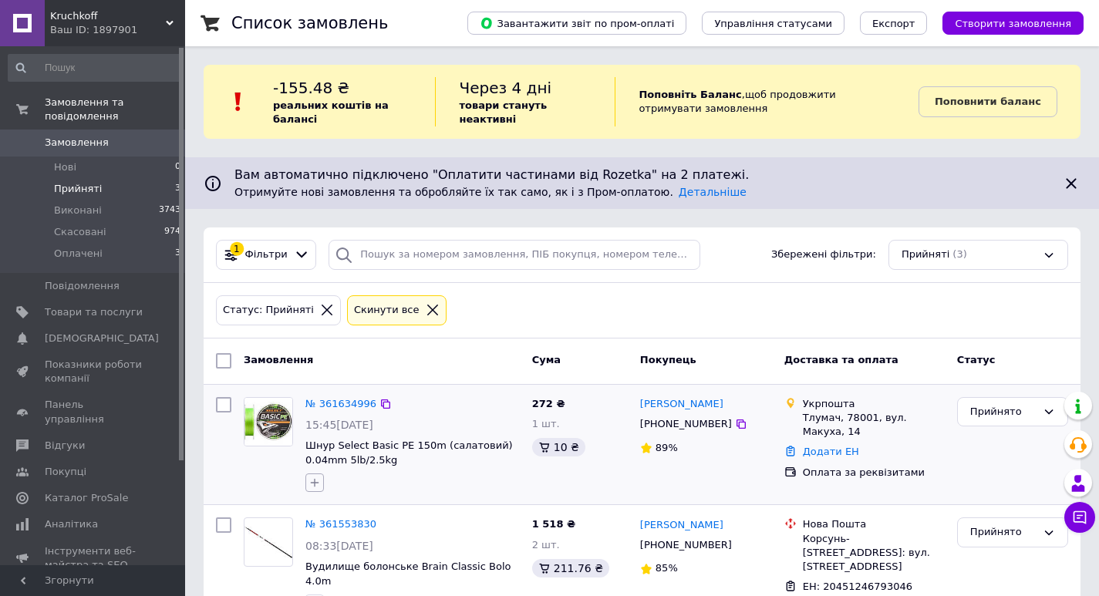
click at [312, 483] on icon "button" at bounding box center [315, 483] width 8 height 8
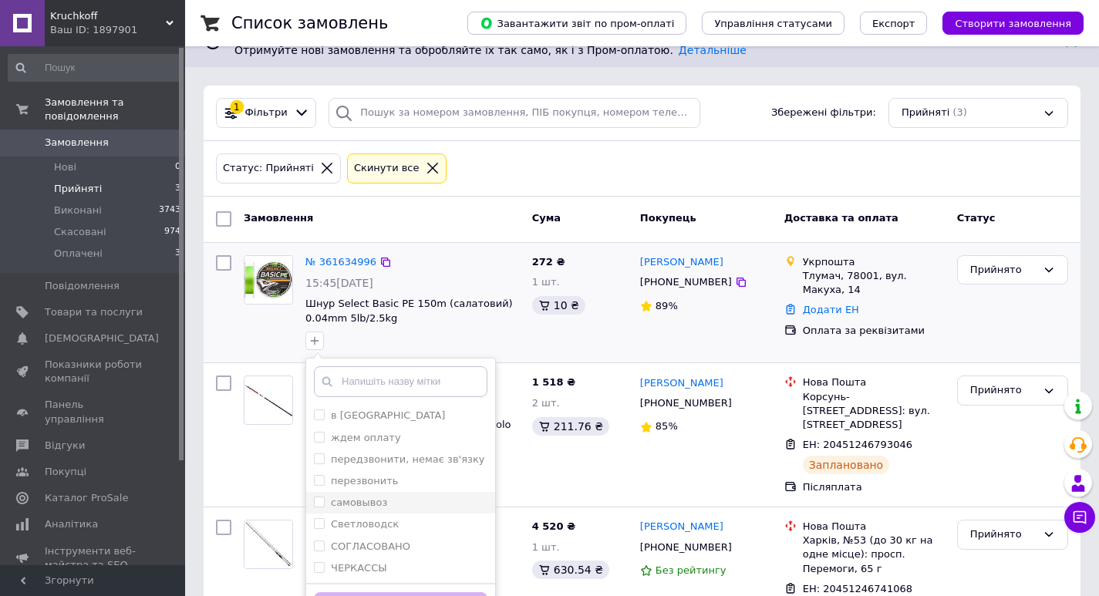
scroll to position [154, 0]
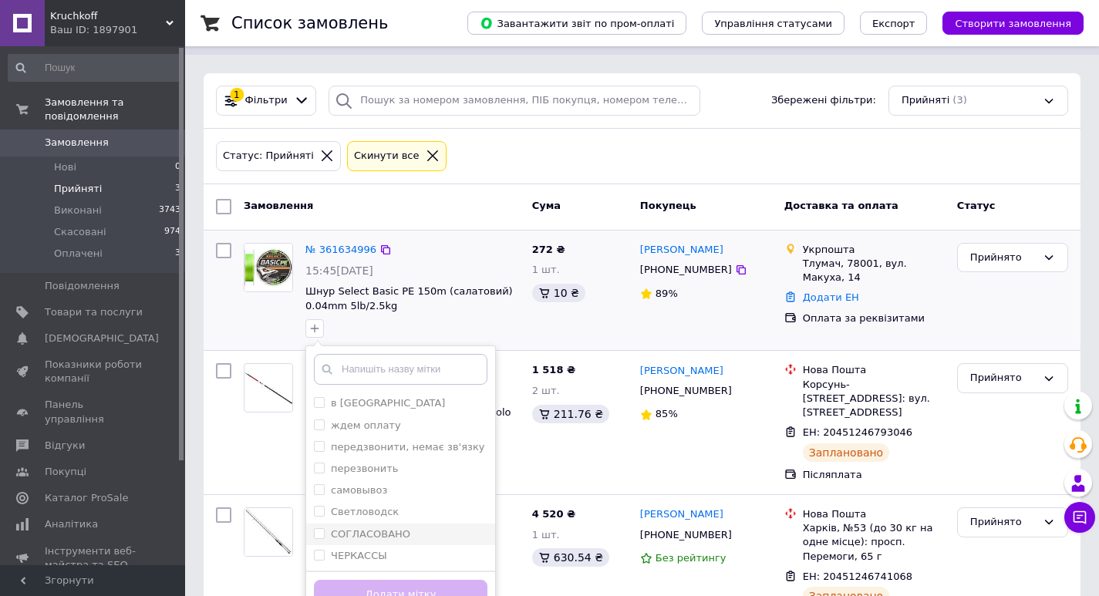
click at [322, 531] on input "СОГЛАСОВАНО" at bounding box center [319, 533] width 10 height 10
checkbox input "true"
click at [318, 423] on input "ждем оплату" at bounding box center [319, 425] width 10 height 10
checkbox input "true"
click at [396, 592] on button "Додати мітку" at bounding box center [401, 595] width 174 height 30
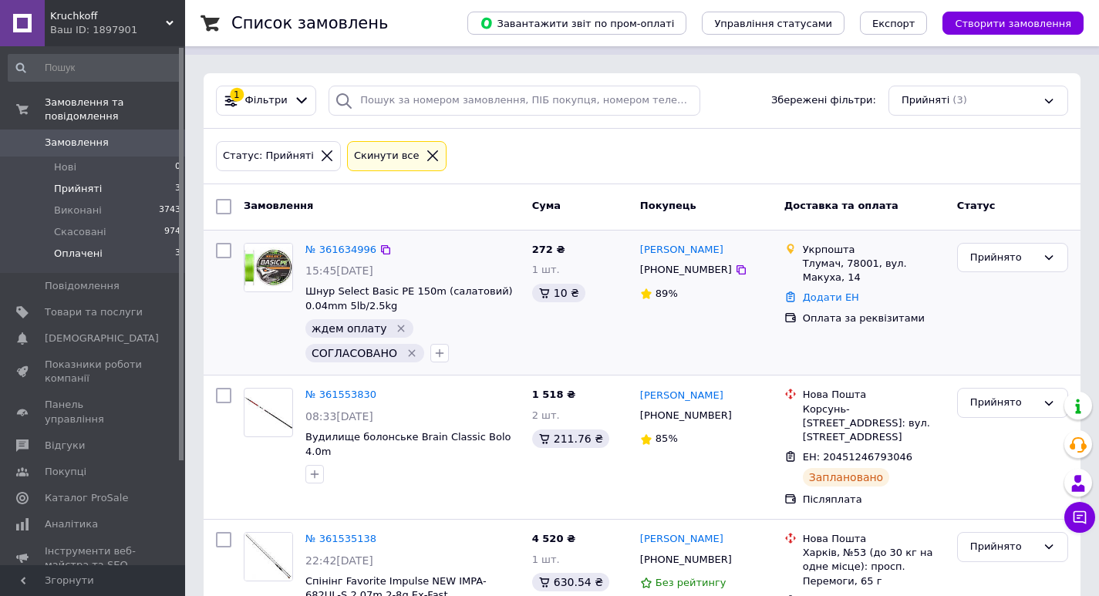
click at [70, 247] on span "Оплачені" at bounding box center [78, 254] width 49 height 14
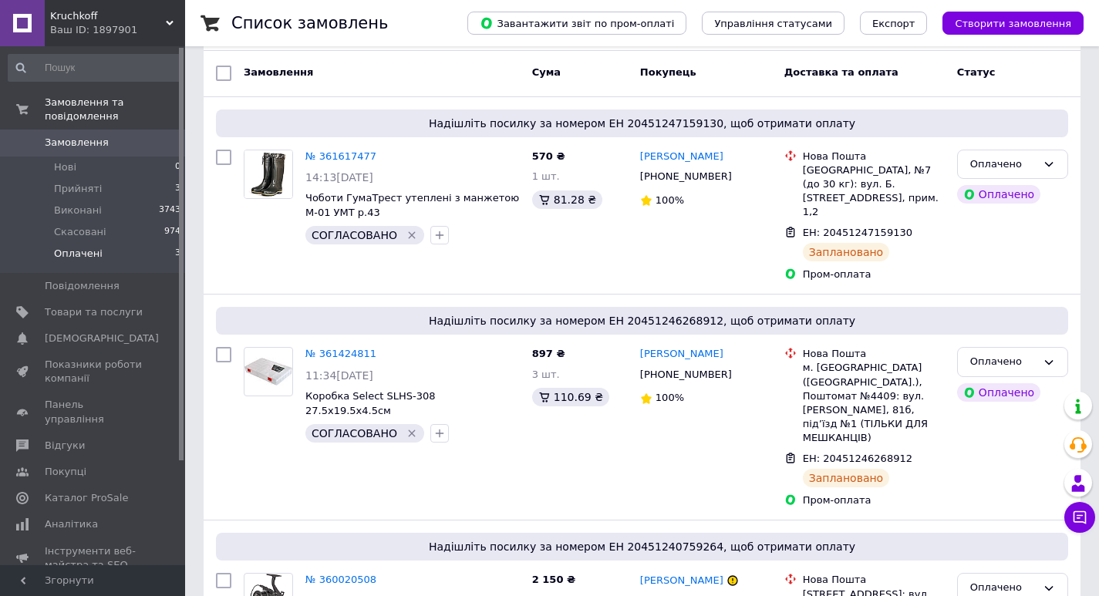
scroll to position [358, 0]
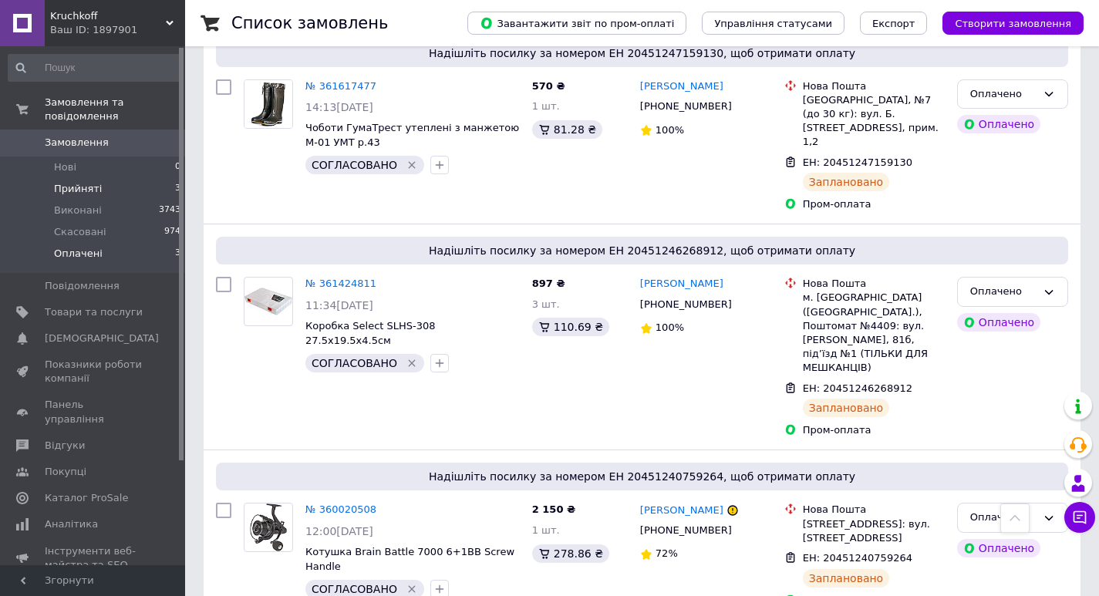
click at [69, 182] on span "Прийняті" at bounding box center [78, 189] width 48 height 14
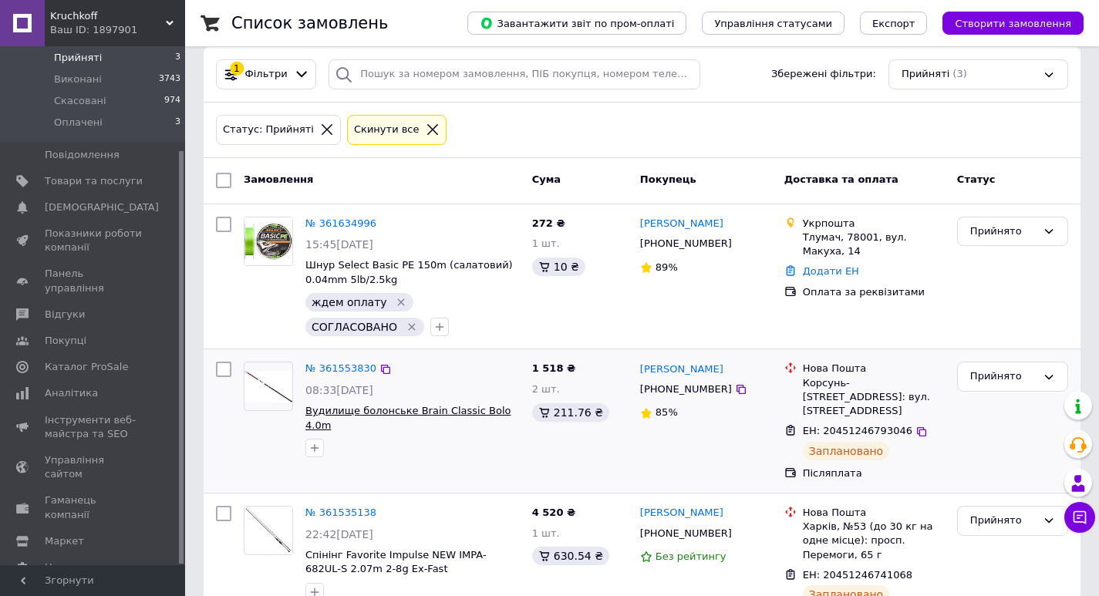
scroll to position [211, 0]
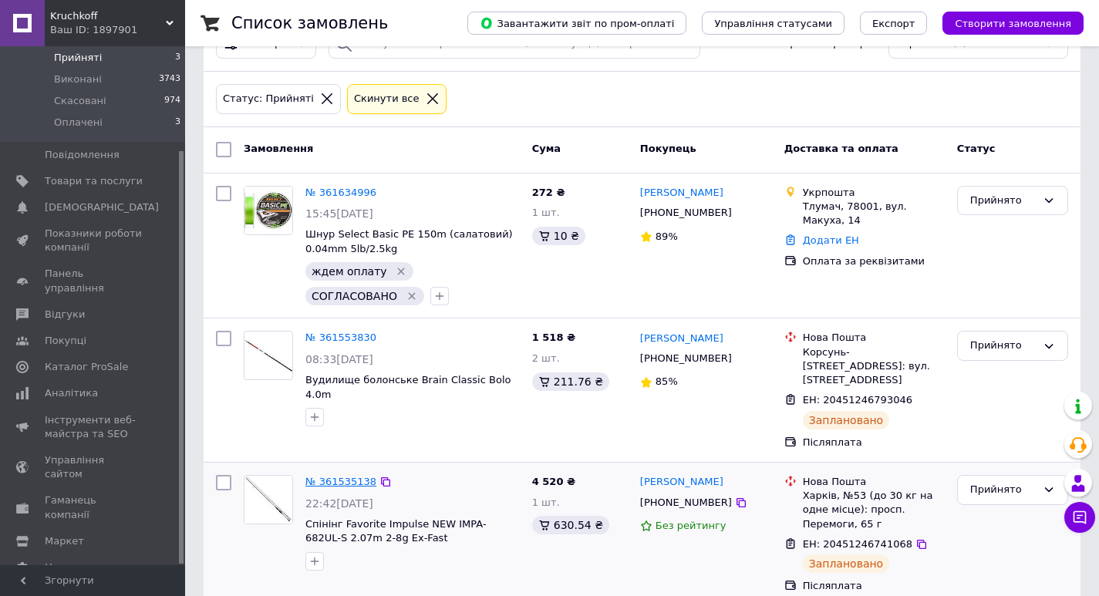
click at [340, 476] on link "№ 361535138" at bounding box center [340, 482] width 71 height 12
